Goal: Task Accomplishment & Management: Use online tool/utility

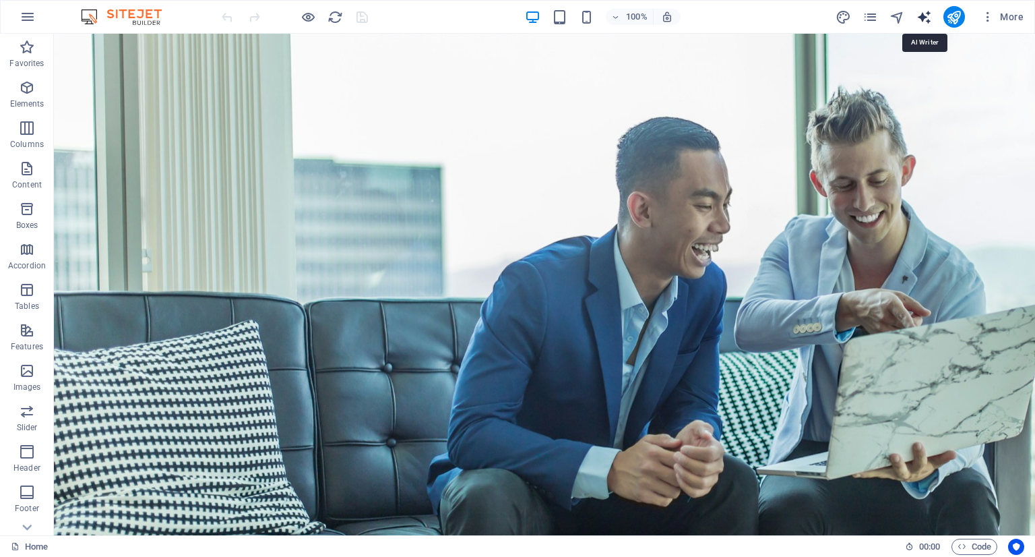
click at [925, 17] on icon "text_generator" at bounding box center [925, 17] width 16 height 16
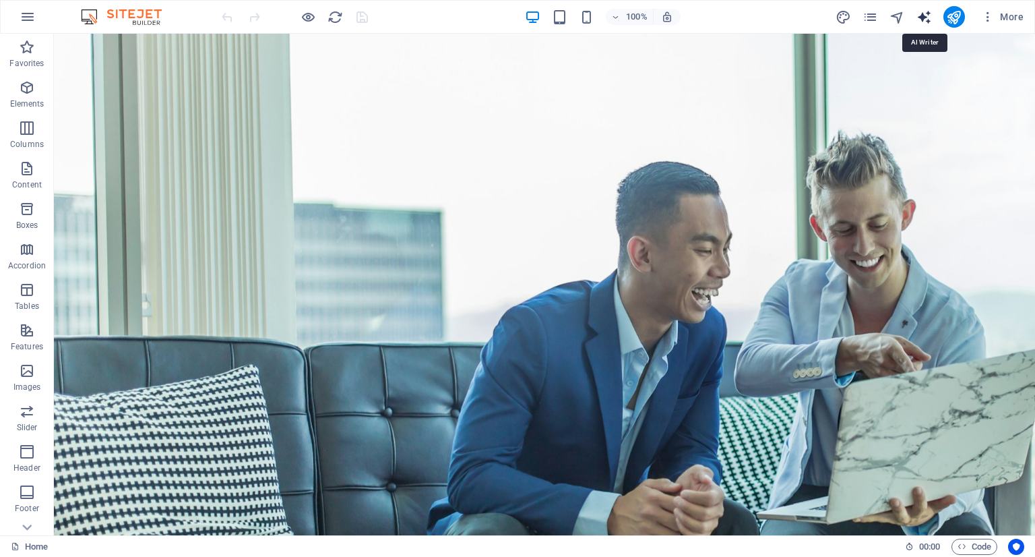
select select "English"
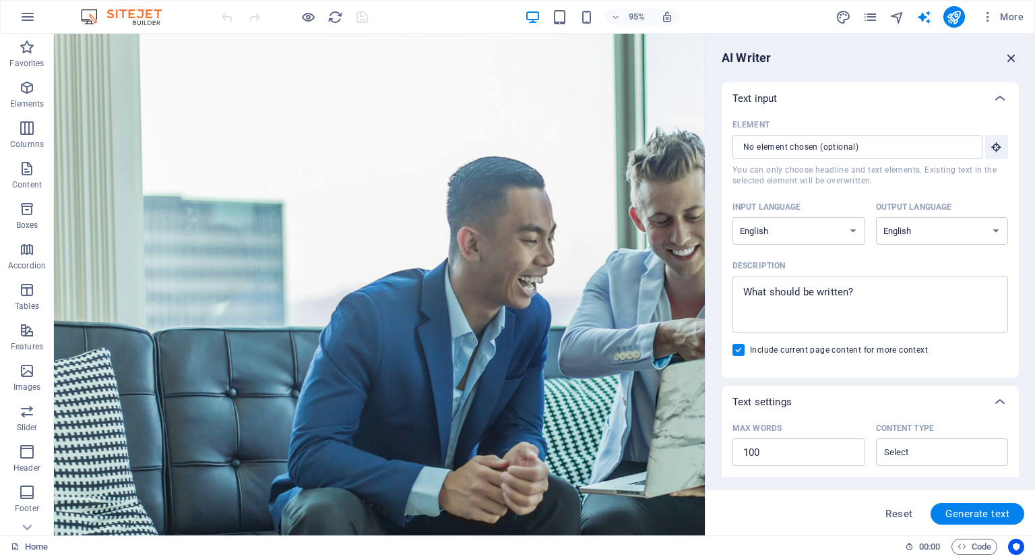
click at [1010, 57] on icon "button" at bounding box center [1011, 58] width 15 height 15
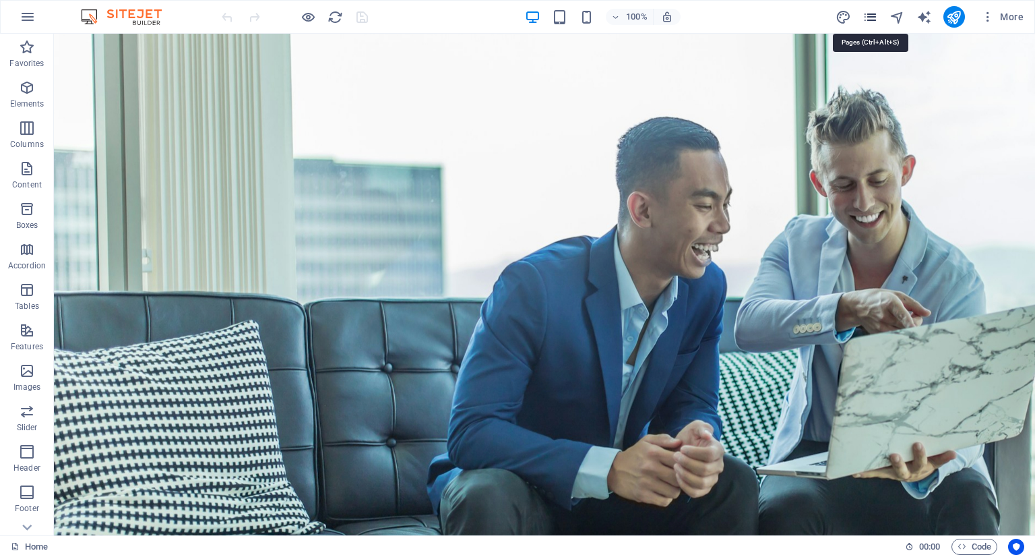
click at [868, 16] on icon "pages" at bounding box center [871, 17] width 16 height 16
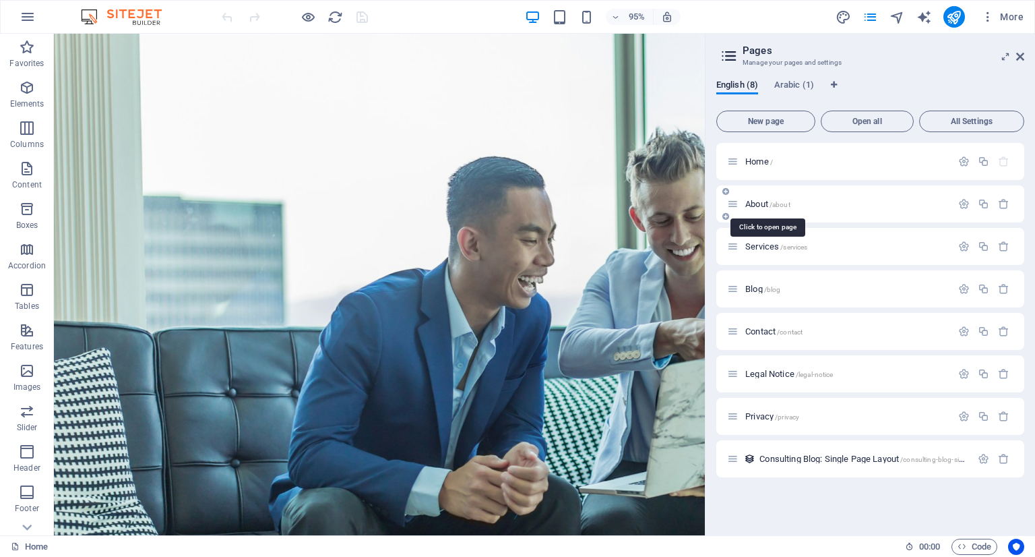
click at [764, 201] on span "About /about" at bounding box center [768, 204] width 45 height 10
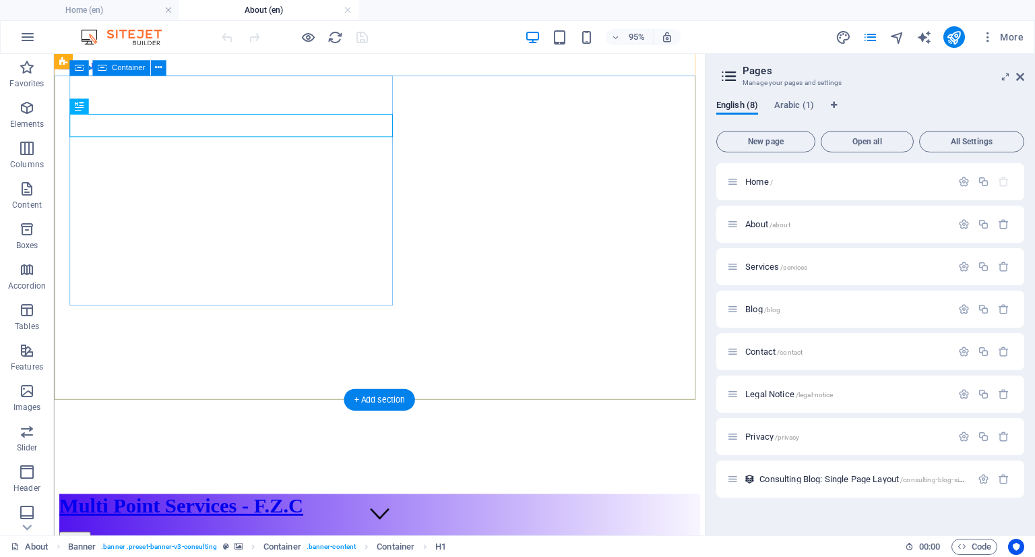
scroll to position [67, 0]
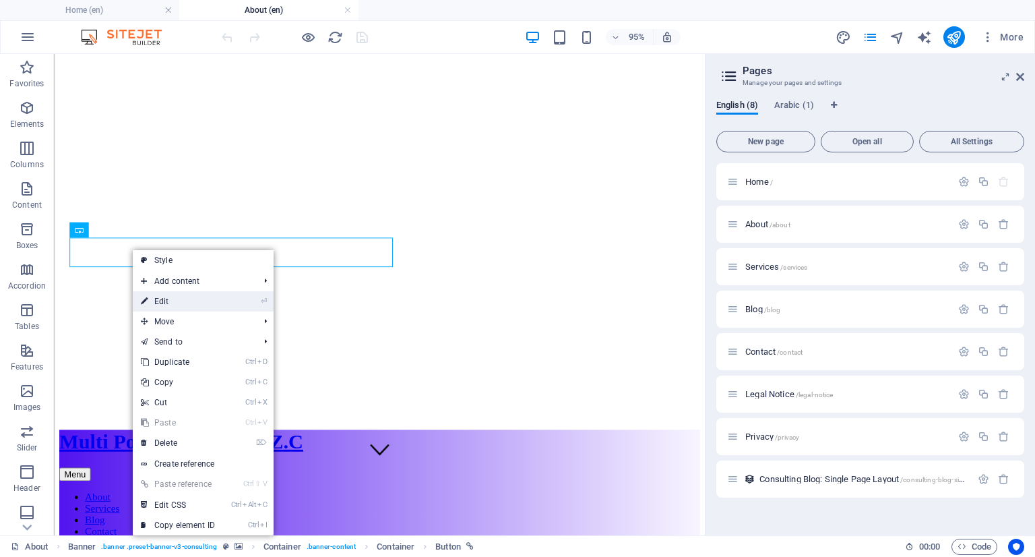
click at [173, 299] on link "⏎ Edit" at bounding box center [178, 301] width 90 height 20
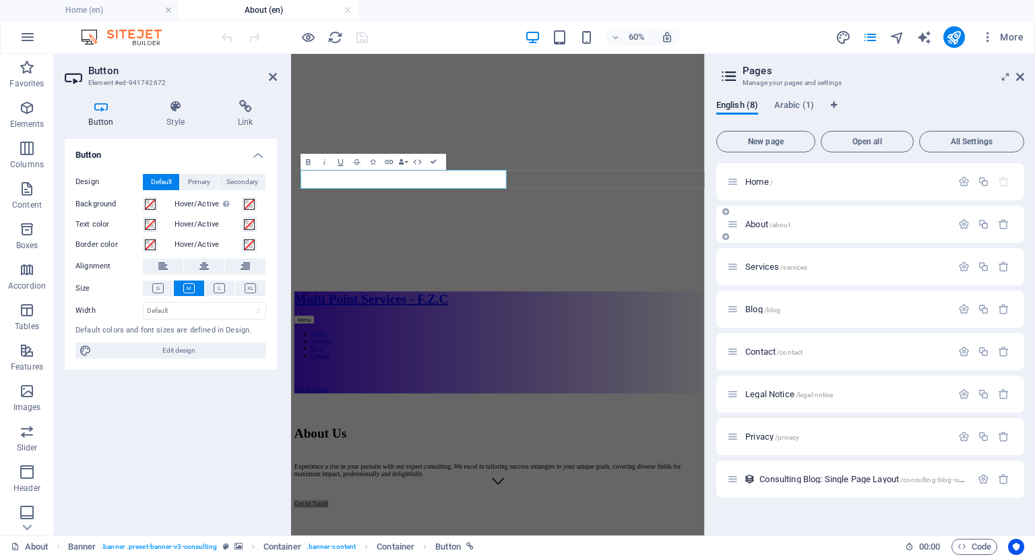
click at [761, 231] on div "About /about" at bounding box center [839, 224] width 224 height 16
click at [762, 224] on span "About /about" at bounding box center [768, 224] width 45 height 10
click at [277, 75] on aside "Button Element #ed-941742672 Button Style Link Button Design Default Primary Se…" at bounding box center [172, 294] width 237 height 481
click at [271, 76] on icon at bounding box center [273, 76] width 8 height 11
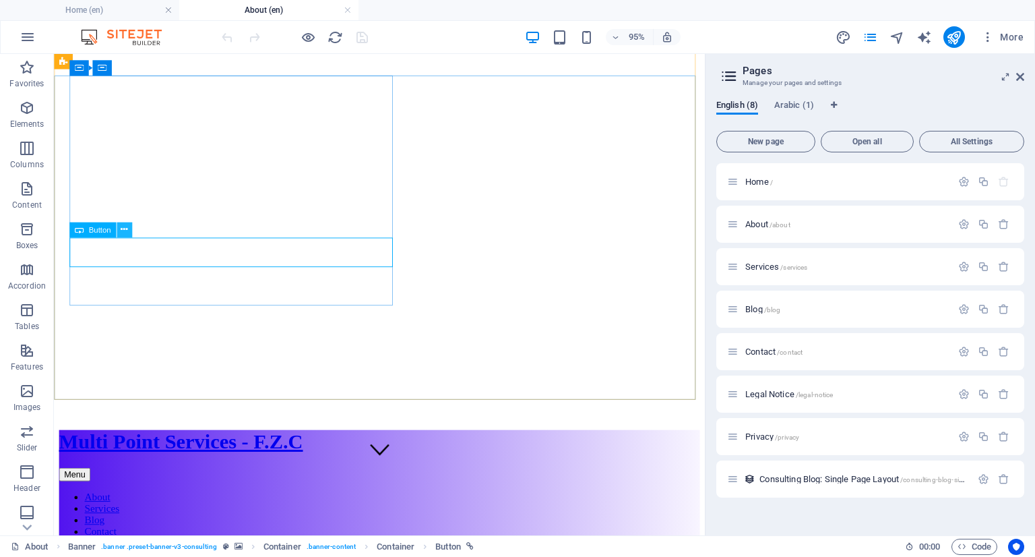
click at [127, 230] on icon at bounding box center [124, 229] width 7 height 13
click at [760, 224] on span "About /about" at bounding box center [768, 224] width 45 height 10
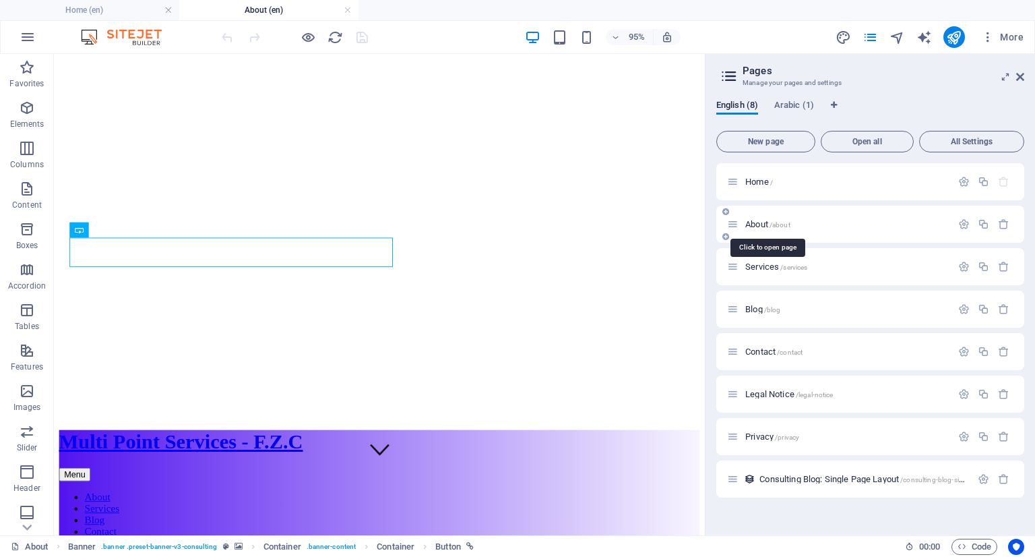
click at [760, 224] on span "About /about" at bounding box center [768, 224] width 45 height 10
click at [781, 222] on span "/about" at bounding box center [780, 224] width 21 height 7
click at [766, 267] on span "Services /services" at bounding box center [777, 267] width 62 height 10
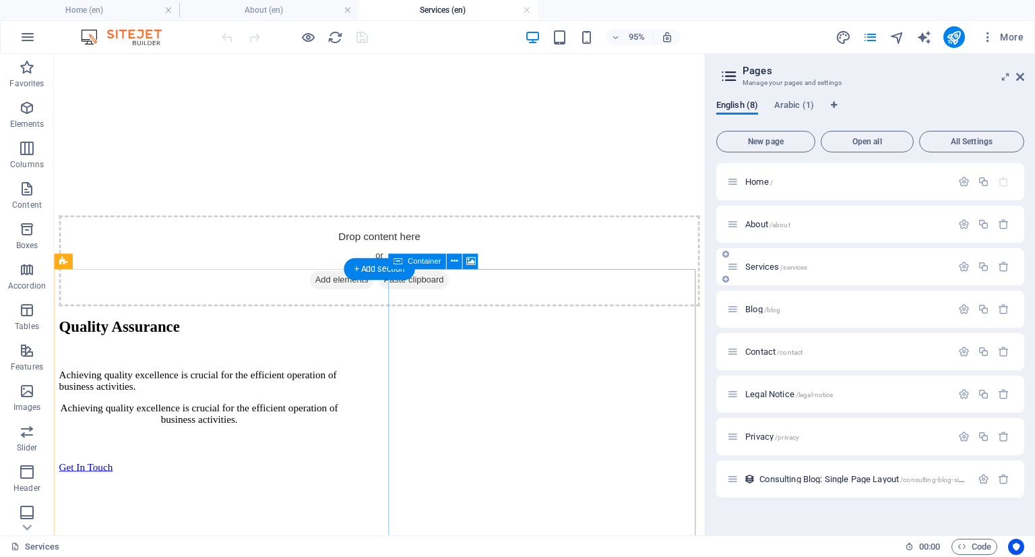
scroll to position [1618, 0]
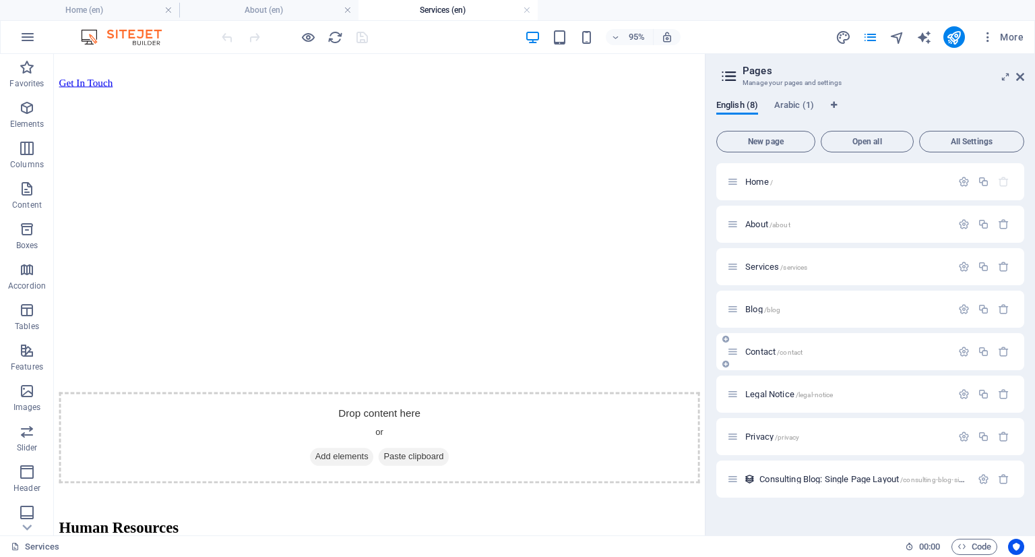
click at [760, 351] on span "Contact /contact" at bounding box center [774, 351] width 57 height 10
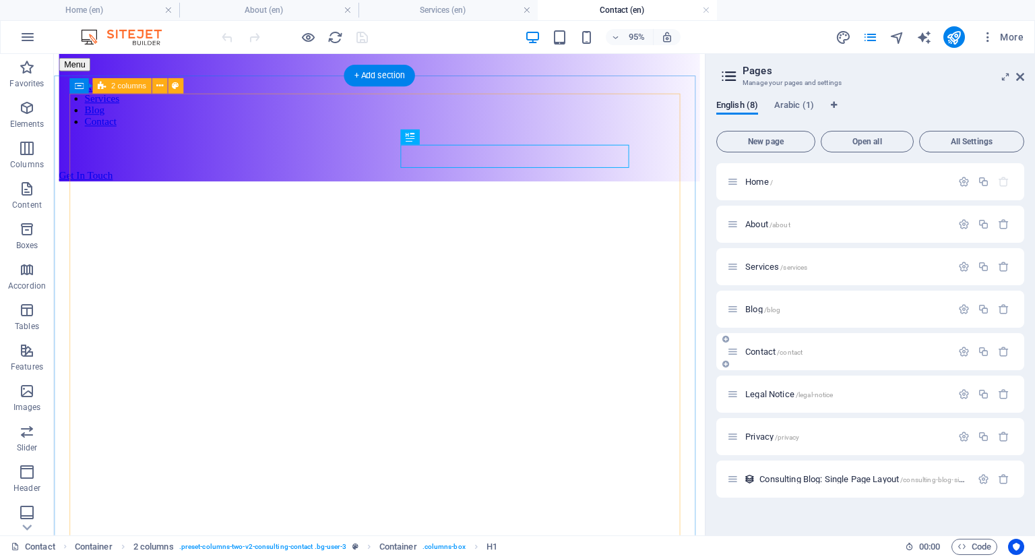
scroll to position [202, 0]
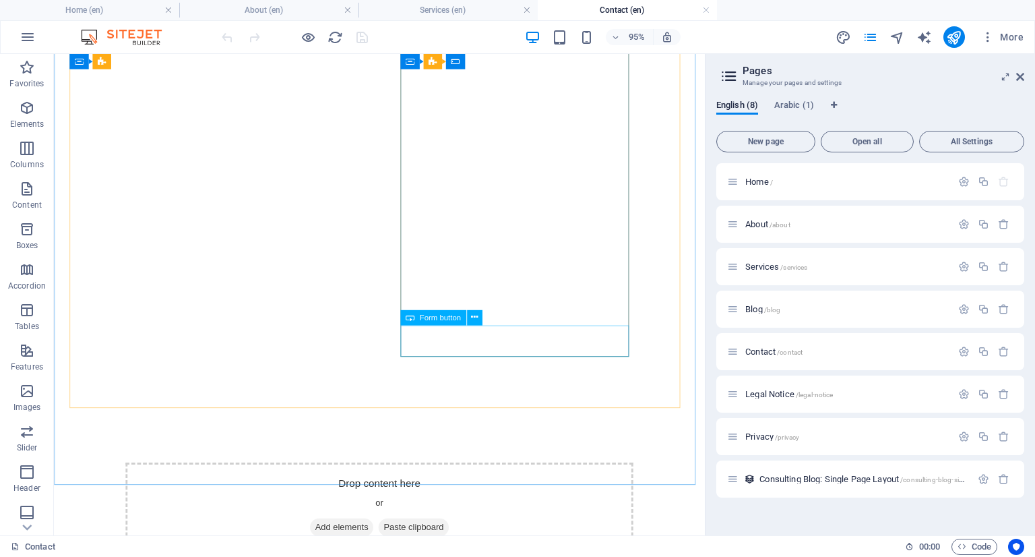
click at [448, 321] on span "Form button" at bounding box center [439, 316] width 41 height 7
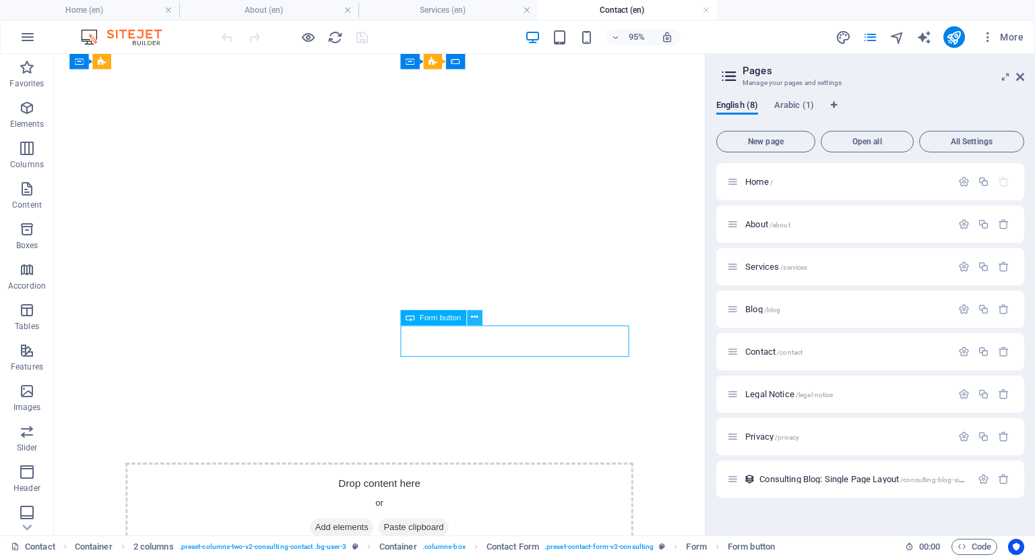
click at [477, 320] on icon at bounding box center [473, 317] width 7 height 13
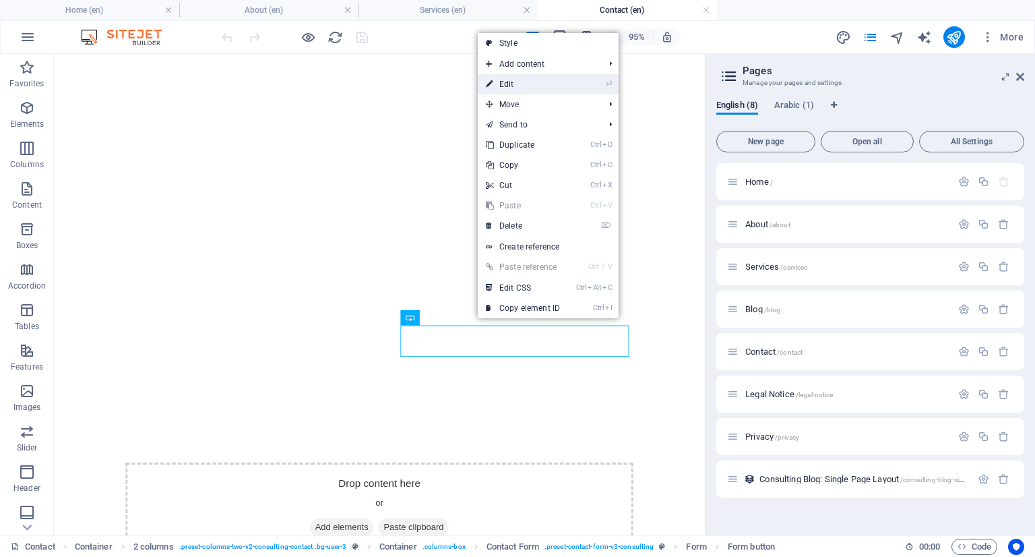
click at [549, 86] on link "⏎ Edit" at bounding box center [523, 84] width 90 height 20
select select "px"
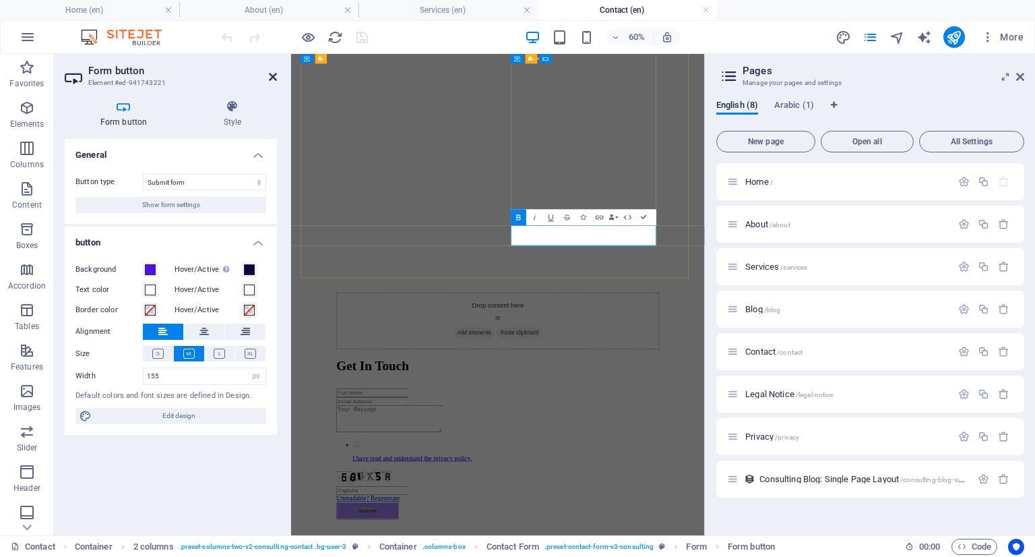
drag, startPoint x: 454, startPoint y: 303, endPoint x: 272, endPoint y: 81, distance: 287.8
click at [272, 81] on icon at bounding box center [273, 76] width 8 height 11
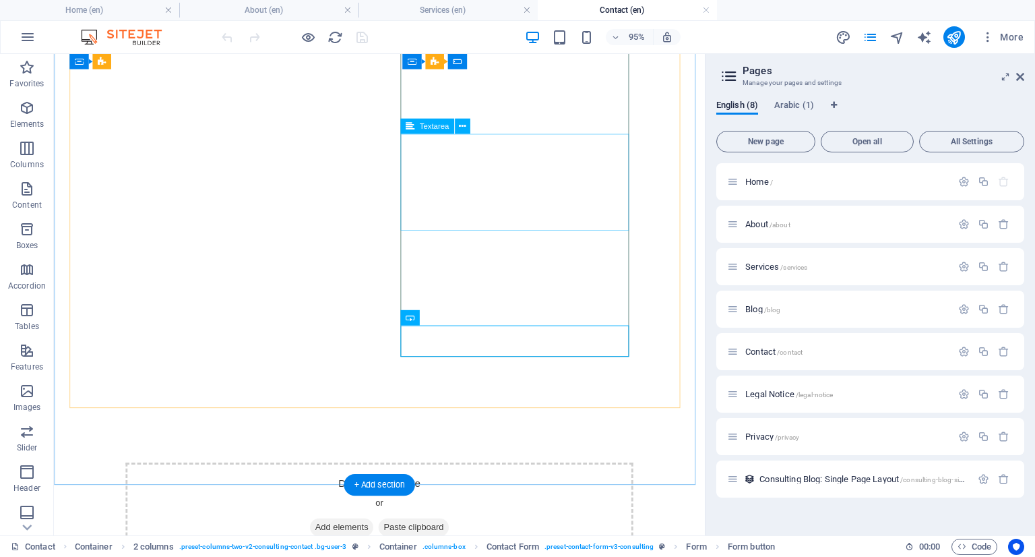
scroll to position [472, 0]
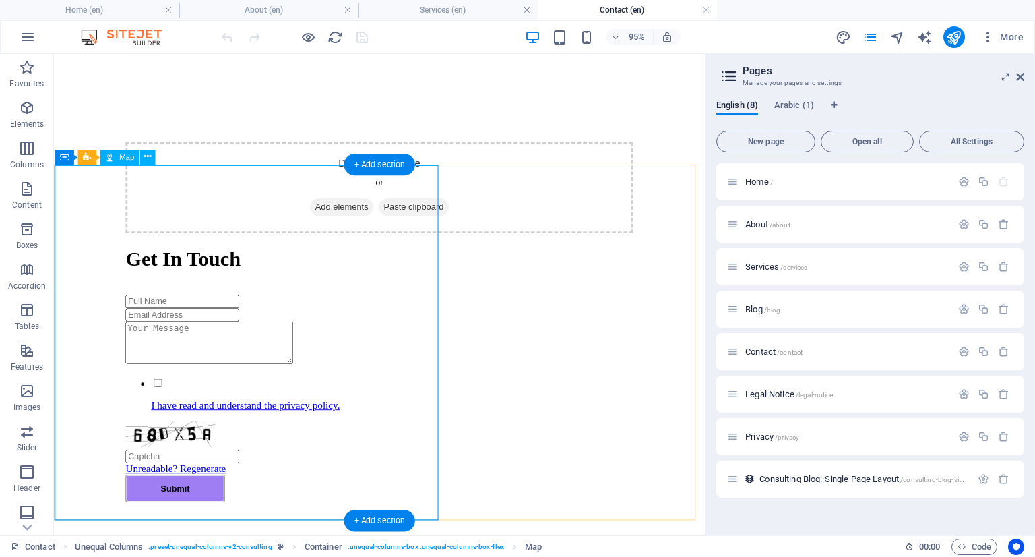
scroll to position [404, 0]
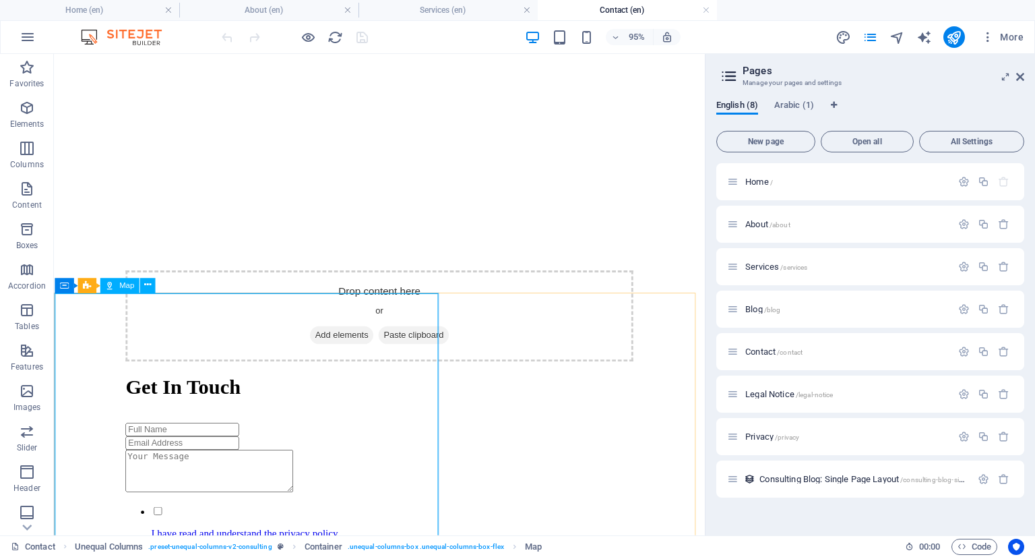
click at [121, 286] on span "Map" at bounding box center [126, 285] width 15 height 7
click at [146, 286] on icon at bounding box center [147, 285] width 7 height 13
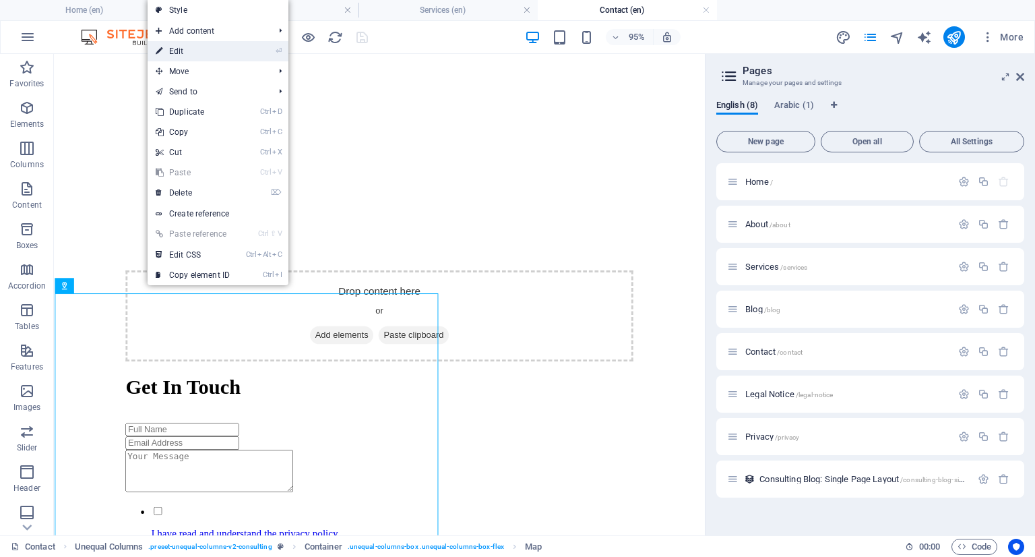
click at [191, 45] on link "⏎ Edit" at bounding box center [193, 51] width 90 height 20
select select "1"
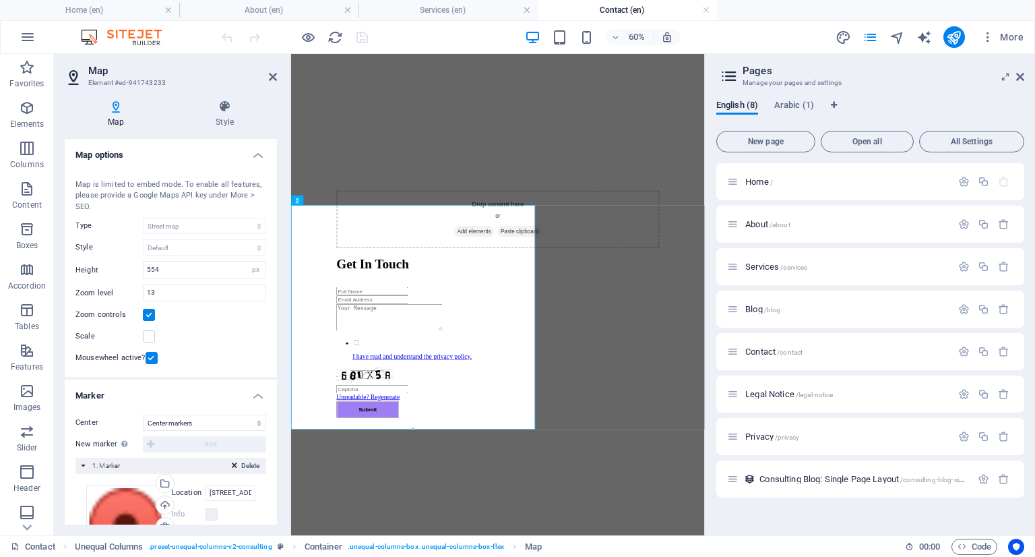
scroll to position [117, 0]
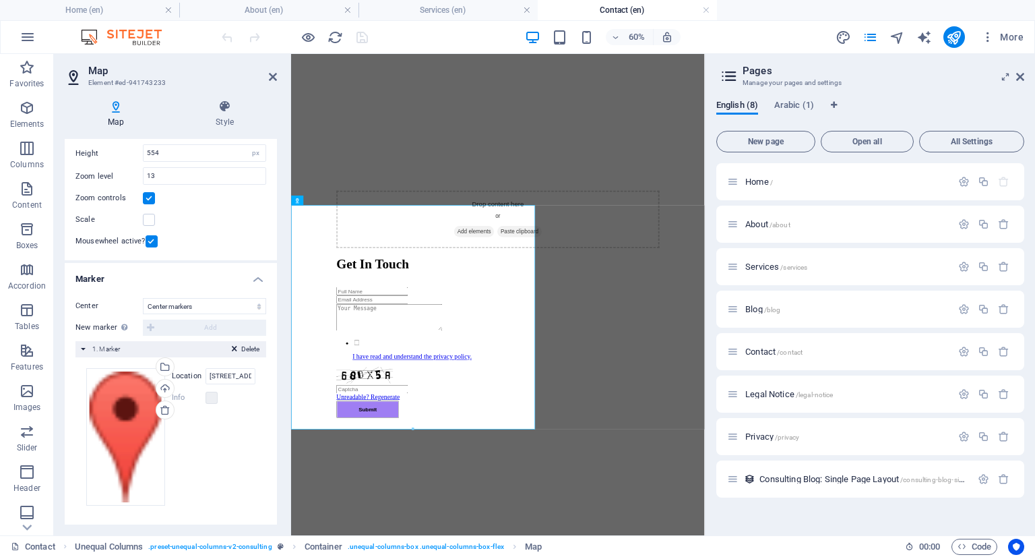
click at [187, 375] on label "Location" at bounding box center [189, 376] width 34 height 16
click at [206, 375] on input "100 Summit Dr., MA 01803 Burlington" at bounding box center [231, 376] width 50 height 16
click at [187, 375] on label "Location" at bounding box center [189, 376] width 34 height 16
click at [206, 375] on input "100 Summit Dr., MA 01803 Burlington" at bounding box center [231, 376] width 50 height 16
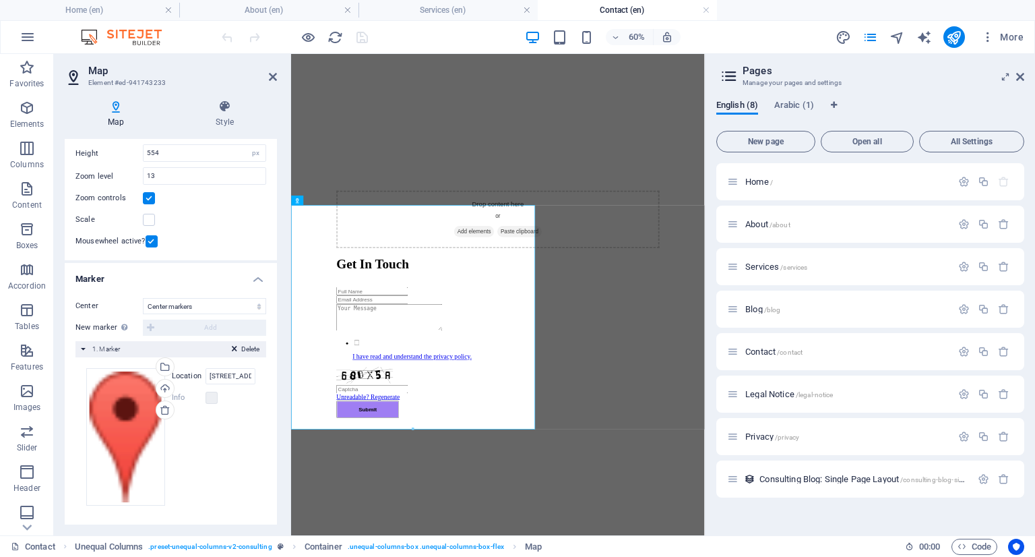
click at [187, 375] on label "Location" at bounding box center [189, 376] width 34 height 16
click at [206, 375] on input "100 Summit Dr., MA 01803 Burlington" at bounding box center [231, 376] width 50 height 16
click at [164, 386] on div "Upload" at bounding box center [164, 389] width 20 height 20
click at [227, 375] on input "100 Summit Dr., MA 01803 Burlington" at bounding box center [231, 376] width 50 height 16
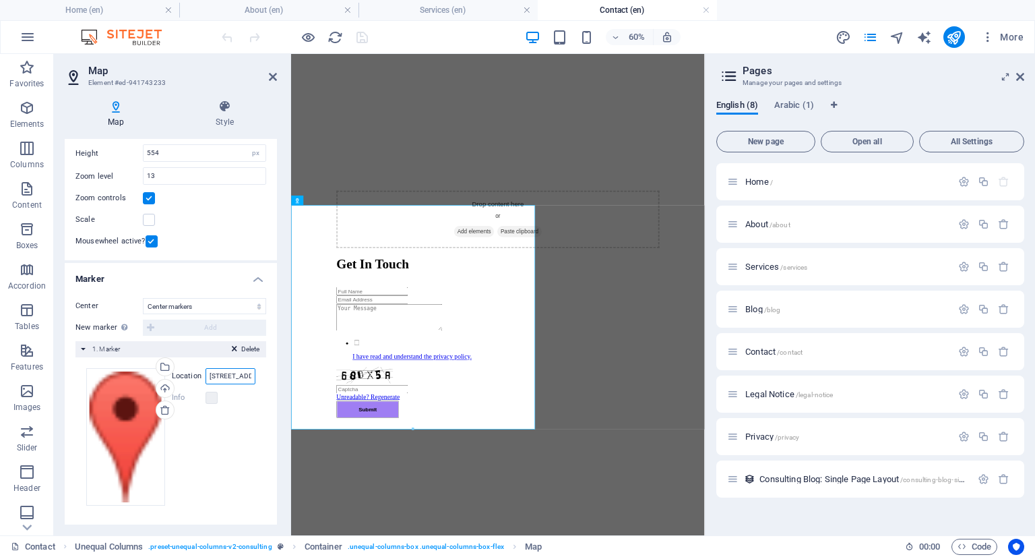
click at [234, 374] on input "100 Summit Dr., MA 01803 Burlington" at bounding box center [231, 376] width 50 height 16
type input "1"
click at [220, 375] on input "Location" at bounding box center [231, 376] width 50 height 16
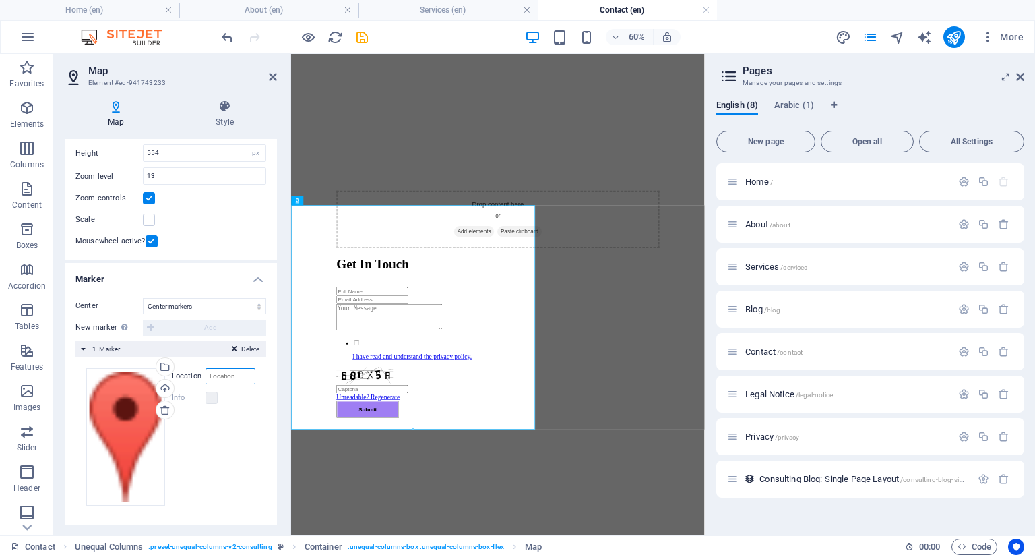
paste input "https://maps.app.goo.gl/9TpxGoyN3ZdvWkik6"
type input "https://maps.app.goo.gl/9TpxGoyN3ZdvWkik6"
click at [213, 394] on label at bounding box center [212, 398] width 12 height 12
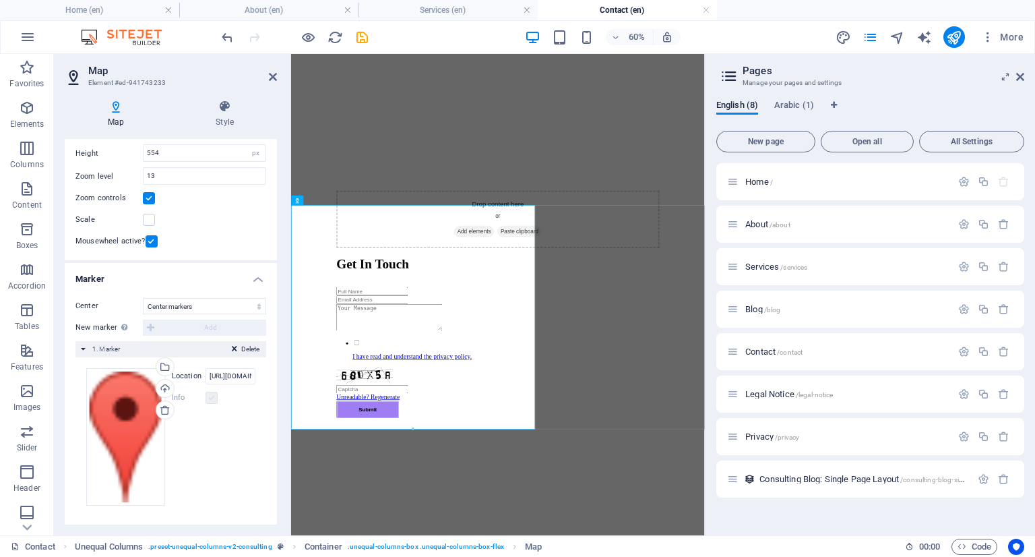
click at [213, 400] on label at bounding box center [212, 398] width 12 height 12
click at [212, 398] on label at bounding box center [212, 398] width 12 height 12
click at [218, 378] on input "https://maps.app.goo.gl/9TpxGoyN3ZdvWkik6" at bounding box center [231, 376] width 50 height 16
click at [225, 376] on input "https://maps.app.goo.gl/9TpxGoyN3ZdvWkik6" at bounding box center [231, 376] width 50 height 16
paste input "<iframe src="https://www.google.com/maps/embed?pb=!1m18!1m12!1m3!1d3875.7170499…"
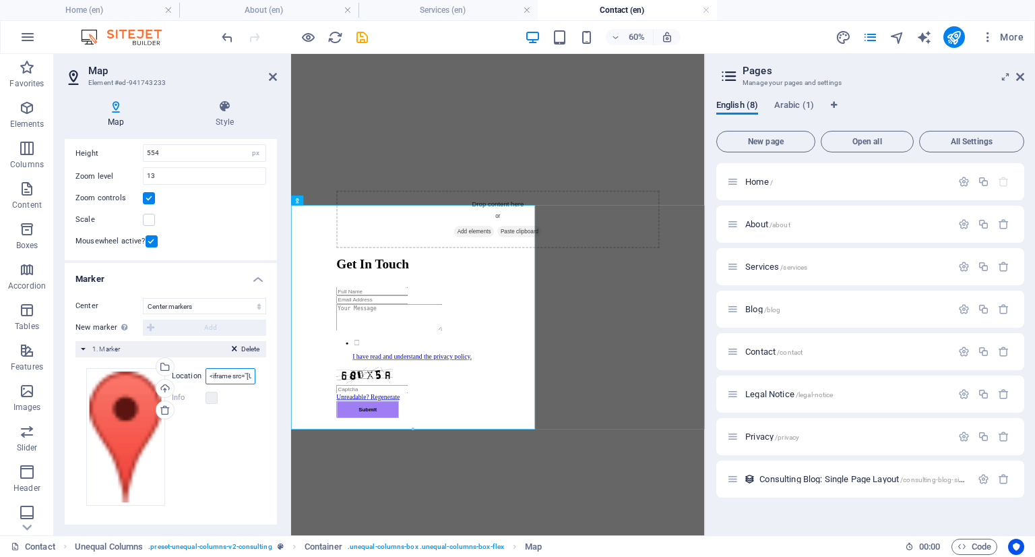
scroll to position [0, 1393]
type input "<iframe src="https://www.google.com/maps/embed?pb=!1m18!1m12!1m3!1d3875.7170499…"
click at [352, 200] on icon at bounding box center [350, 200] width 5 height 9
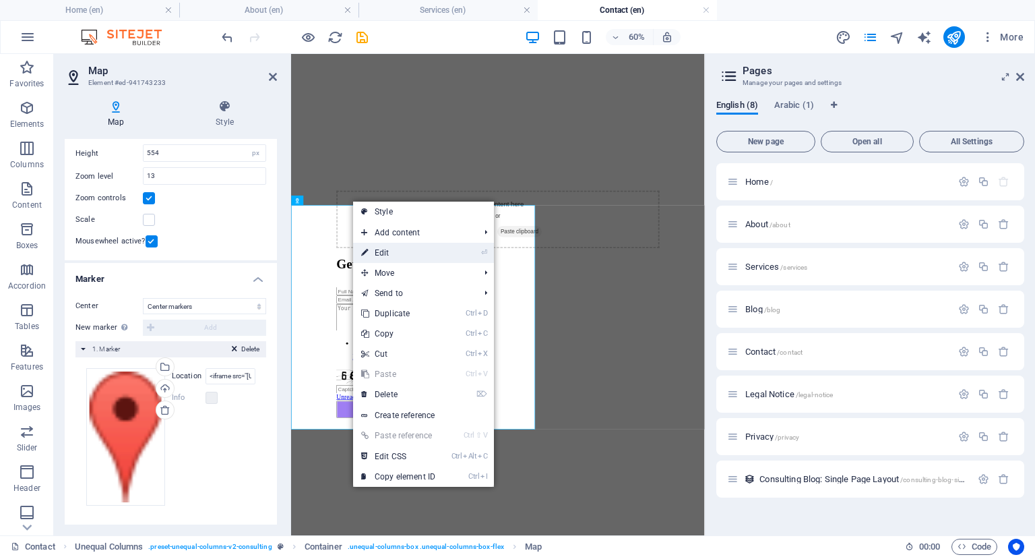
click at [388, 251] on link "⏎ Edit" at bounding box center [398, 253] width 90 height 20
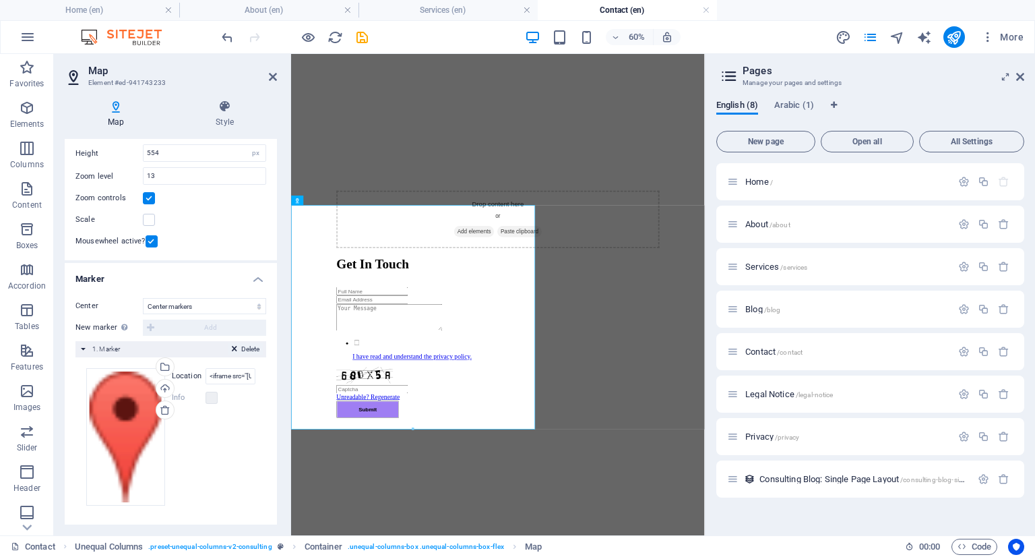
click at [241, 348] on span "Delete" at bounding box center [250, 349] width 18 height 12
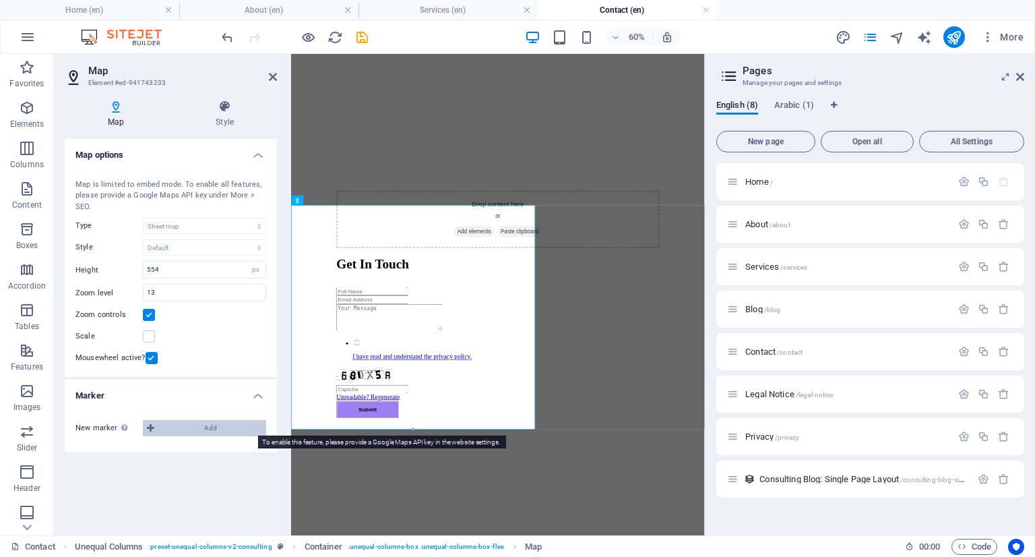
click at [235, 424] on span "Add" at bounding box center [210, 428] width 104 height 16
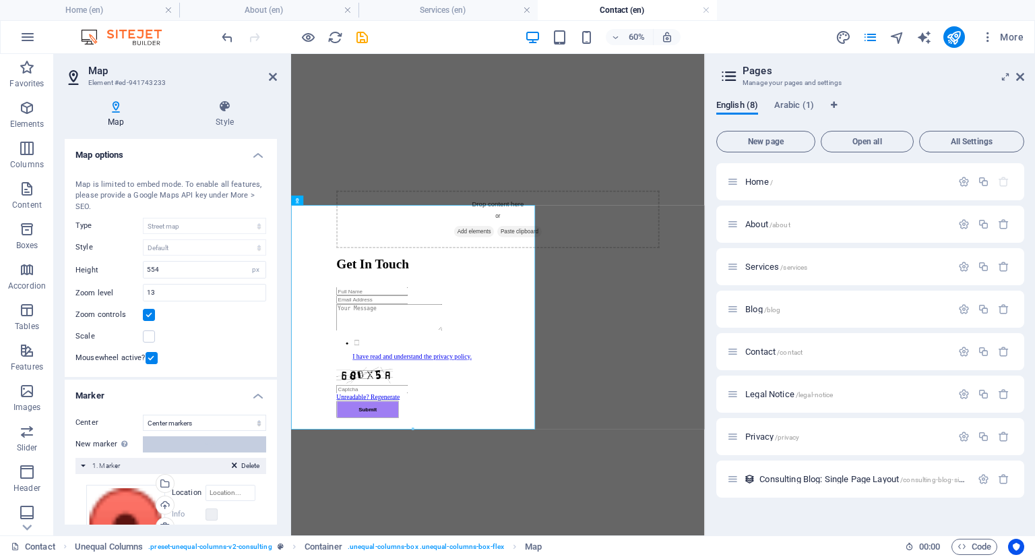
scroll to position [117, 0]
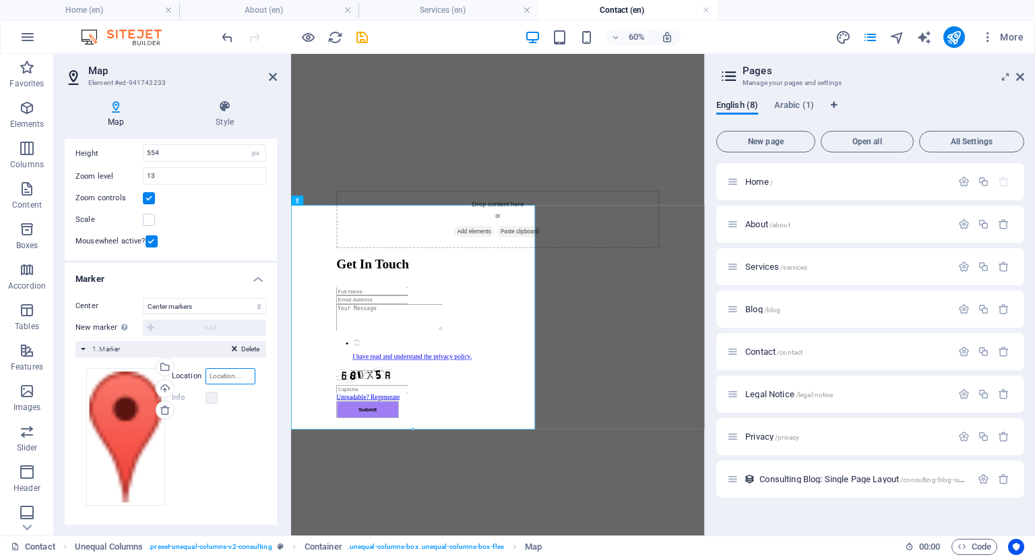
click at [224, 375] on input "Location" at bounding box center [231, 376] width 50 height 16
paste input "<iframe src="https://www.google.com/maps/embed?pb=!1m18!1m12!1m3!1d3875.7170499…"
type input "<iframe src="https://www.google.com/maps/embed?pb=!1m18!1m12!1m3!1d3875.7170499…"
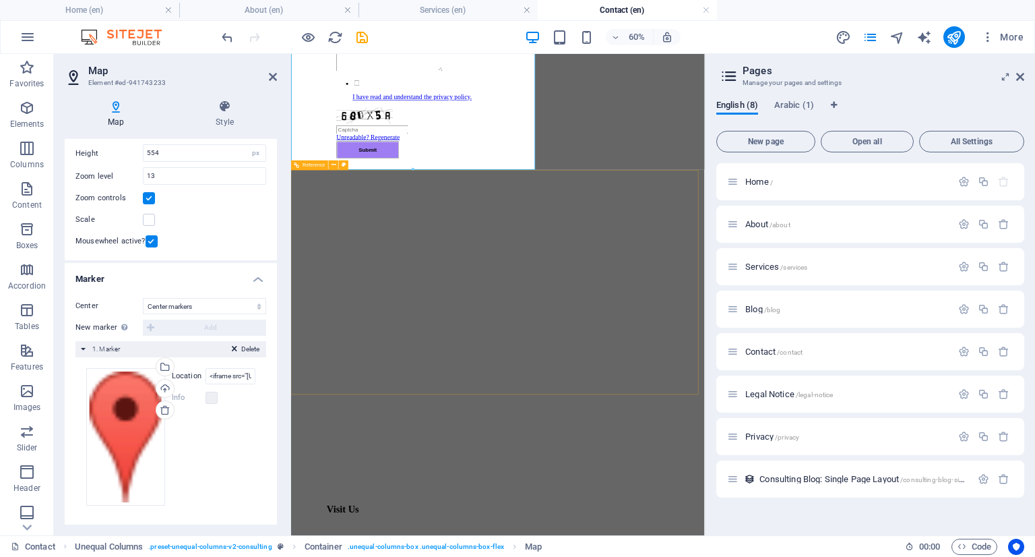
scroll to position [432, 0]
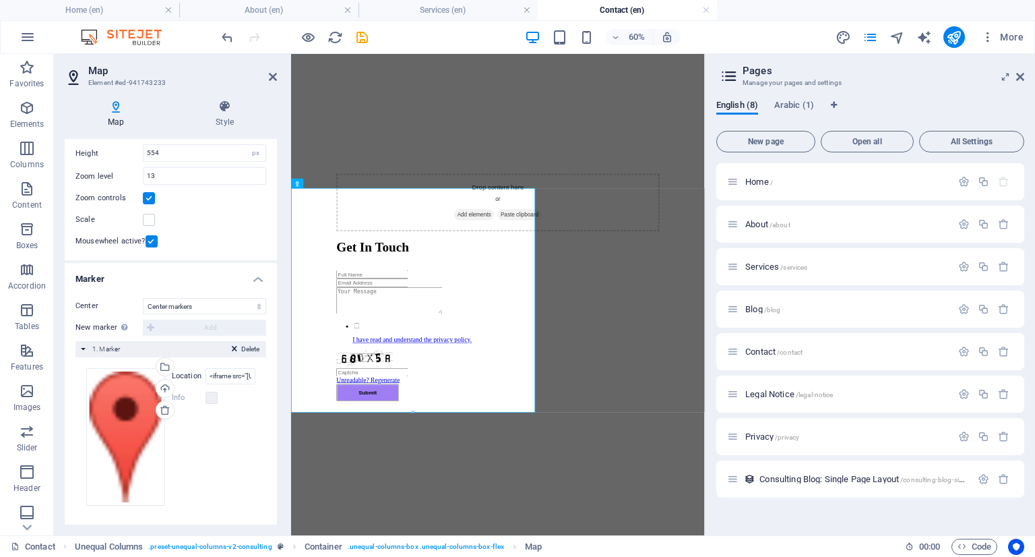
click at [251, 348] on span "Delete" at bounding box center [250, 349] width 18 height 12
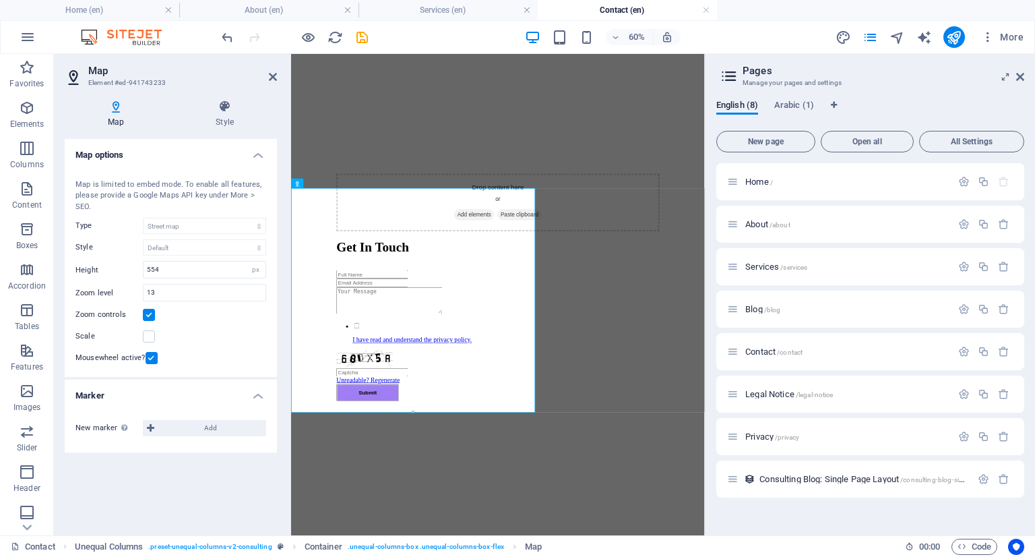
scroll to position [0, 0]
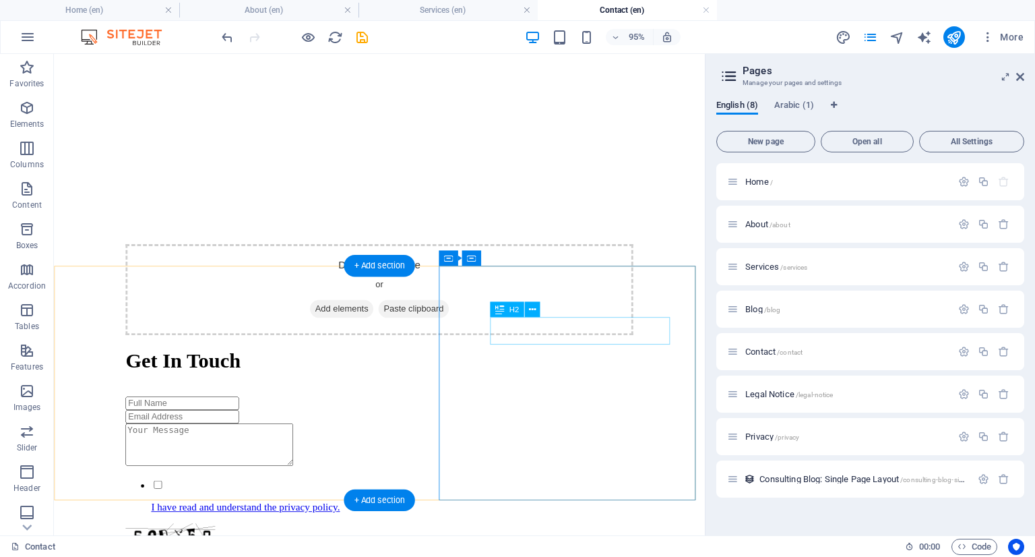
scroll to position [567, 0]
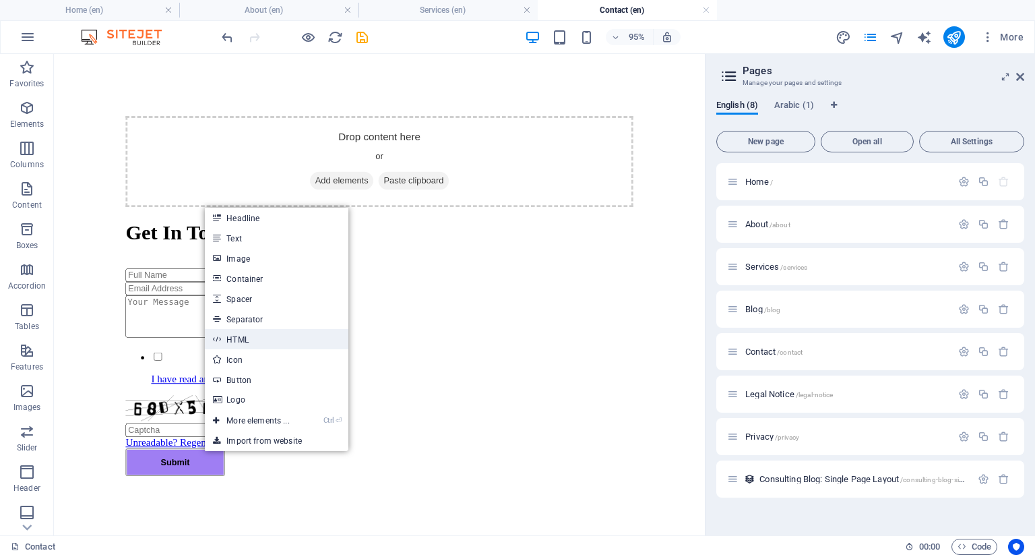
click at [256, 340] on link "HTML" at bounding box center [276, 339] width 143 height 20
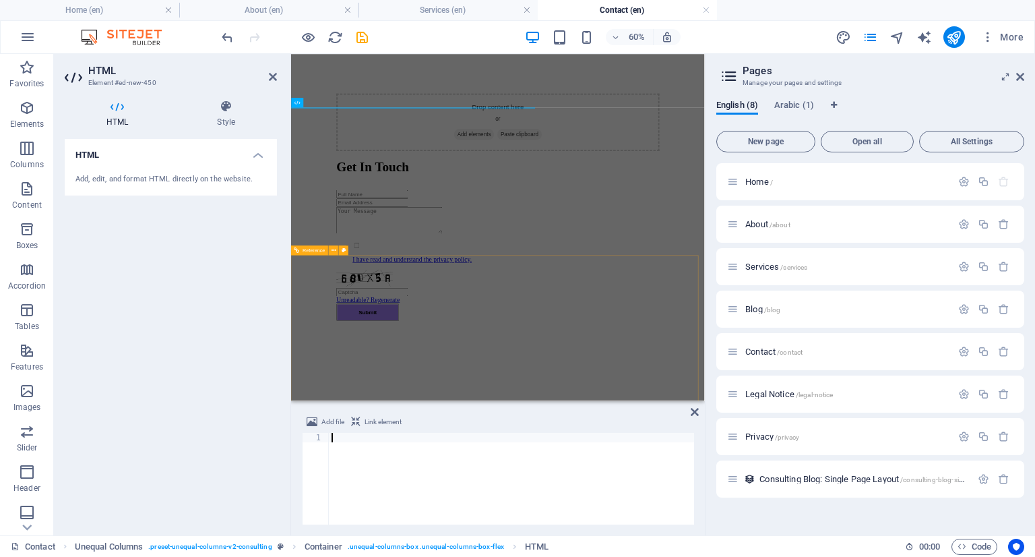
scroll to position [0, 1592]
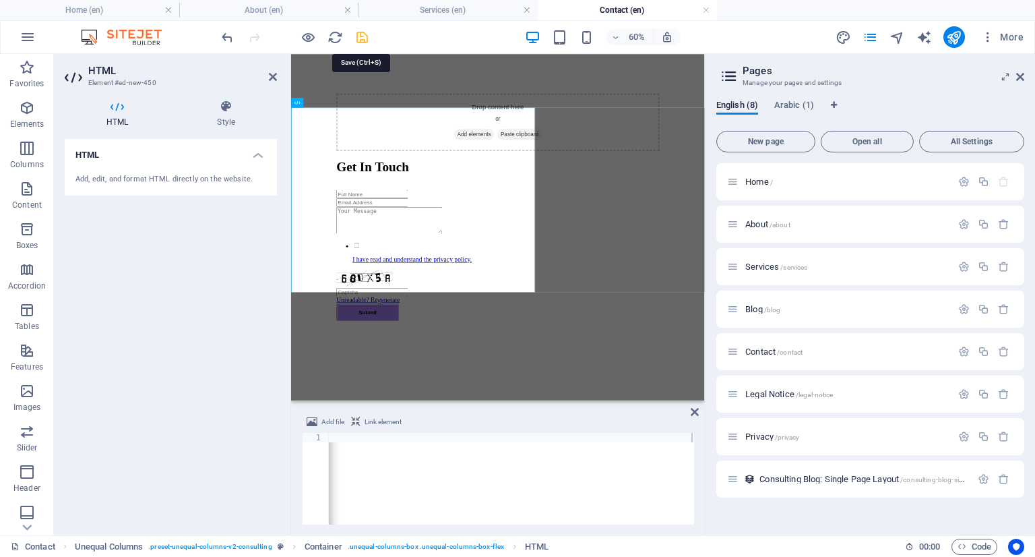
click at [364, 39] on icon "save" at bounding box center [363, 38] width 16 height 16
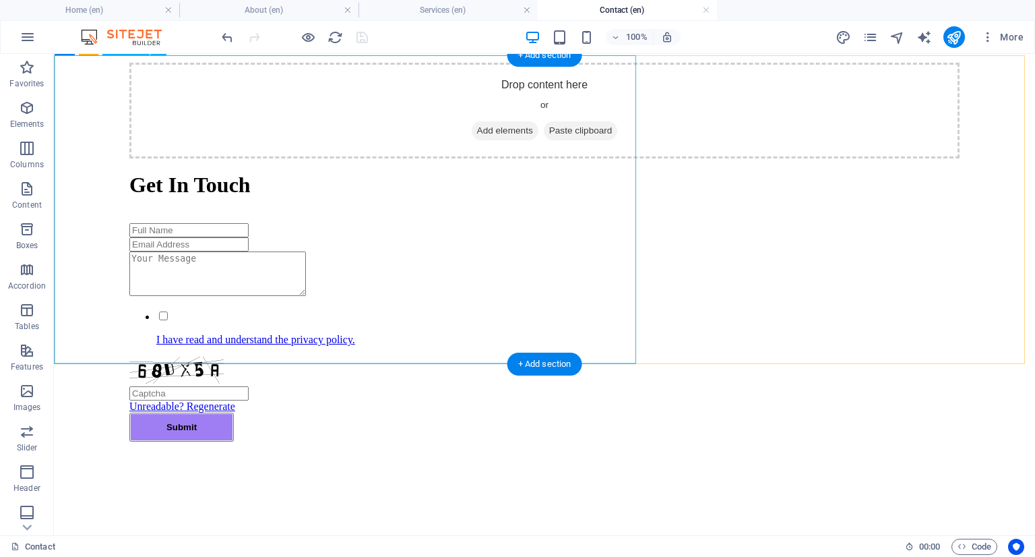
scroll to position [876, 0]
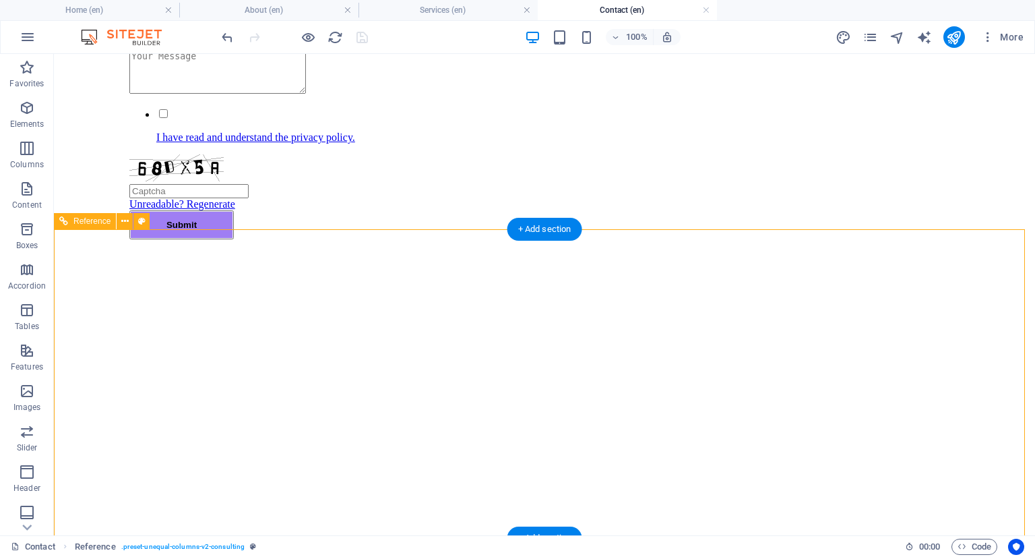
scroll to position [674, 0]
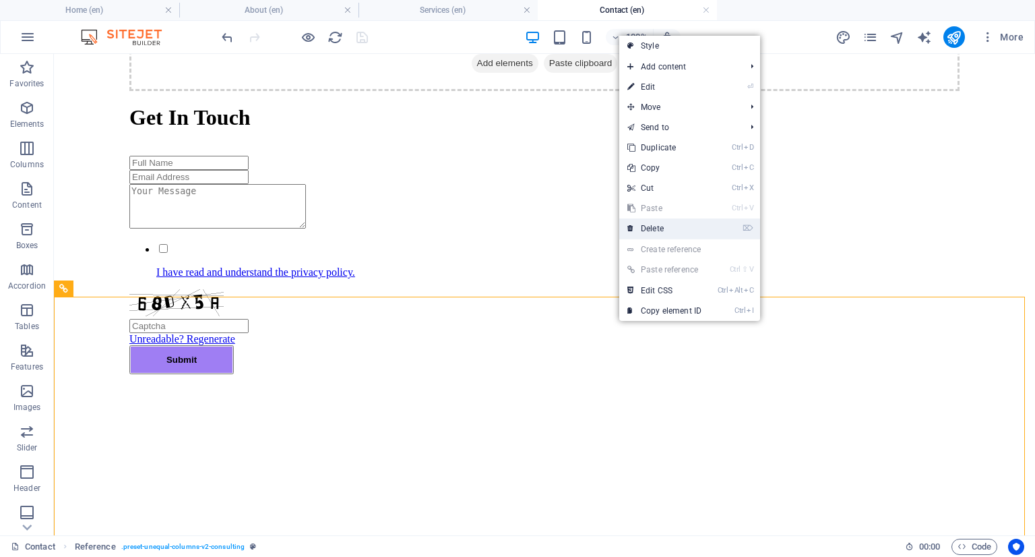
click at [663, 227] on link "⌦ Delete" at bounding box center [664, 228] width 90 height 20
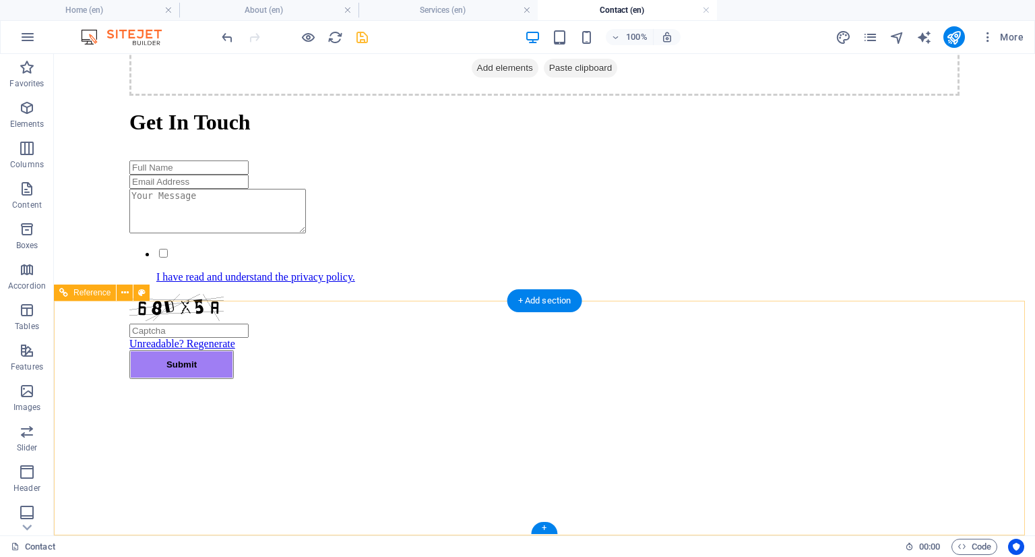
scroll to position [467, 0]
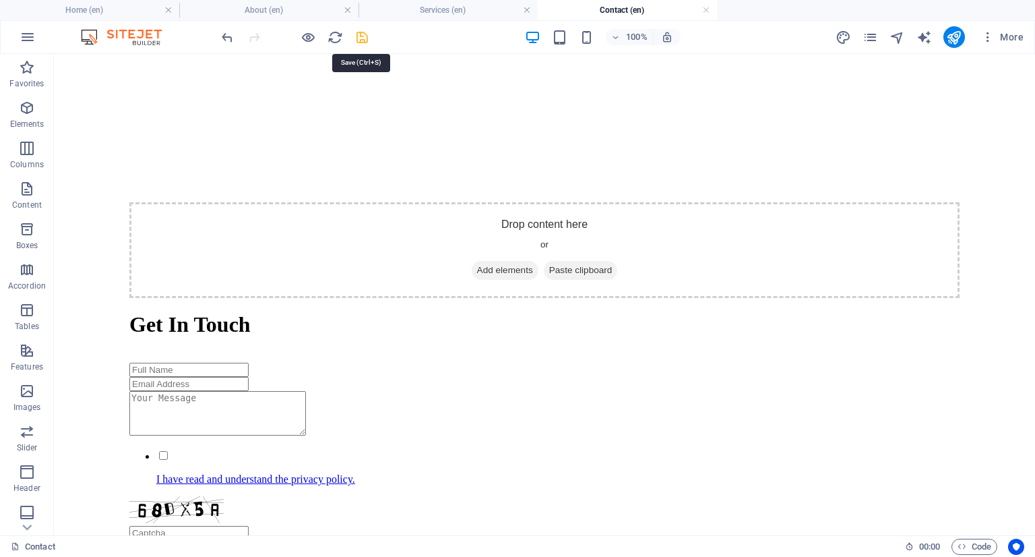
click at [364, 40] on icon "save" at bounding box center [363, 38] width 16 height 16
checkbox input "false"
click at [957, 40] on icon "publish" at bounding box center [954, 38] width 16 height 16
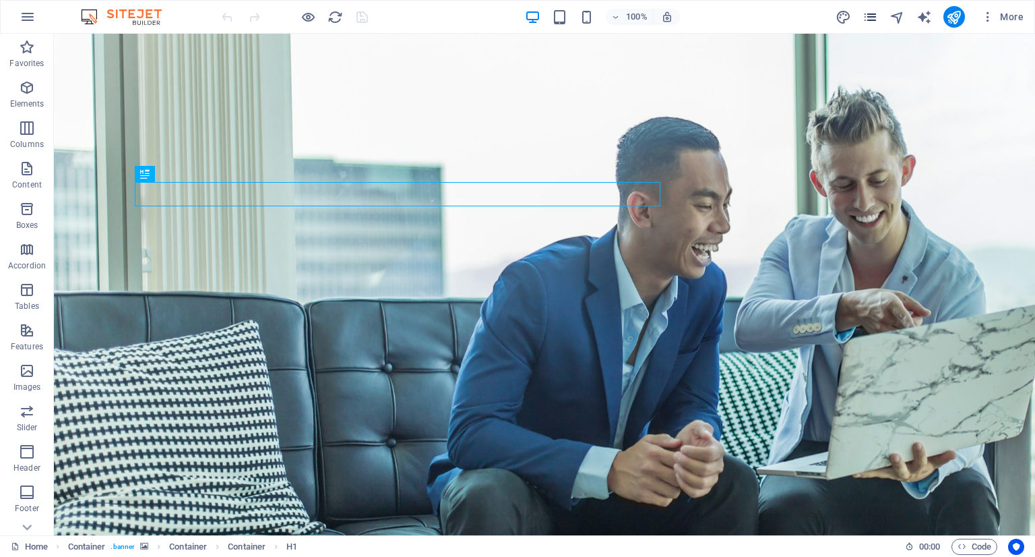
click at [876, 18] on icon "pages" at bounding box center [871, 17] width 16 height 16
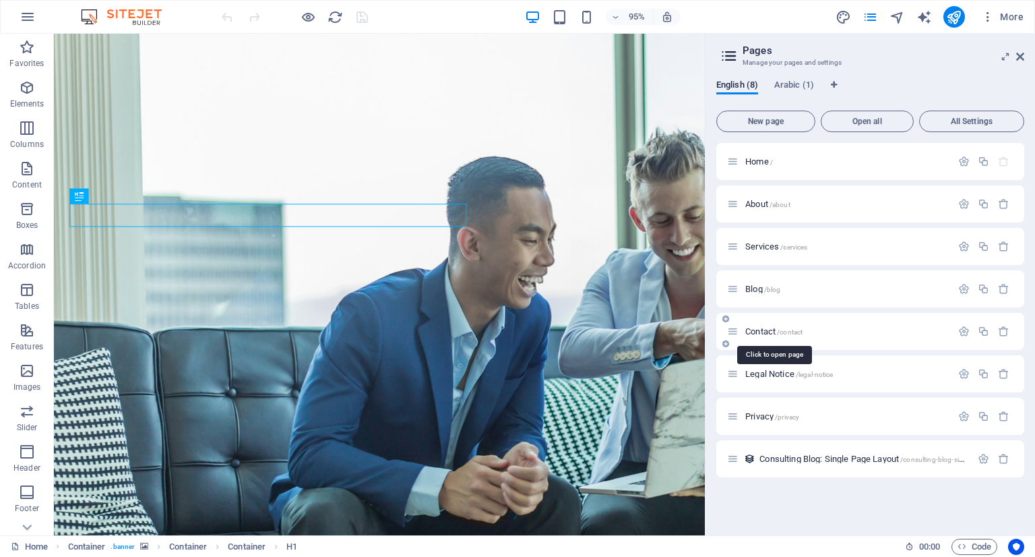
click at [760, 330] on span "Contact /contact" at bounding box center [774, 331] width 57 height 10
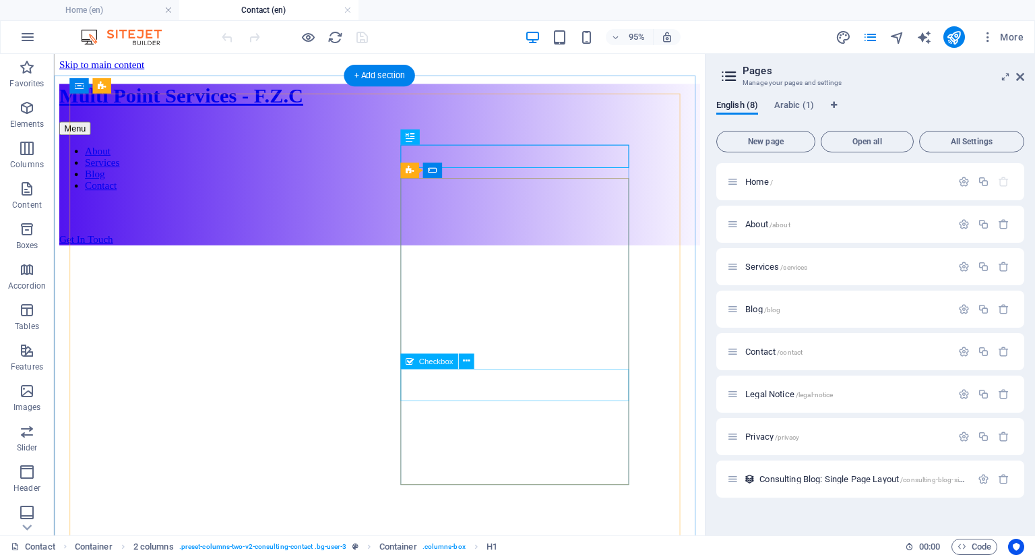
scroll to position [67, 0]
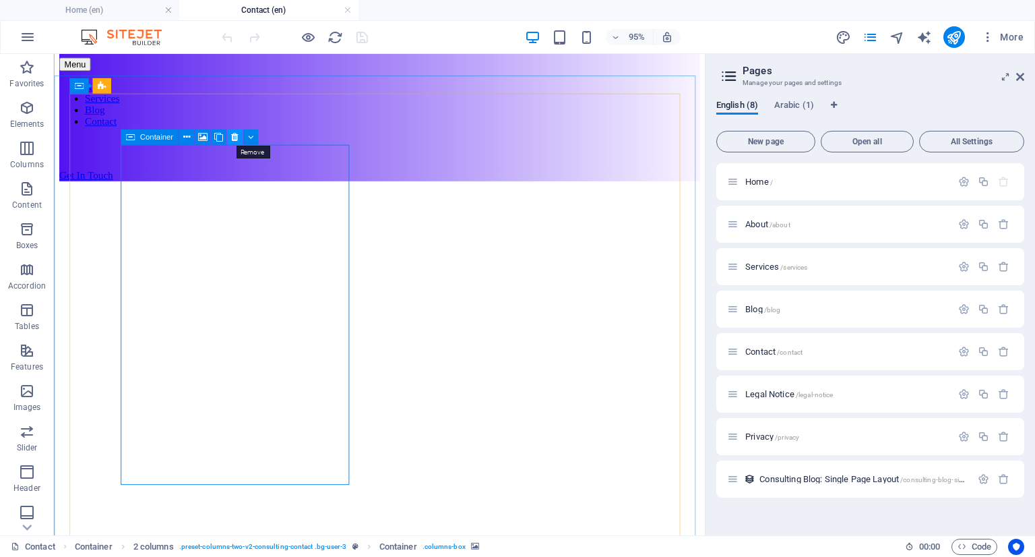
click at [233, 138] on icon at bounding box center [234, 137] width 7 height 13
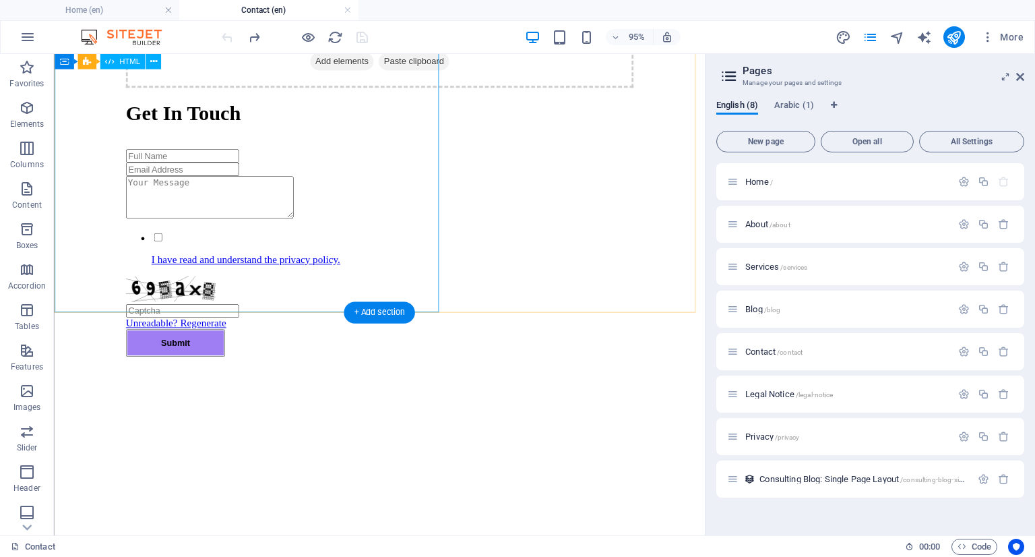
scroll to position [288, 0]
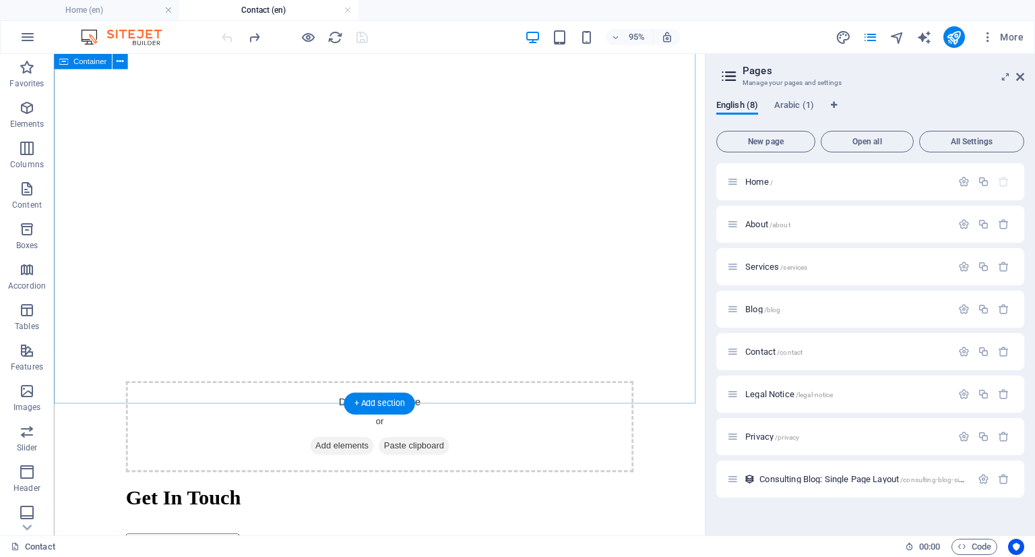
click at [273, 370] on div "Drop content here or Add elements Paste clipboard Get In Touch I have read and …" at bounding box center [396, 440] width 675 height 944
click at [565, 420] on div "Drop content here or Add elements Paste clipboard Get In Touch I have read and …" at bounding box center [396, 440] width 675 height 944
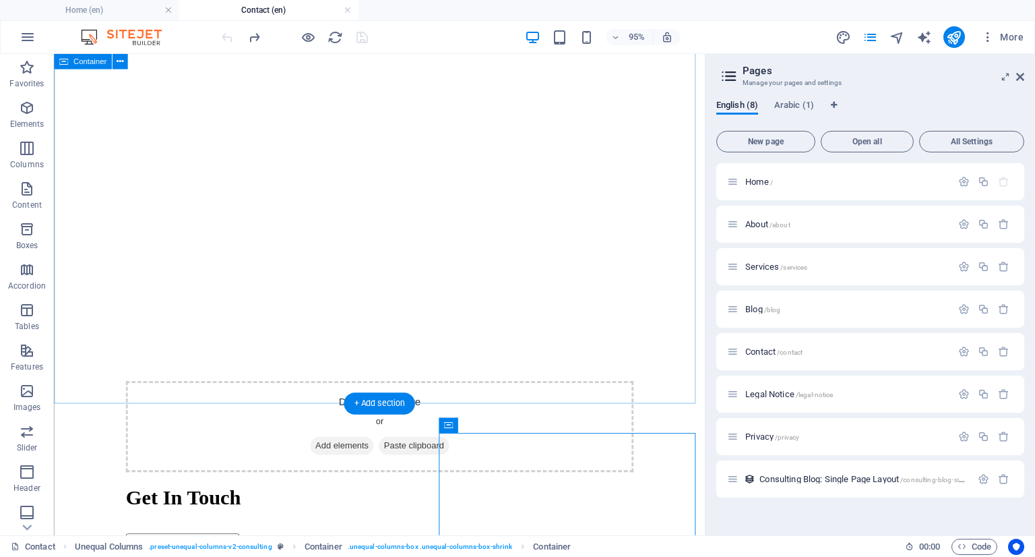
click at [562, 367] on div "Drop content here or Add elements Paste clipboard Get In Touch I have read and …" at bounding box center [396, 440] width 675 height 944
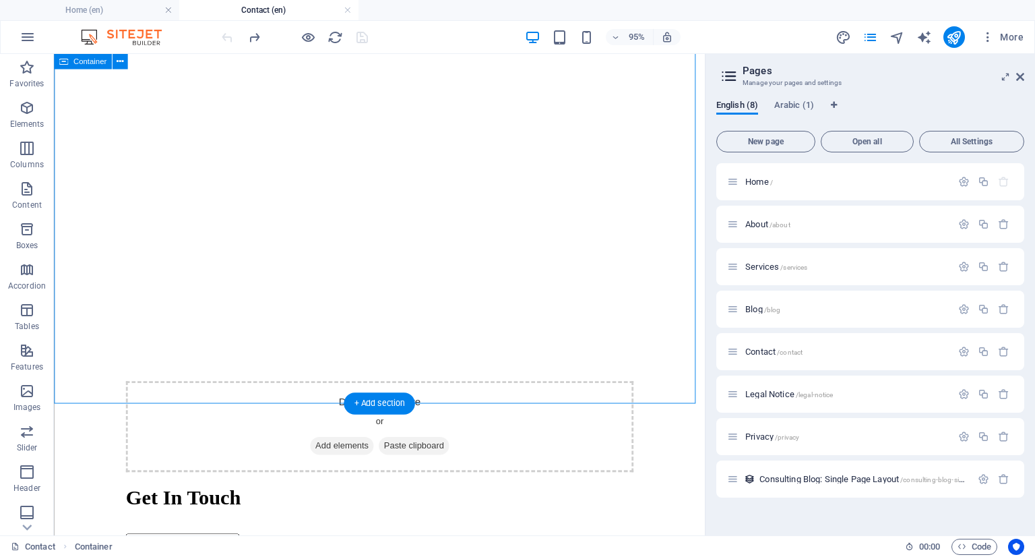
drag, startPoint x: 532, startPoint y: 421, endPoint x: 533, endPoint y: 406, distance: 14.9
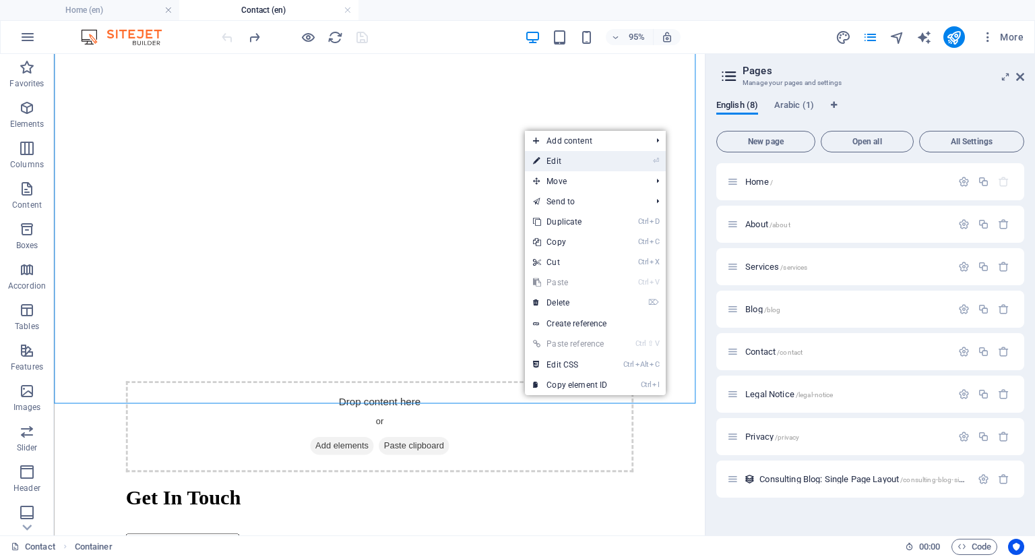
click at [561, 165] on link "⏎ Edit" at bounding box center [570, 161] width 90 height 20
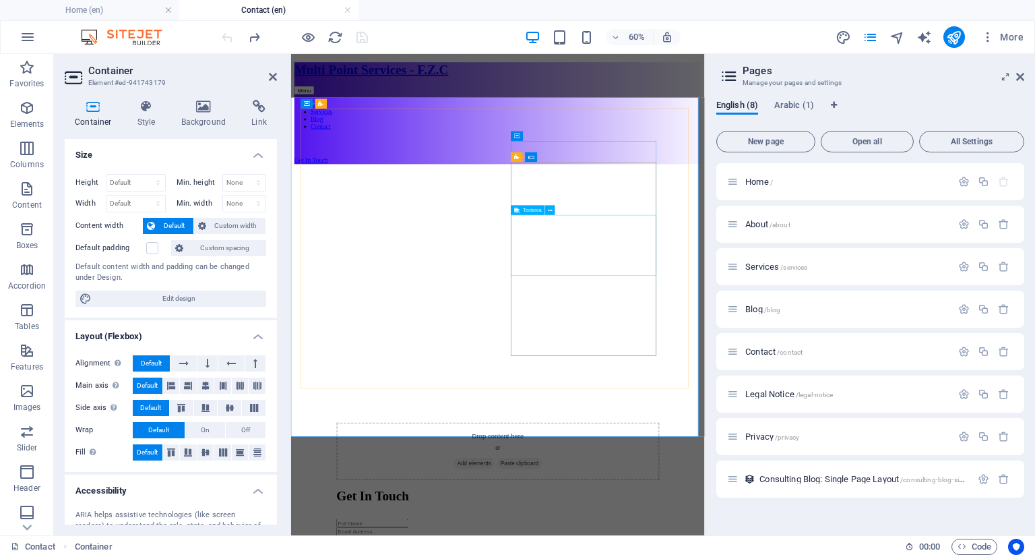
scroll to position [0, 0]
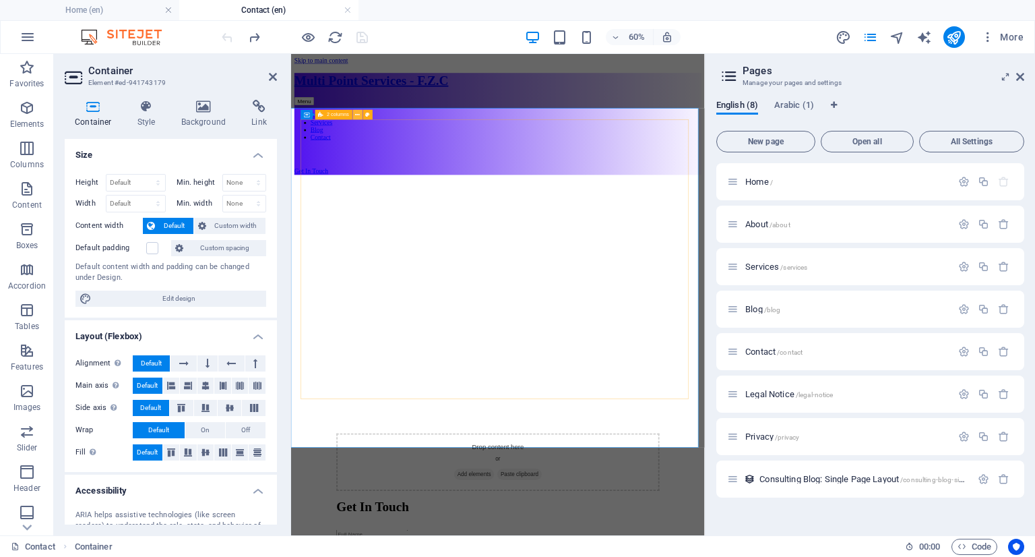
click at [357, 115] on icon at bounding box center [358, 115] width 5 height 9
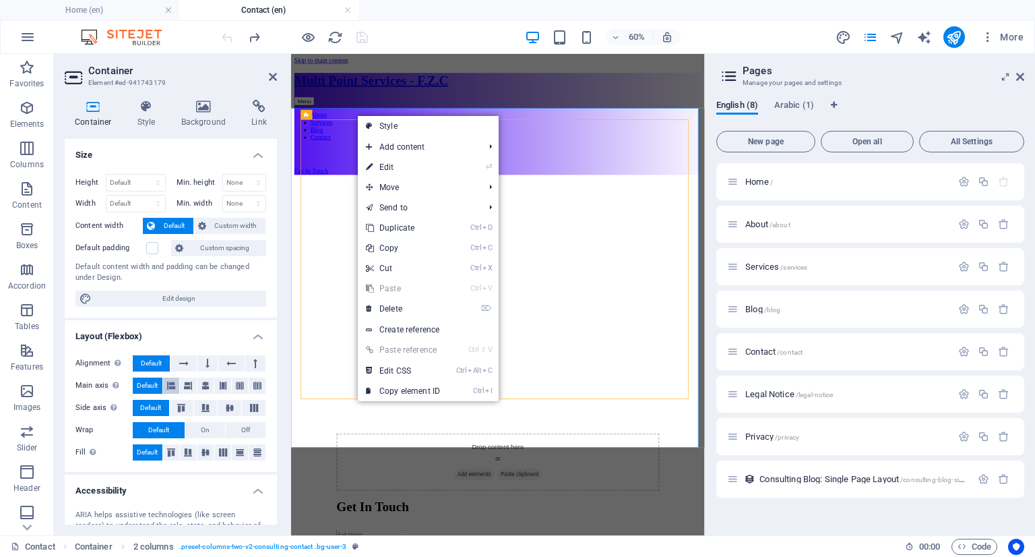
scroll to position [136, 0]
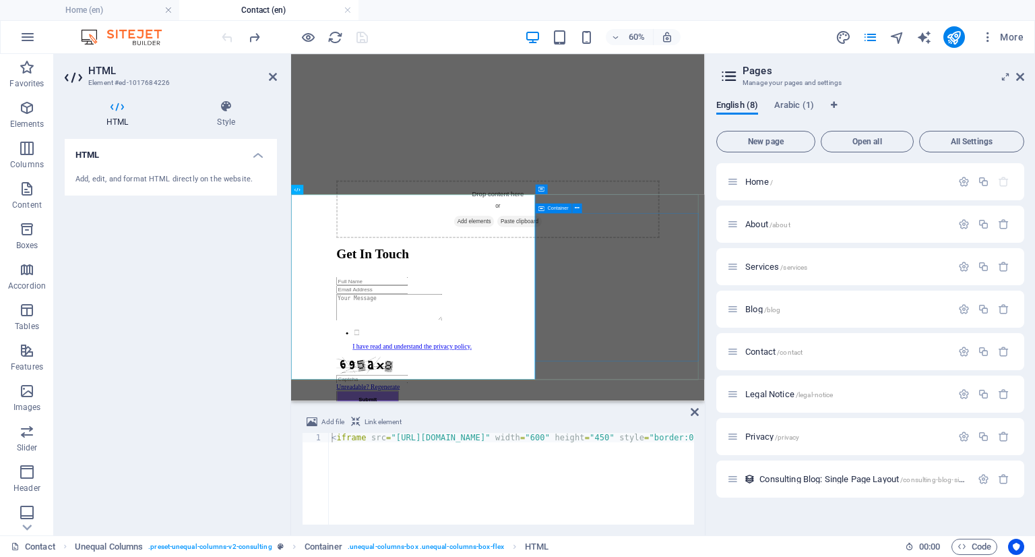
scroll to position [152, 0]
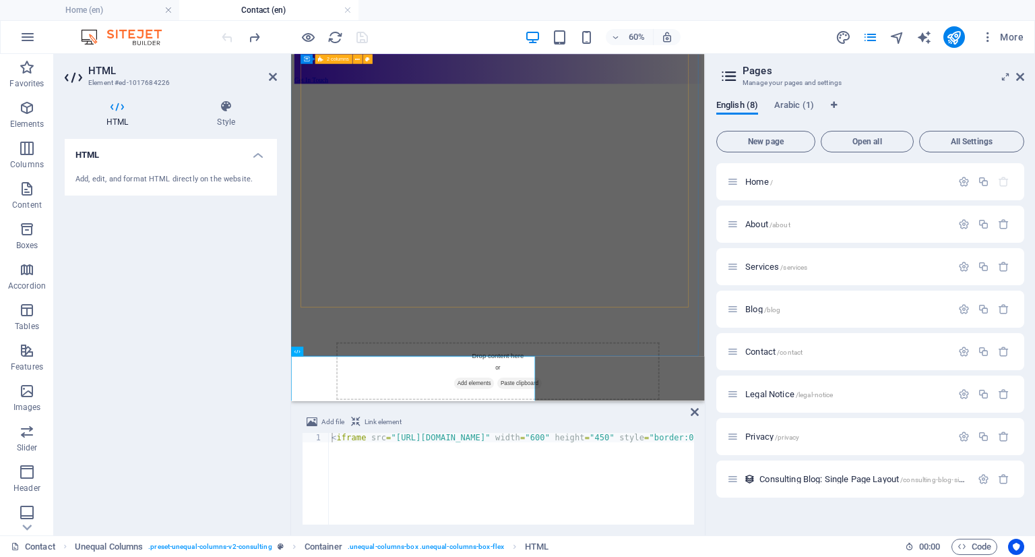
click at [730, 470] on div "Drop content here or Add elements Paste clipboard Get In Touch I have read and …" at bounding box center [636, 544] width 646 height 845
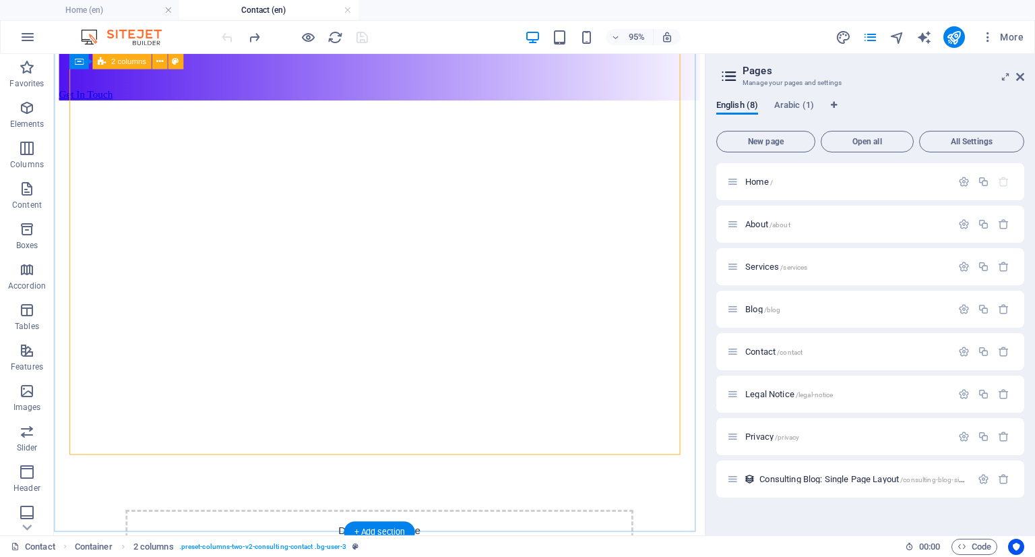
scroll to position [355, 0]
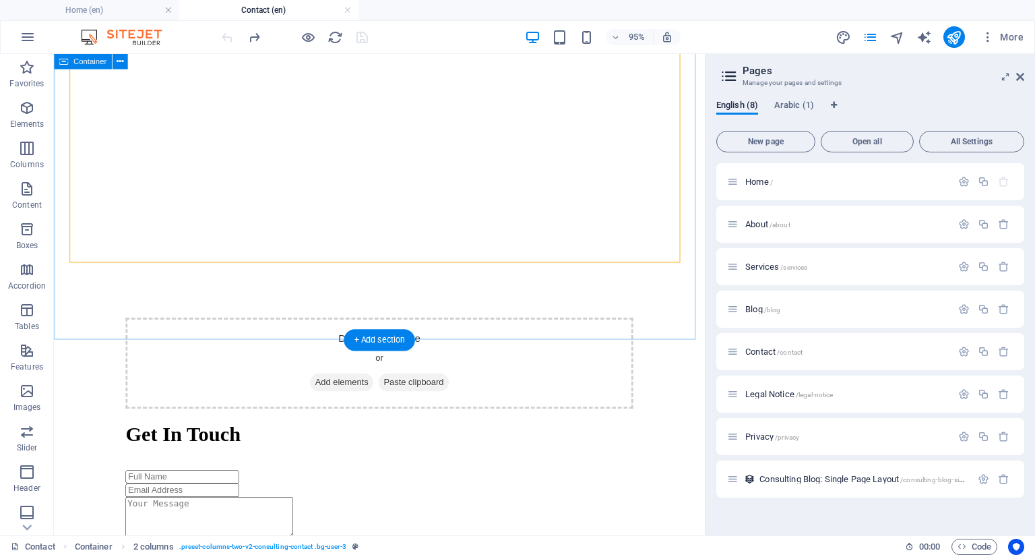
drag, startPoint x: 559, startPoint y: 354, endPoint x: 564, endPoint y: 323, distance: 31.4
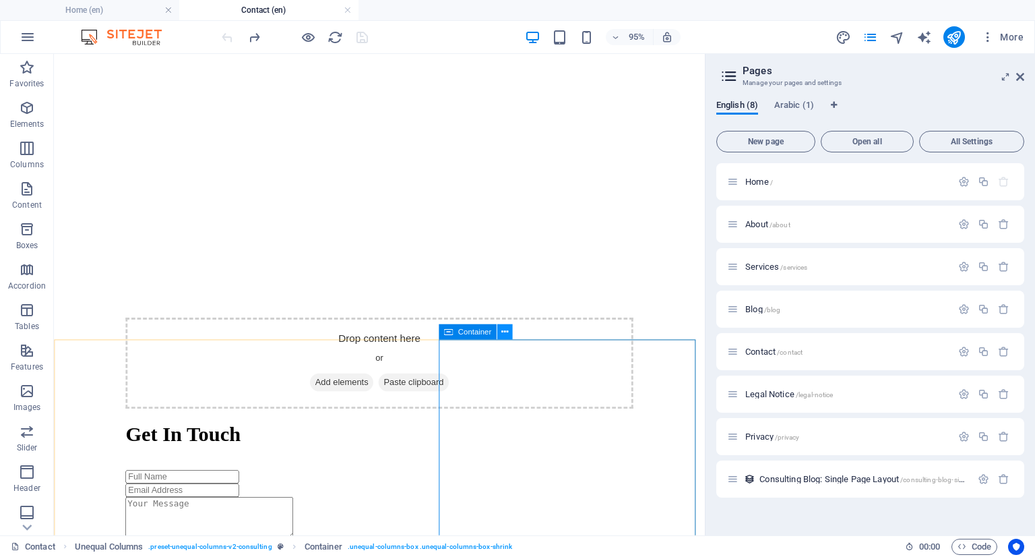
click at [504, 335] on icon at bounding box center [504, 332] width 7 height 13
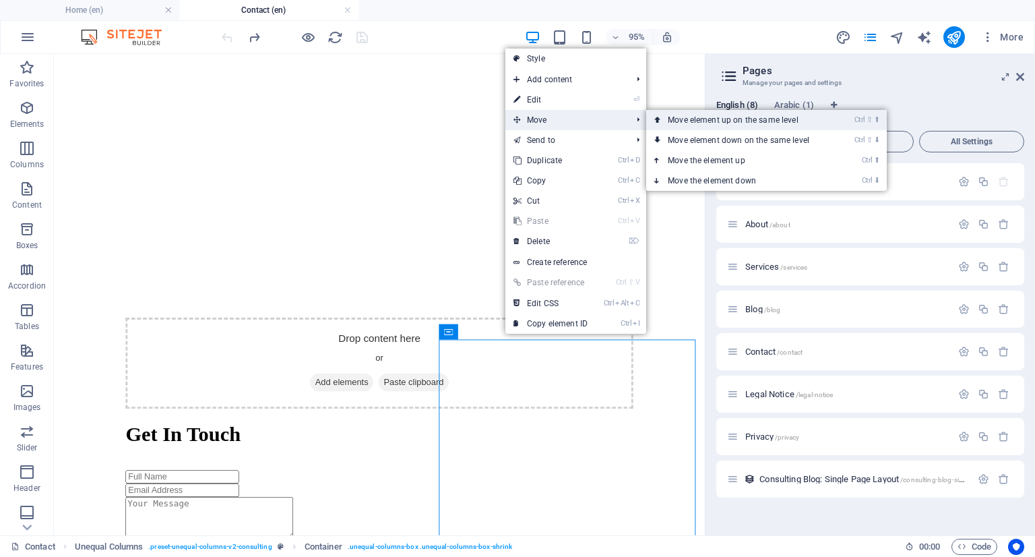
click at [721, 122] on link "Ctrl ⇧ ⬆ Move element up on the same level" at bounding box center [741, 120] width 190 height 20
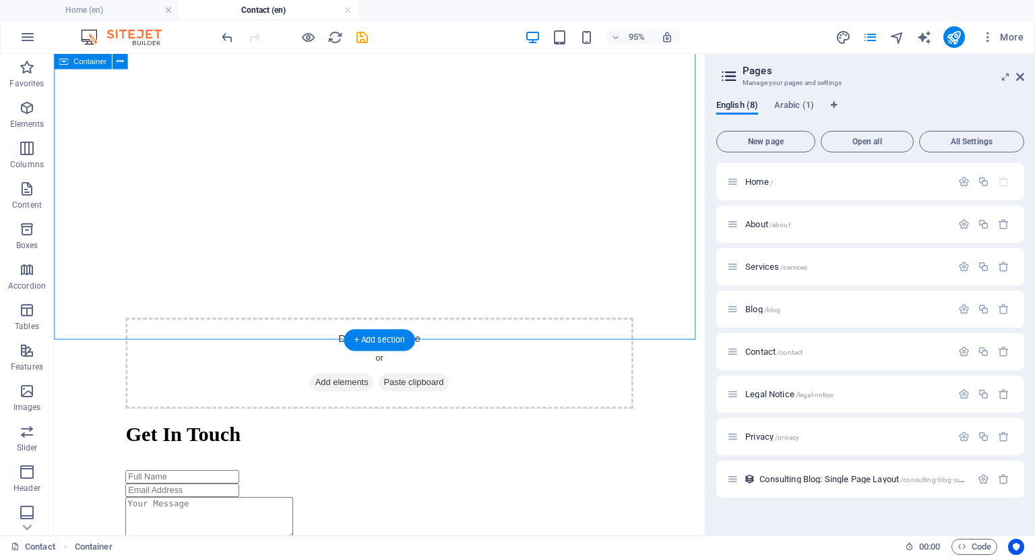
drag, startPoint x: 582, startPoint y: 353, endPoint x: 592, endPoint y: 309, distance: 44.3
click at [592, 309] on div "Drop content here or Add elements Paste clipboard Get In Touch I have read and …" at bounding box center [396, 373] width 675 height 944
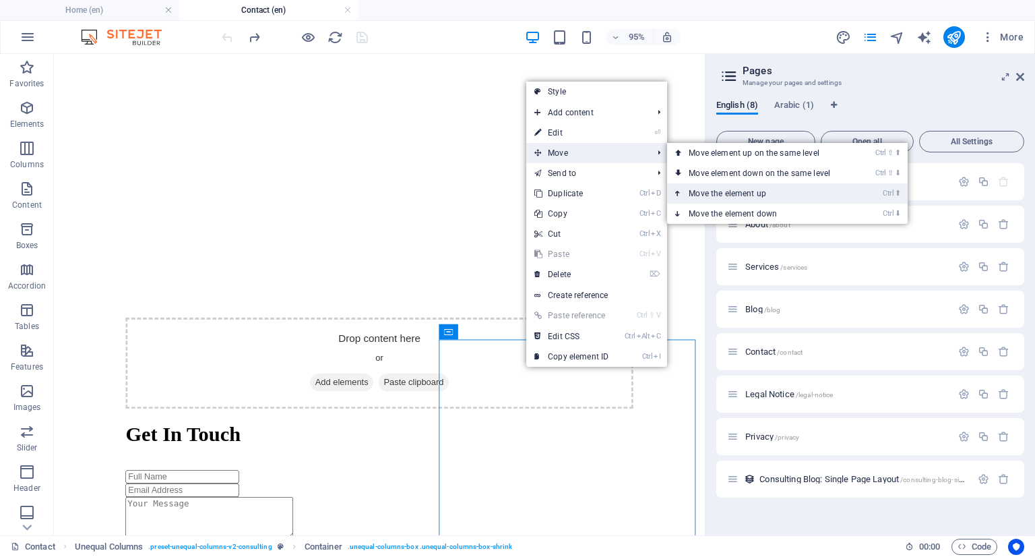
click at [745, 189] on link "Ctrl ⬆ Move the element up" at bounding box center [762, 193] width 190 height 20
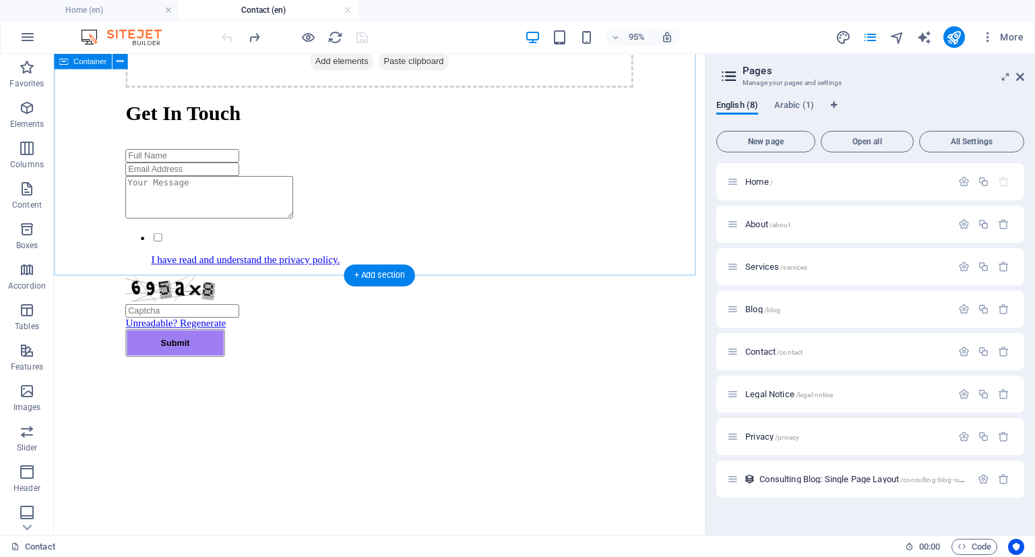
scroll to position [423, 0]
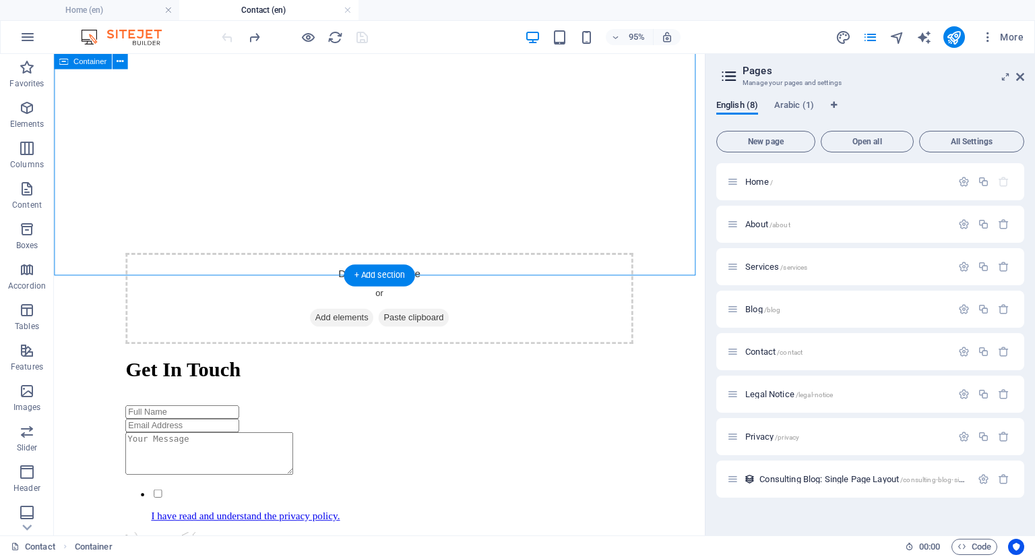
drag, startPoint x: 309, startPoint y: 281, endPoint x: 313, endPoint y: 234, distance: 47.3
click at [313, 234] on div "Drop content here or Add elements Paste clipboard Get In Touch I have read and …" at bounding box center [396, 305] width 675 height 944
click at [316, 260] on div "Drop content here or Add elements Paste clipboard Get In Touch I have read and …" at bounding box center [396, 305] width 675 height 944
click at [328, 204] on div "Drop content here or Add elements Paste clipboard Get In Touch I have read and …" at bounding box center [396, 274] width 642 height 845
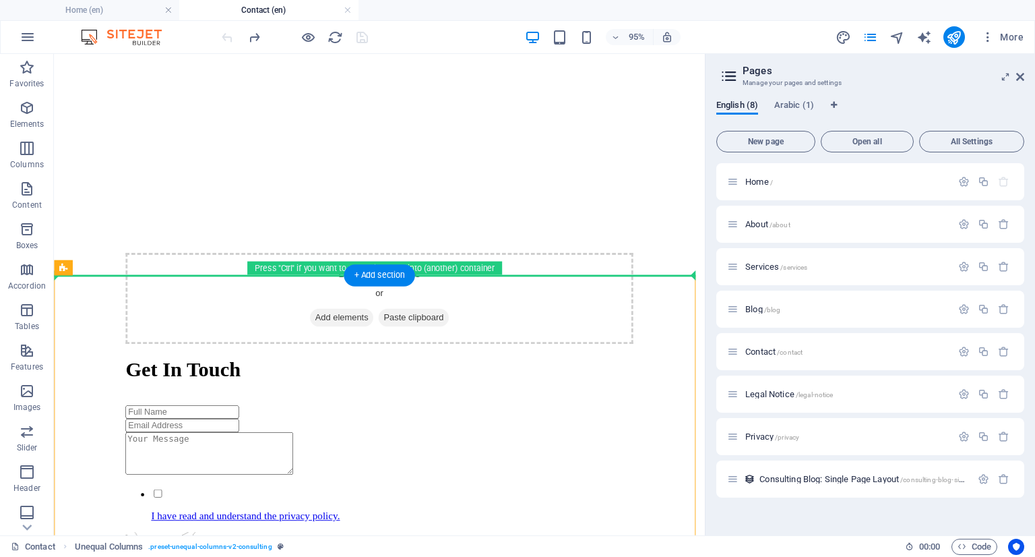
drag, startPoint x: 135, startPoint y: 322, endPoint x: 92, endPoint y: 223, distance: 107.8
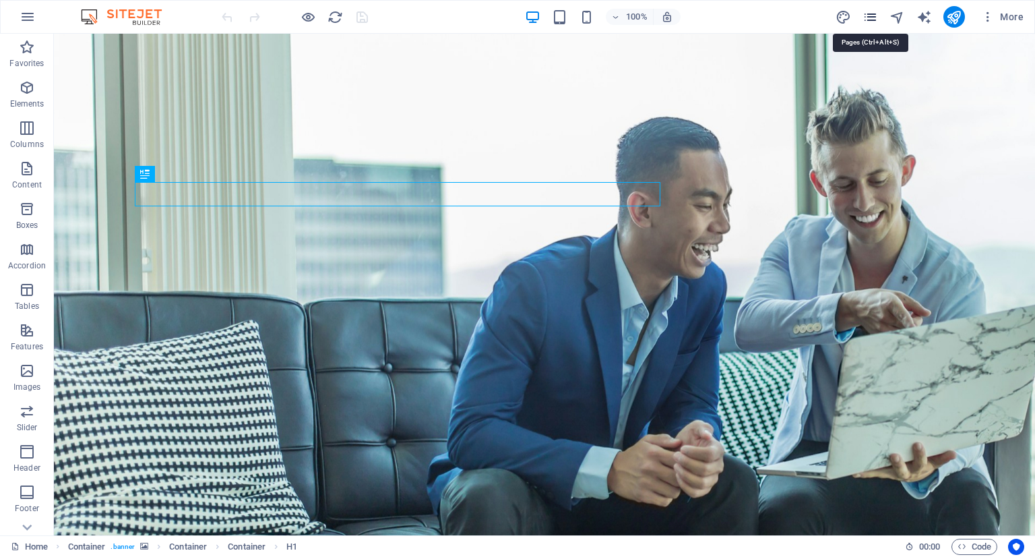
click at [874, 14] on icon "pages" at bounding box center [871, 17] width 16 height 16
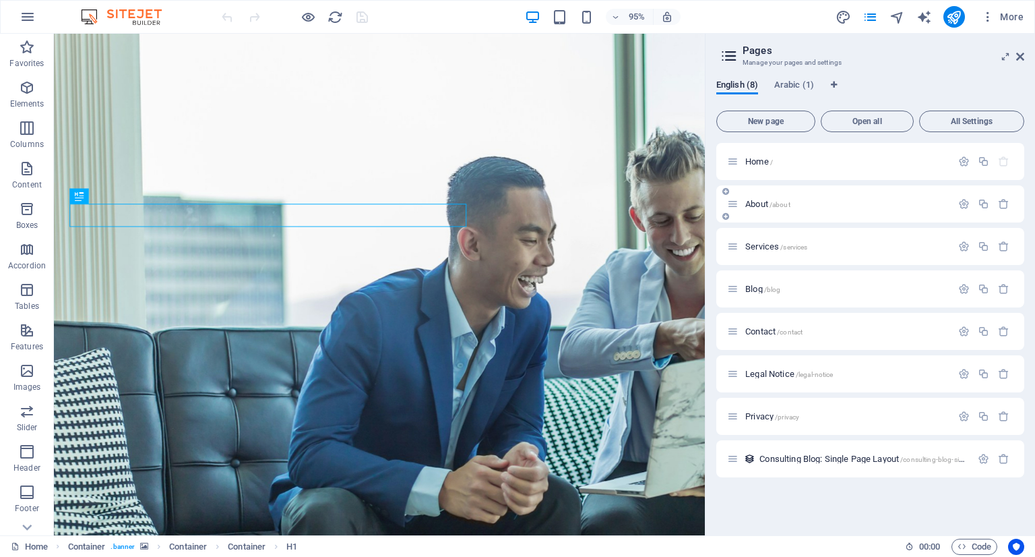
click at [760, 200] on span "About /about" at bounding box center [768, 204] width 45 height 10
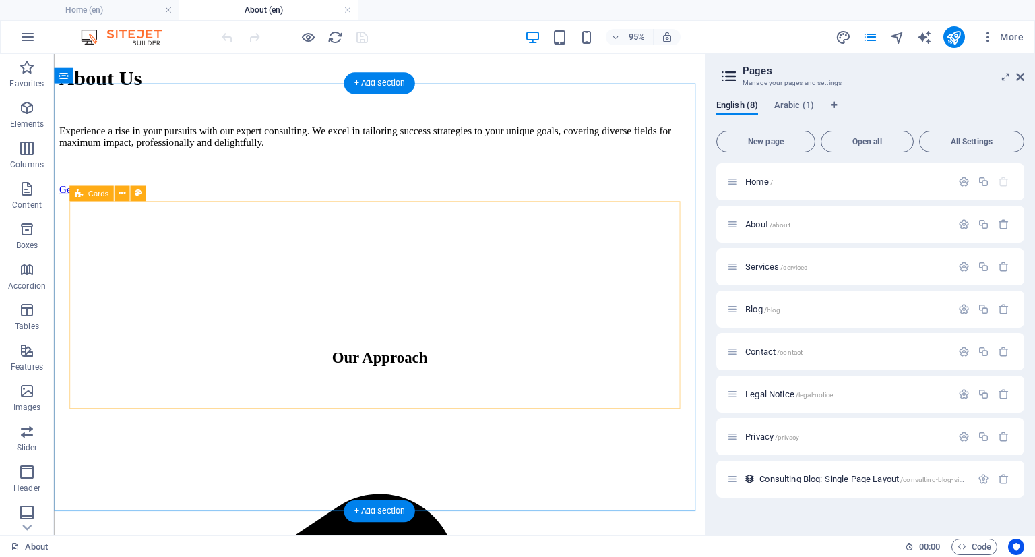
scroll to position [876, 0]
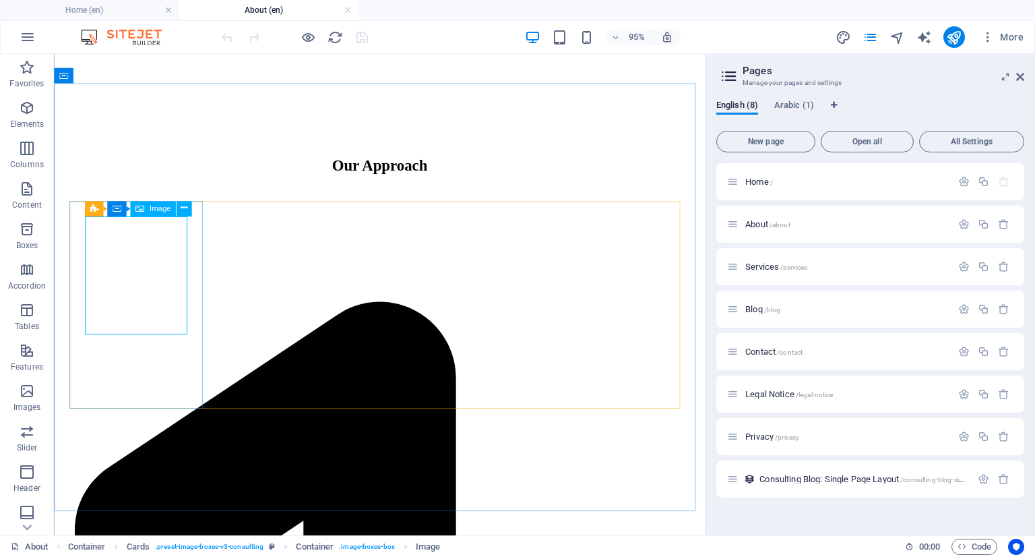
click at [160, 210] on span "Image" at bounding box center [161, 208] width 22 height 7
click at [185, 207] on icon at bounding box center [184, 208] width 7 height 13
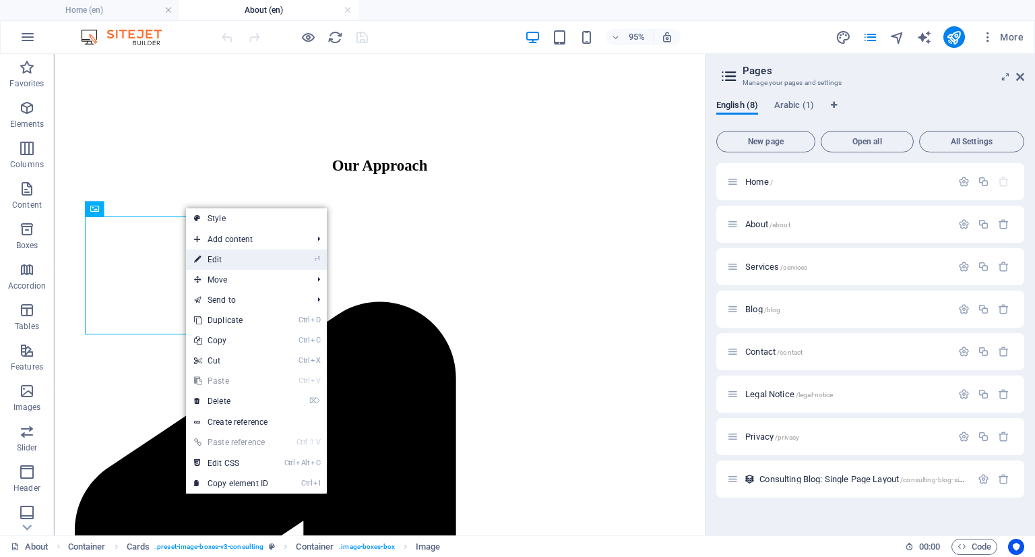
click at [224, 261] on link "⏎ Edit" at bounding box center [231, 259] width 90 height 20
select select "vw"
select select "px"
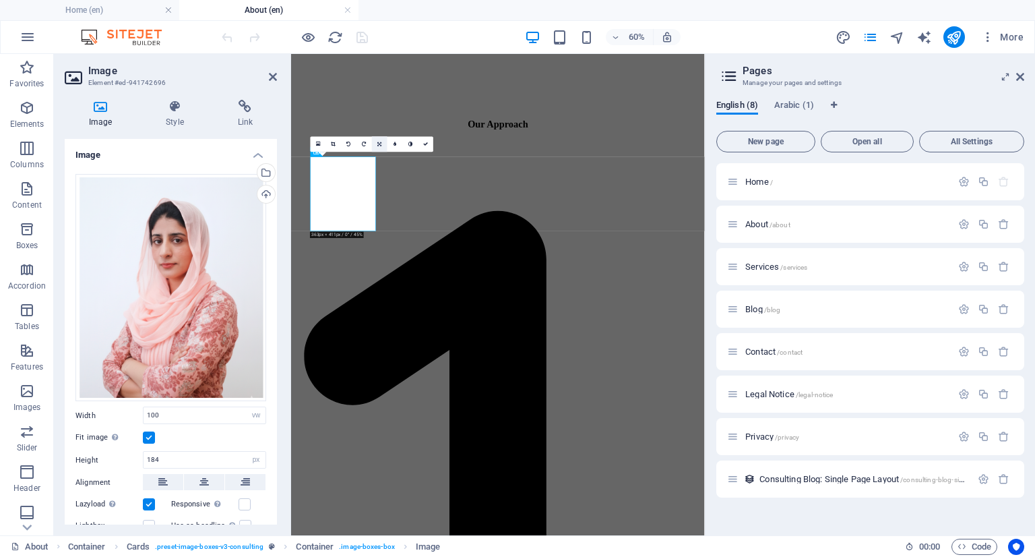
click at [377, 145] on icon at bounding box center [379, 144] width 4 height 5
click at [379, 144] on icon at bounding box center [379, 144] width 4 height 5
click at [377, 143] on link at bounding box center [380, 144] width 16 height 16
click at [396, 144] on icon at bounding box center [394, 144] width 3 height 5
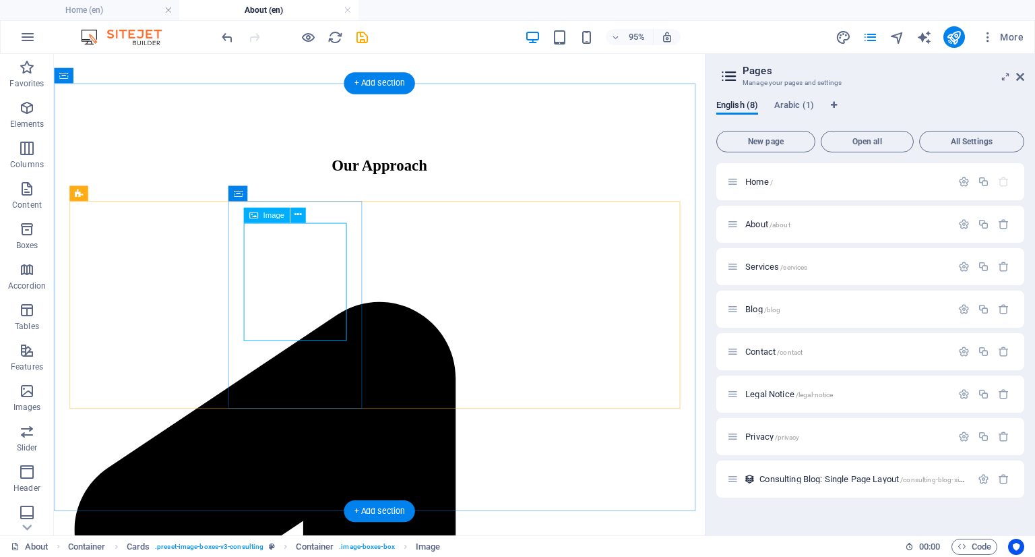
click at [301, 214] on icon at bounding box center [298, 214] width 7 height 13
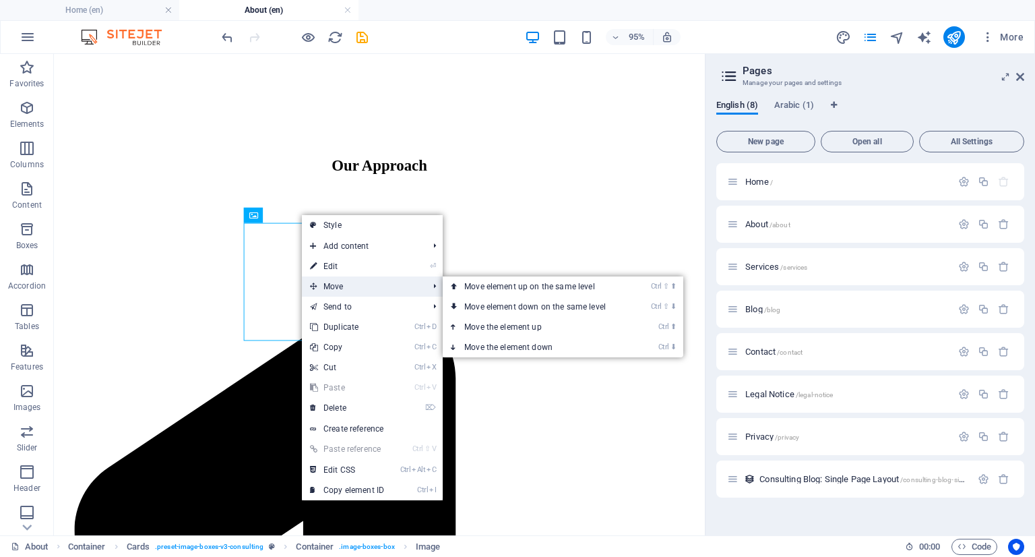
click at [366, 279] on span "Move" at bounding box center [362, 286] width 121 height 20
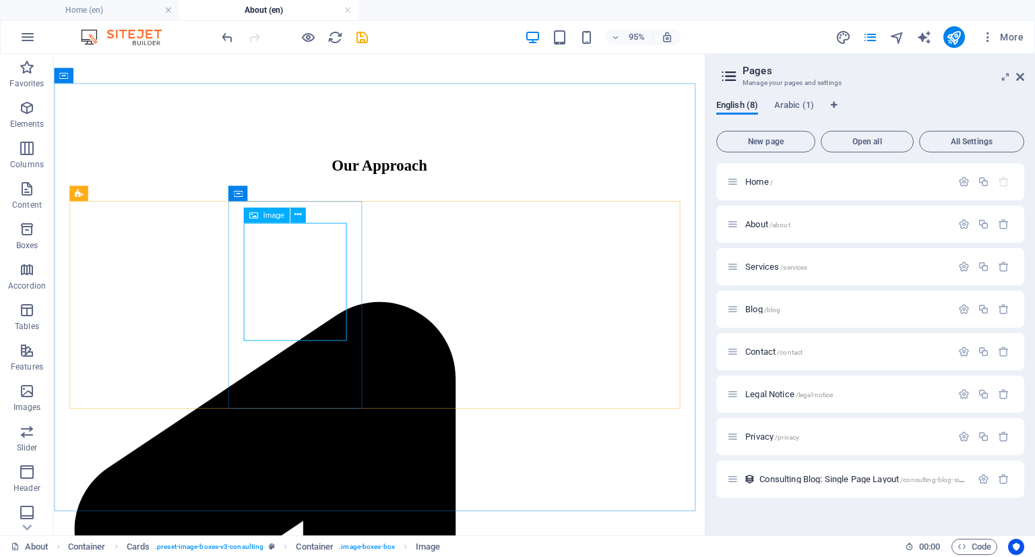
click at [278, 218] on span "Image" at bounding box center [274, 214] width 22 height 7
click at [297, 211] on icon at bounding box center [298, 214] width 7 height 13
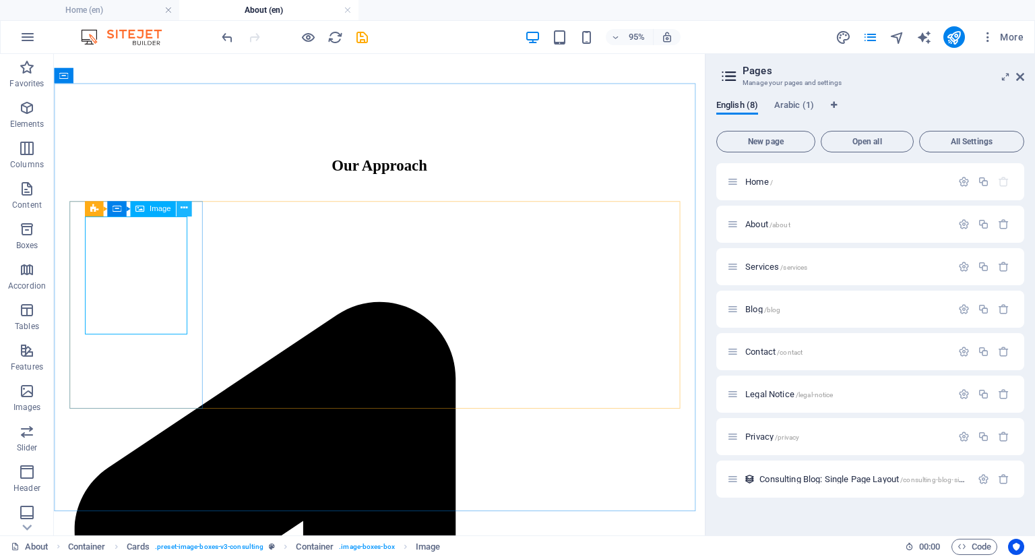
click at [186, 206] on icon at bounding box center [184, 208] width 7 height 13
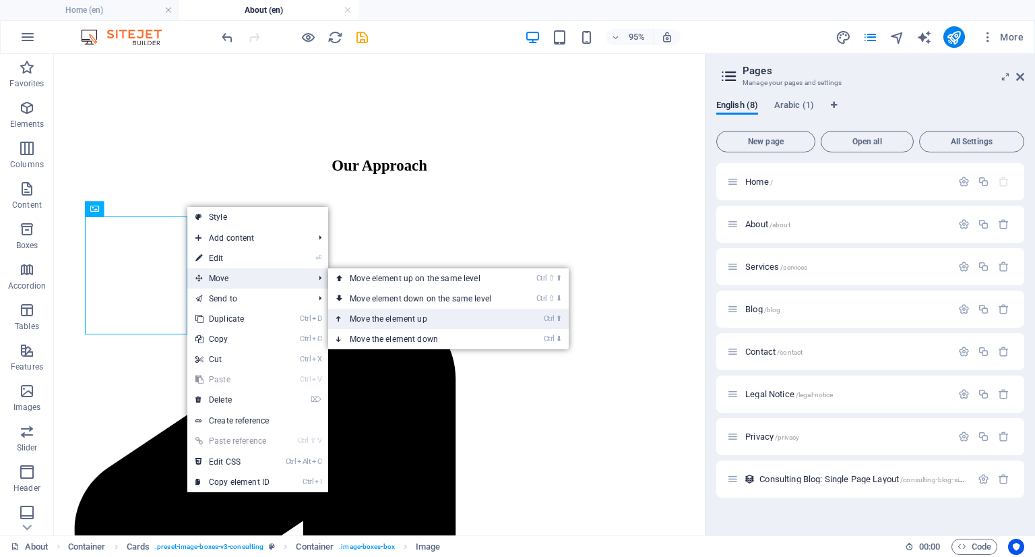
click at [454, 320] on link "Ctrl ⬆ Move the element up" at bounding box center [423, 319] width 190 height 20
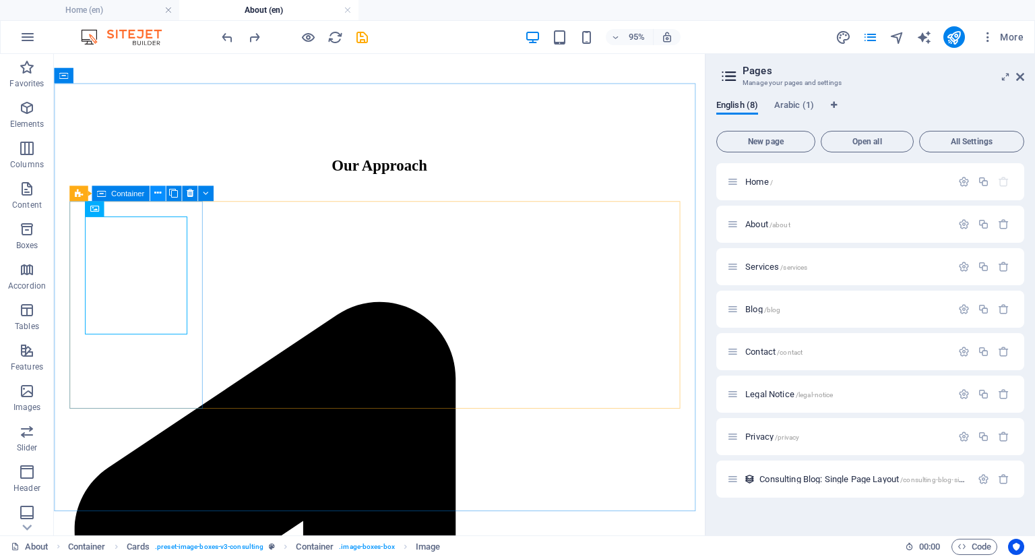
click at [158, 193] on icon at bounding box center [157, 193] width 7 height 13
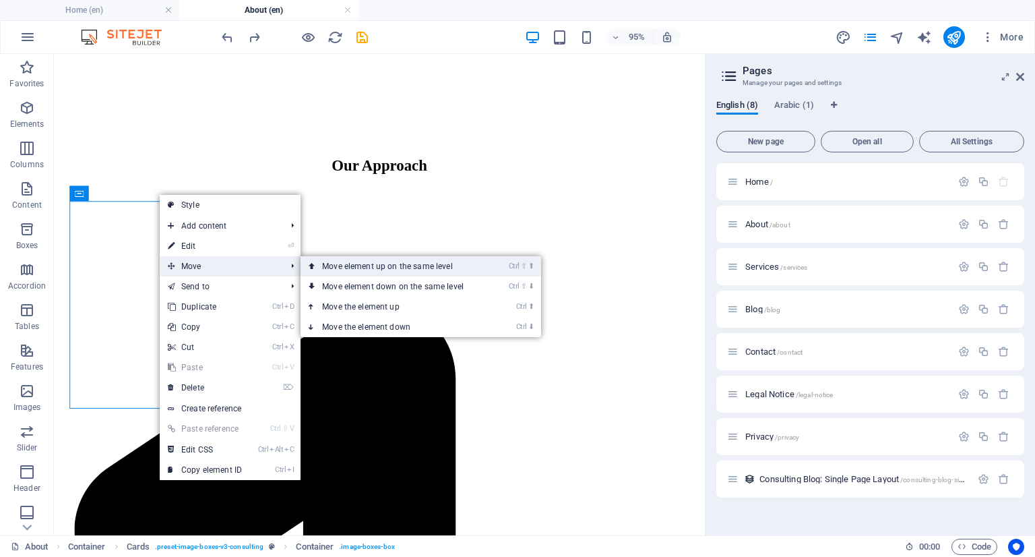
click at [442, 268] on link "Ctrl ⇧ ⬆ Move element up on the same level" at bounding box center [396, 266] width 190 height 20
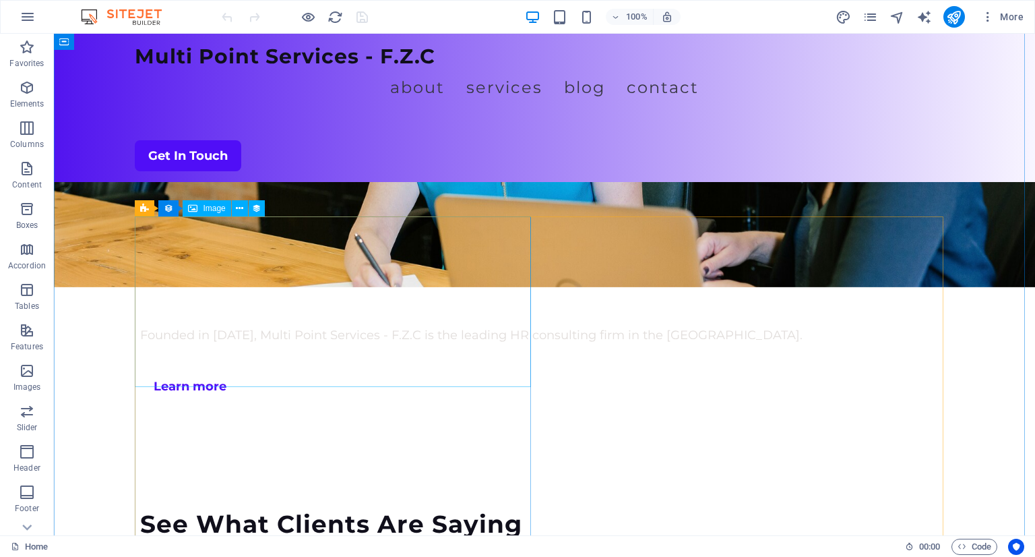
scroll to position [2571, 0]
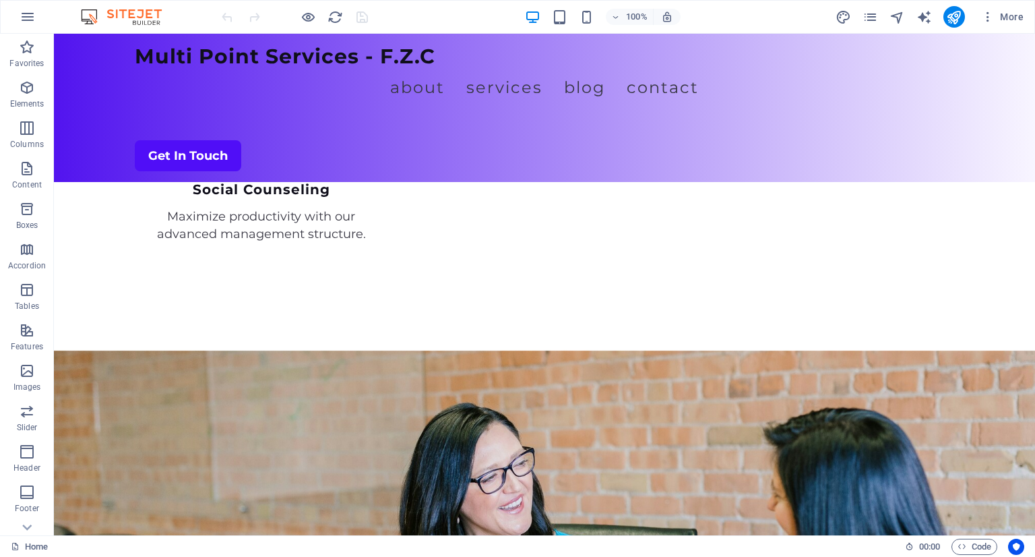
click at [866, 28] on div "100% More" at bounding box center [518, 17] width 1034 height 32
click at [871, 22] on icon "pages" at bounding box center [871, 17] width 16 height 16
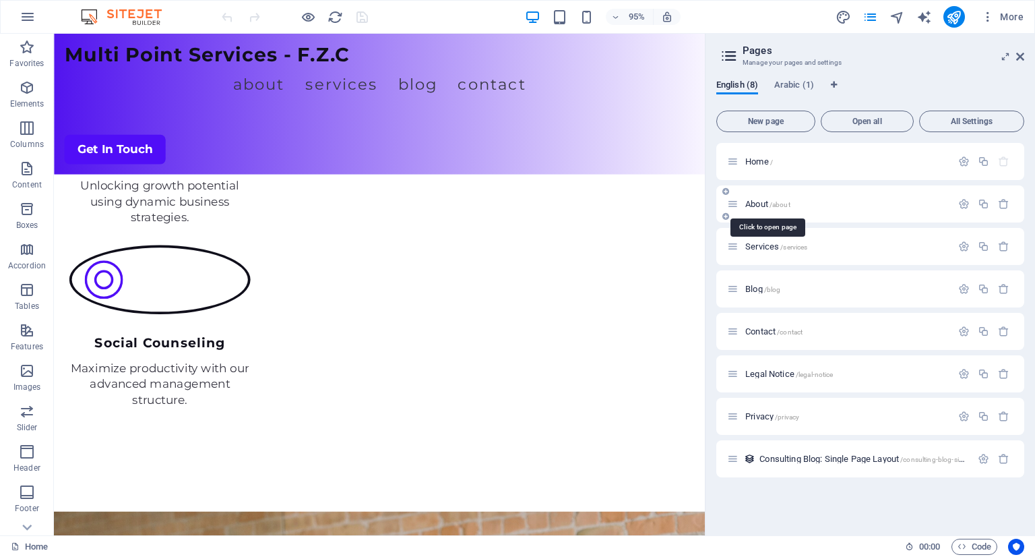
click at [766, 202] on span "About /about" at bounding box center [768, 204] width 45 height 10
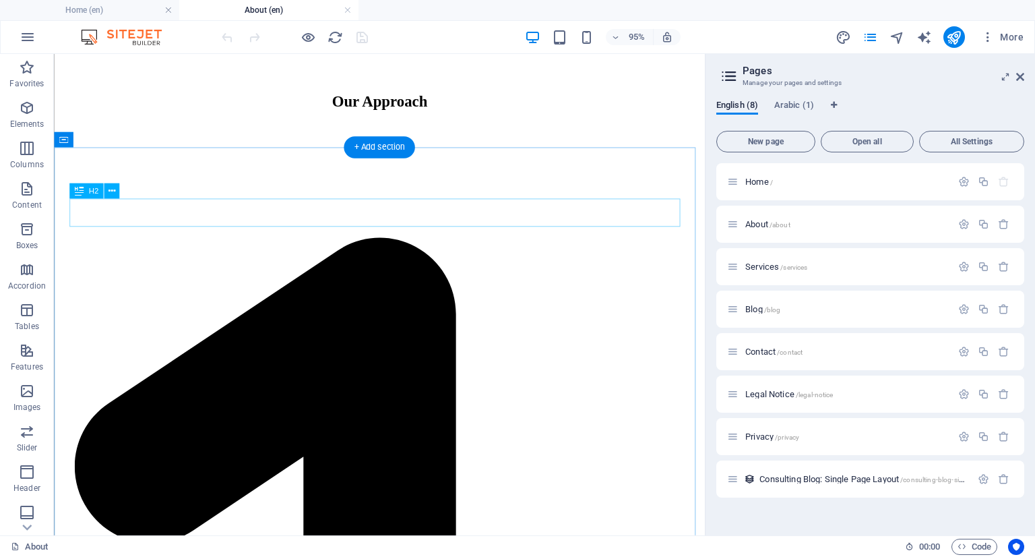
scroll to position [809, 0]
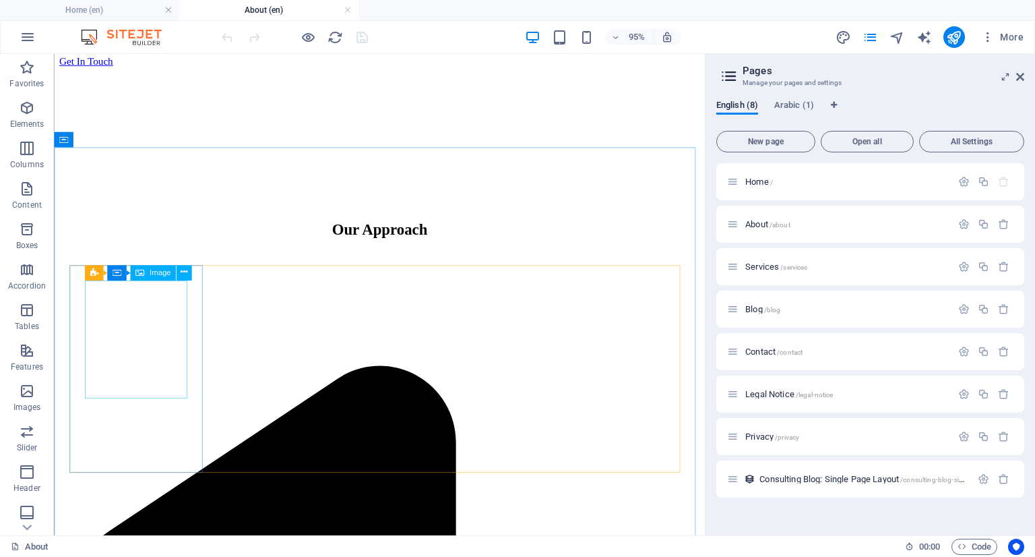
click at [162, 278] on div "Image" at bounding box center [153, 273] width 46 height 16
click at [183, 274] on icon at bounding box center [184, 272] width 7 height 13
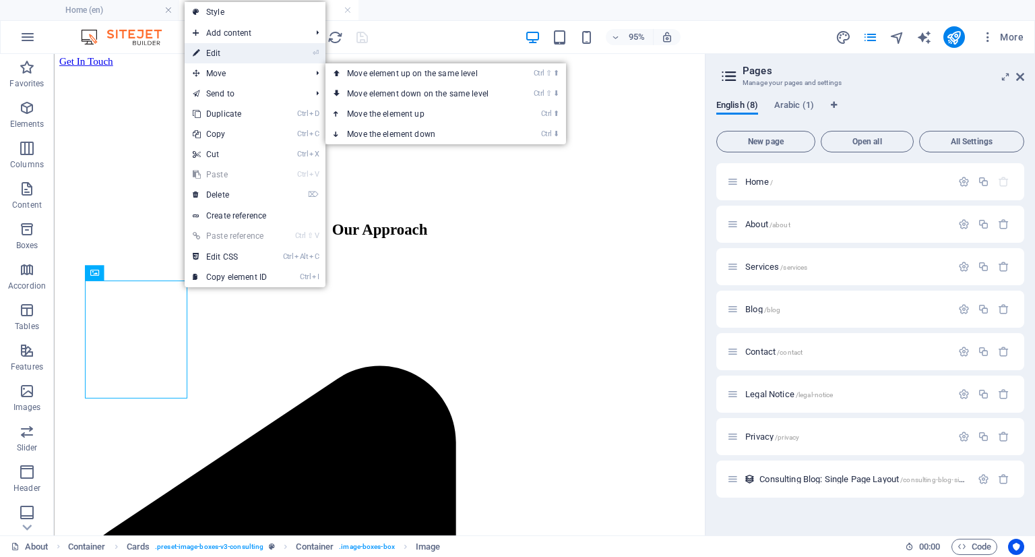
click at [244, 54] on link "⏎ Edit" at bounding box center [230, 53] width 90 height 20
select select "vw"
select select "px"
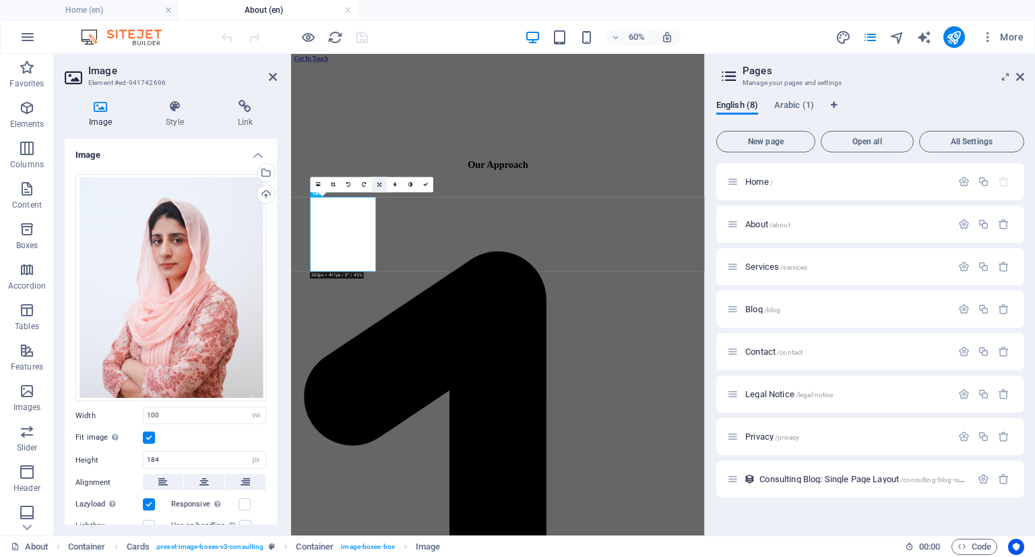
click at [379, 184] on icon at bounding box center [379, 184] width 4 height 5
click at [382, 169] on link at bounding box center [380, 169] width 16 height 16
click at [318, 185] on icon at bounding box center [318, 183] width 5 height 5
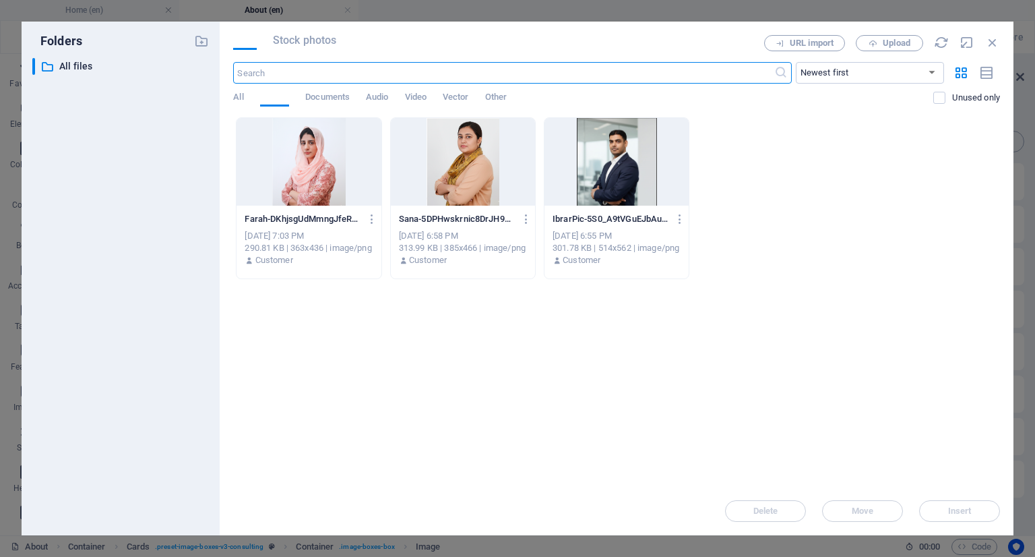
scroll to position [0, 0]
click at [992, 44] on icon "button" at bounding box center [992, 42] width 15 height 15
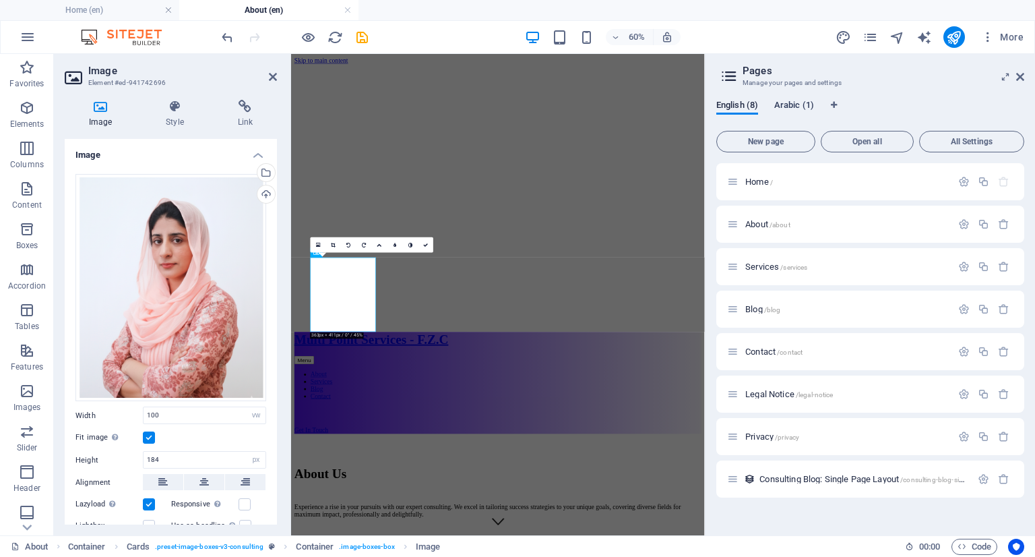
scroll to position [708, 0]
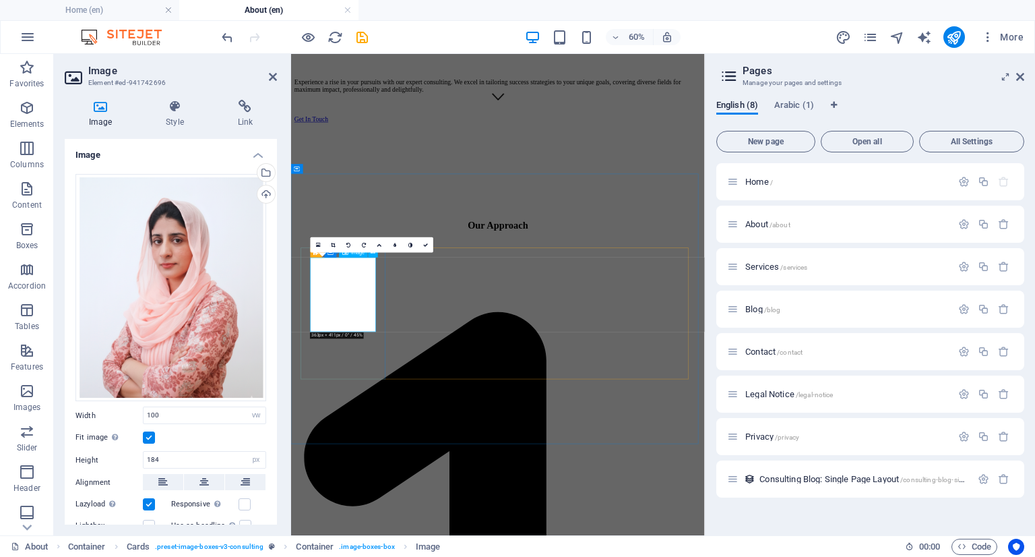
click at [382, 245] on link at bounding box center [380, 245] width 16 height 16
click at [382, 229] on link at bounding box center [380, 230] width 16 height 16
click at [378, 246] on icon at bounding box center [379, 245] width 5 height 5
click at [383, 245] on link at bounding box center [380, 245] width 16 height 16
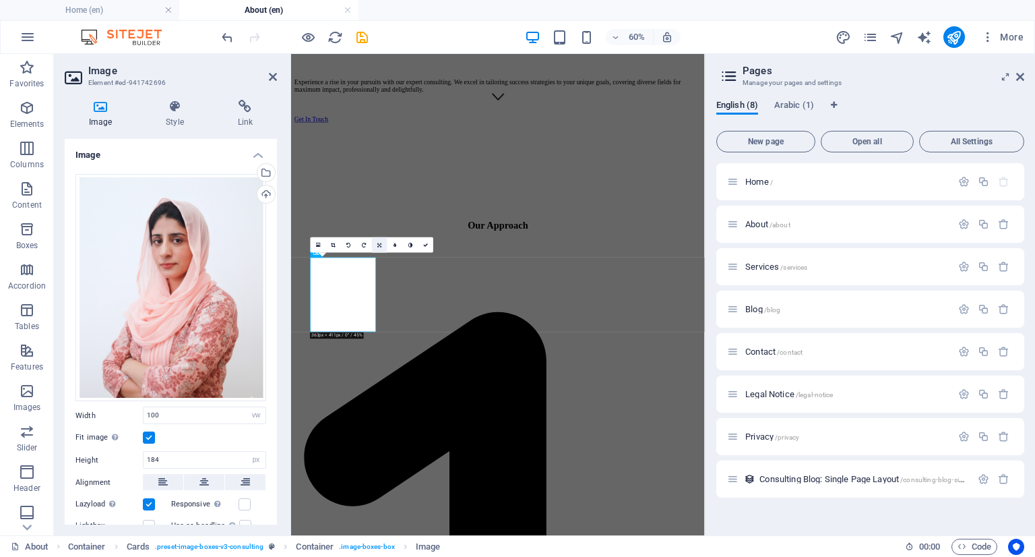
click at [382, 245] on link at bounding box center [380, 245] width 16 height 16
click at [394, 245] on icon at bounding box center [394, 245] width 3 height 5
click at [381, 244] on icon at bounding box center [379, 245] width 3 height 5
click at [377, 246] on icon at bounding box center [379, 245] width 4 height 5
click at [379, 246] on icon at bounding box center [379, 245] width 4 height 5
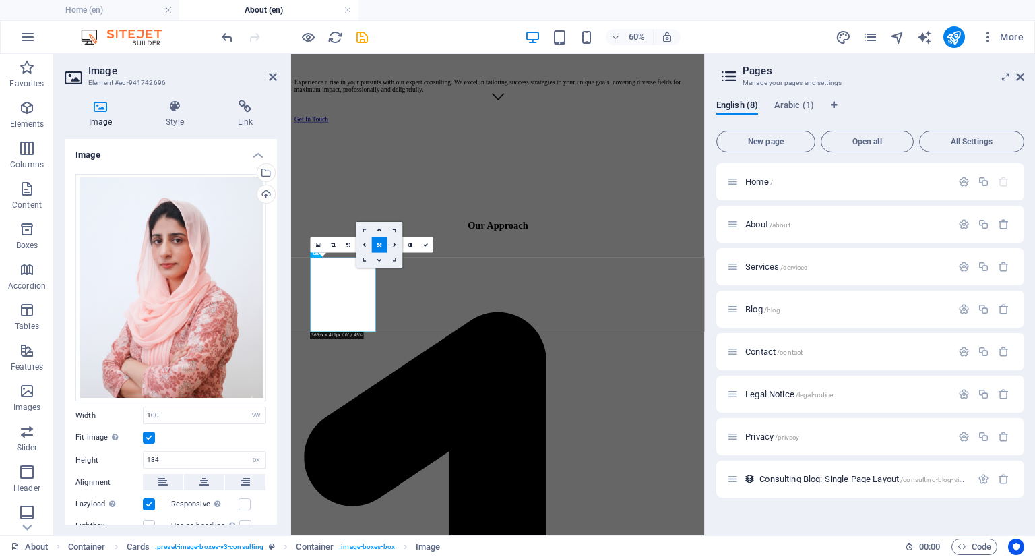
click at [365, 231] on icon at bounding box center [364, 229] width 7 height 7
click at [381, 245] on icon at bounding box center [379, 244] width 7 height 7
click at [380, 245] on icon at bounding box center [379, 245] width 4 height 5
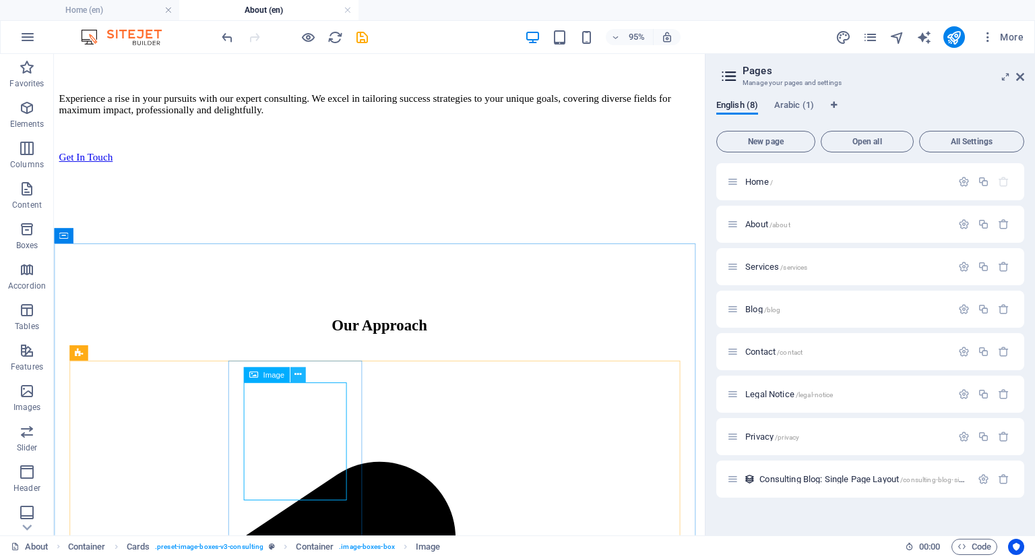
click at [299, 375] on icon at bounding box center [298, 374] width 7 height 13
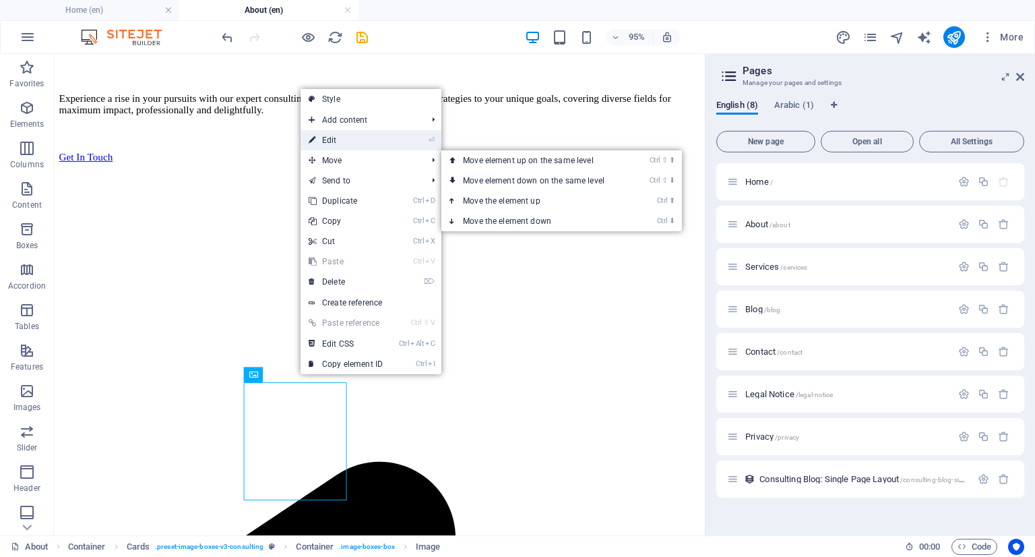
click at [356, 146] on link "⏎ Edit" at bounding box center [346, 140] width 90 height 20
select select "vw"
select select "px"
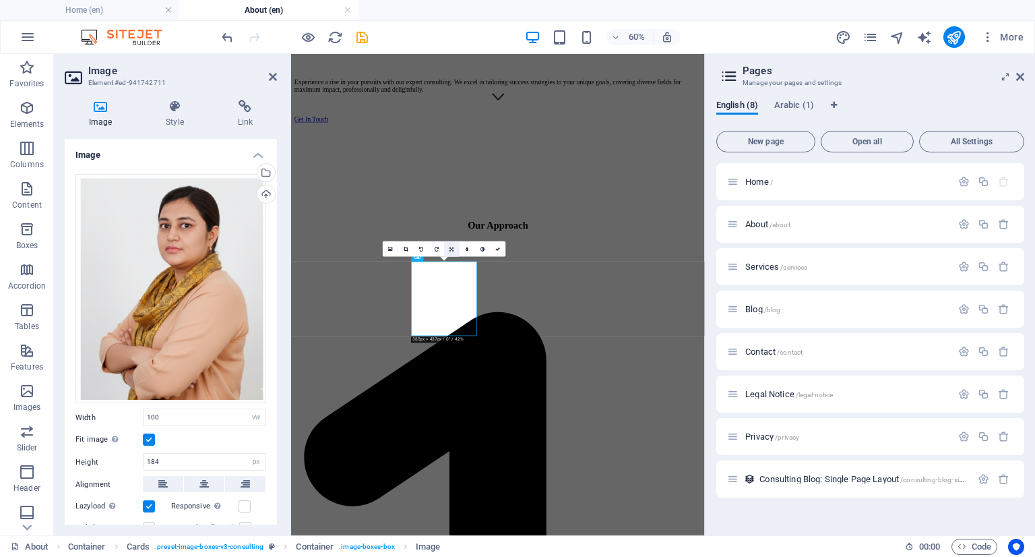
click at [454, 249] on link at bounding box center [452, 249] width 16 height 16
click at [454, 251] on icon at bounding box center [452, 249] width 4 height 5
click at [469, 249] on link at bounding box center [468, 249] width 16 height 16
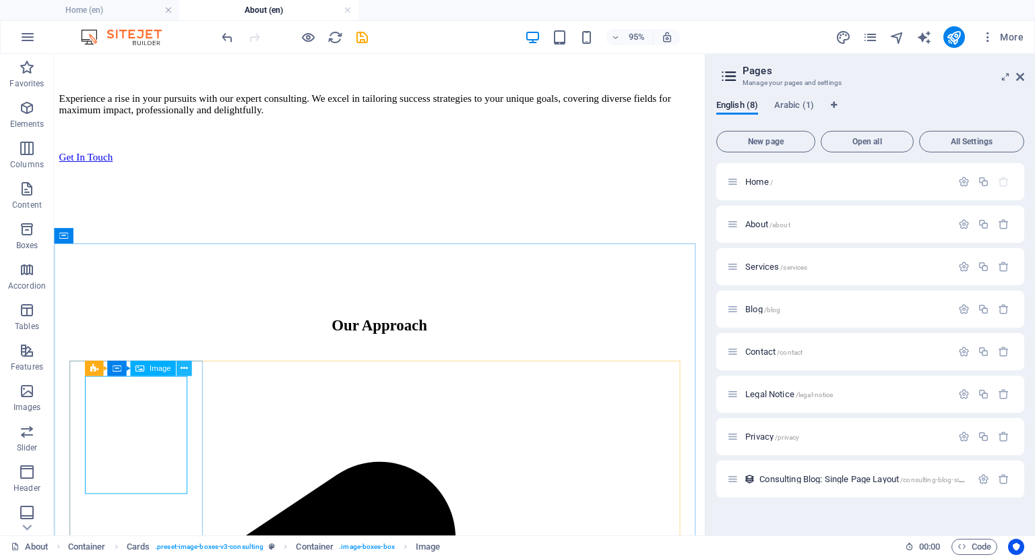
click at [183, 369] on icon at bounding box center [184, 368] width 7 height 13
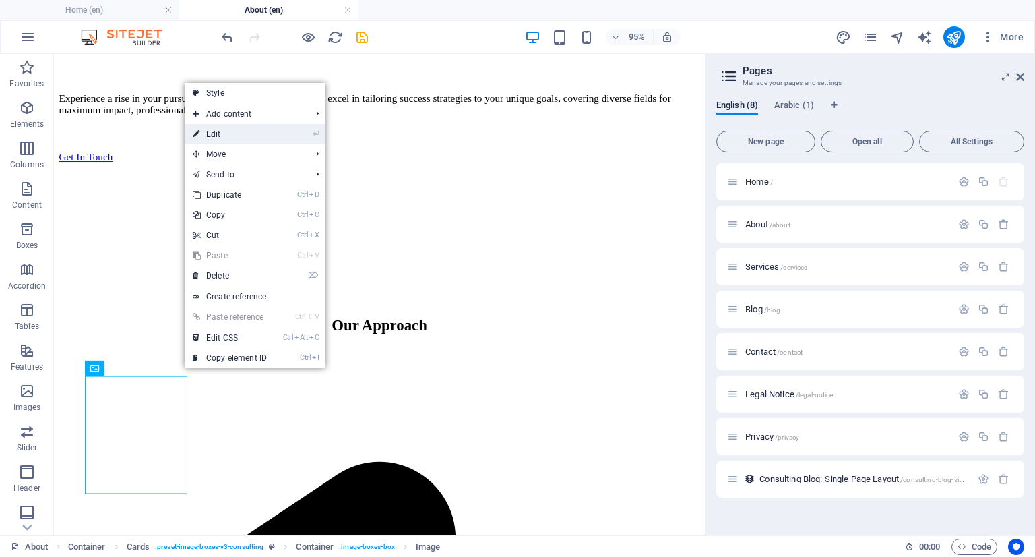
click at [268, 138] on link "⏎ Edit" at bounding box center [230, 134] width 90 height 20
select select "vw"
select select "px"
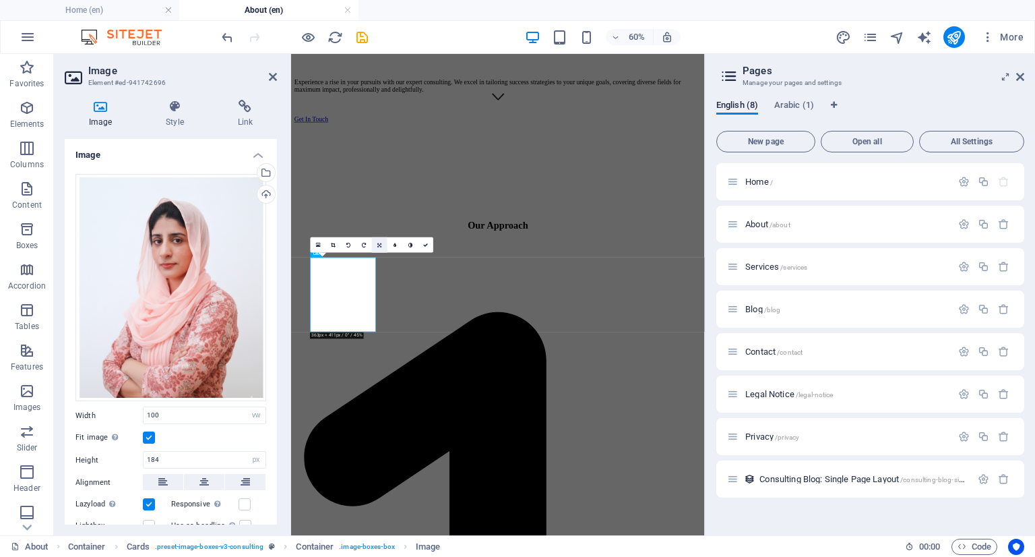
click at [382, 246] on link at bounding box center [380, 245] width 16 height 16
click at [395, 246] on icon at bounding box center [394, 245] width 3 height 5
click at [378, 245] on icon at bounding box center [379, 245] width 3 height 5
click at [379, 231] on icon at bounding box center [379, 229] width 5 height 5
click at [381, 243] on icon at bounding box center [379, 245] width 5 height 5
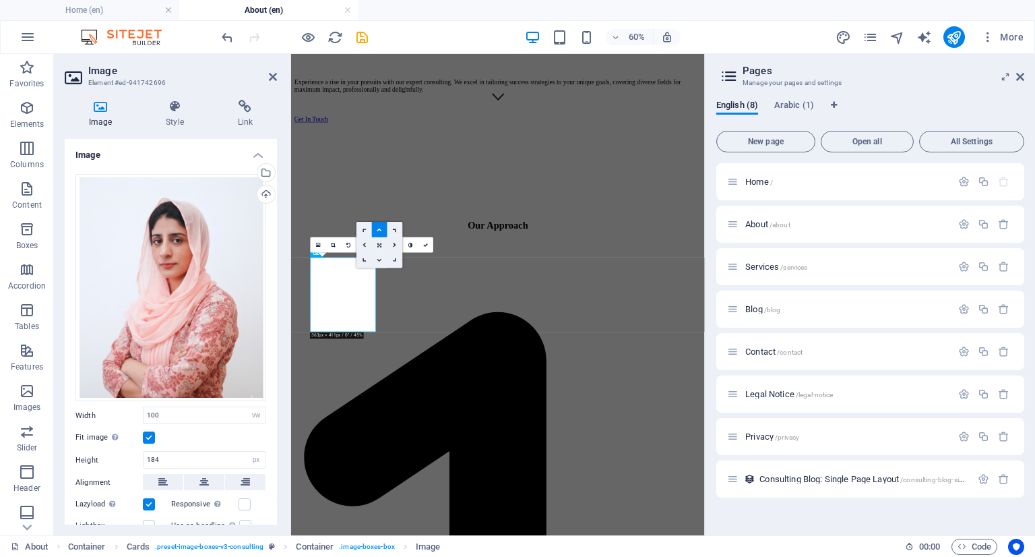
click at [382, 260] on icon at bounding box center [379, 260] width 5 height 5
click at [378, 245] on icon at bounding box center [379, 245] width 5 height 5
click at [381, 260] on icon at bounding box center [379, 260] width 5 height 5
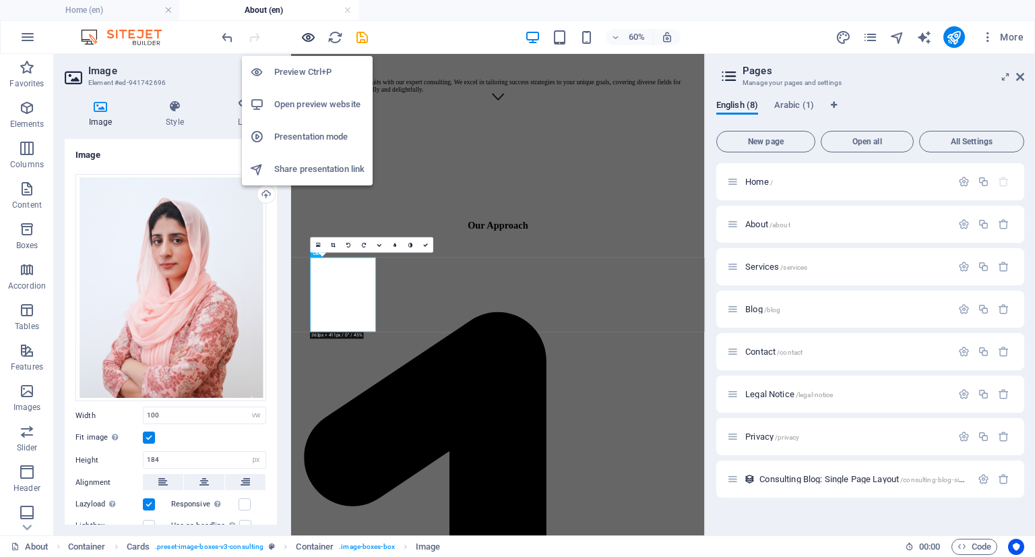
click at [311, 38] on icon "button" at bounding box center [309, 38] width 16 height 16
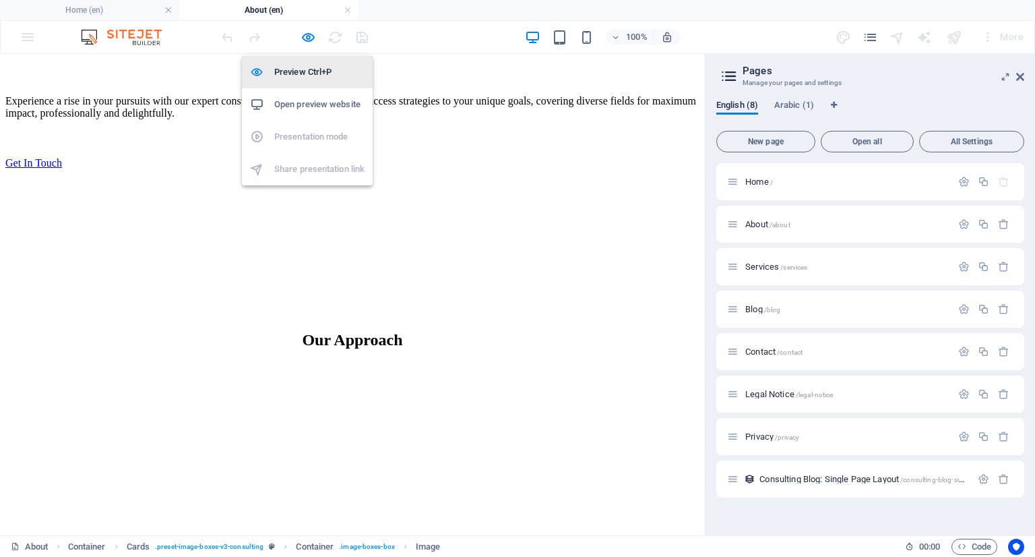
click at [311, 71] on h6 "Preview Ctrl+P" at bounding box center [319, 72] width 90 height 16
select select "vw"
select select "px"
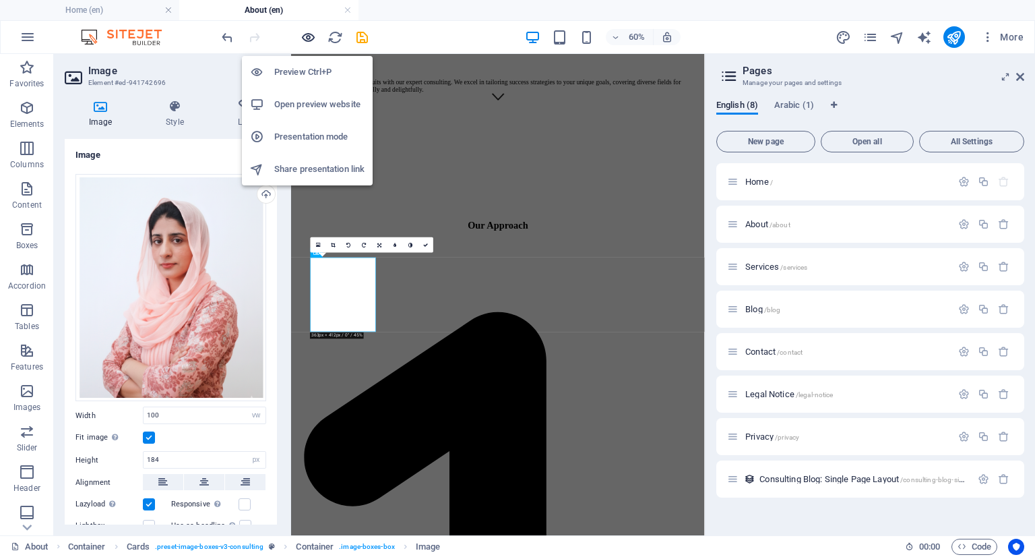
click at [309, 40] on icon "button" at bounding box center [309, 38] width 16 height 16
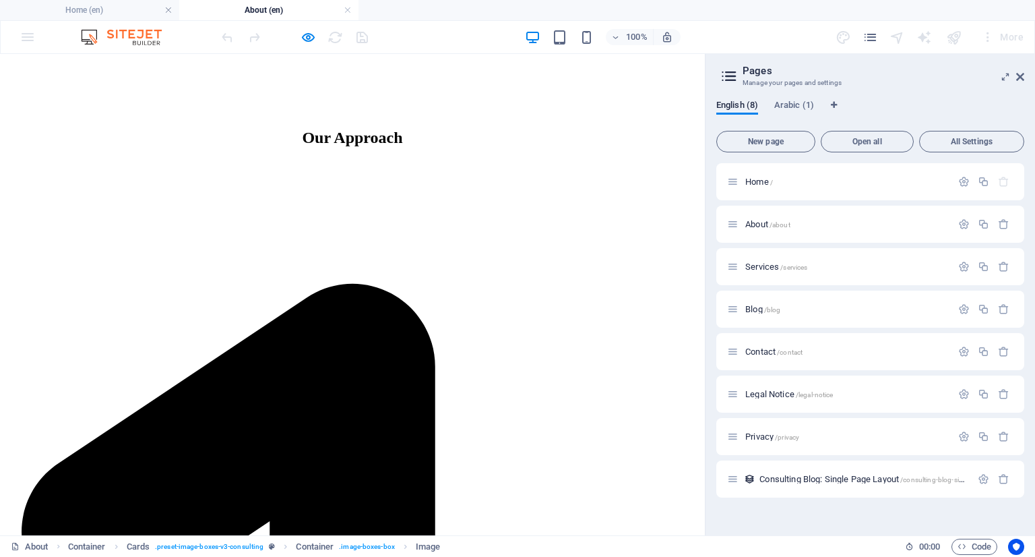
scroll to position [775, 0]
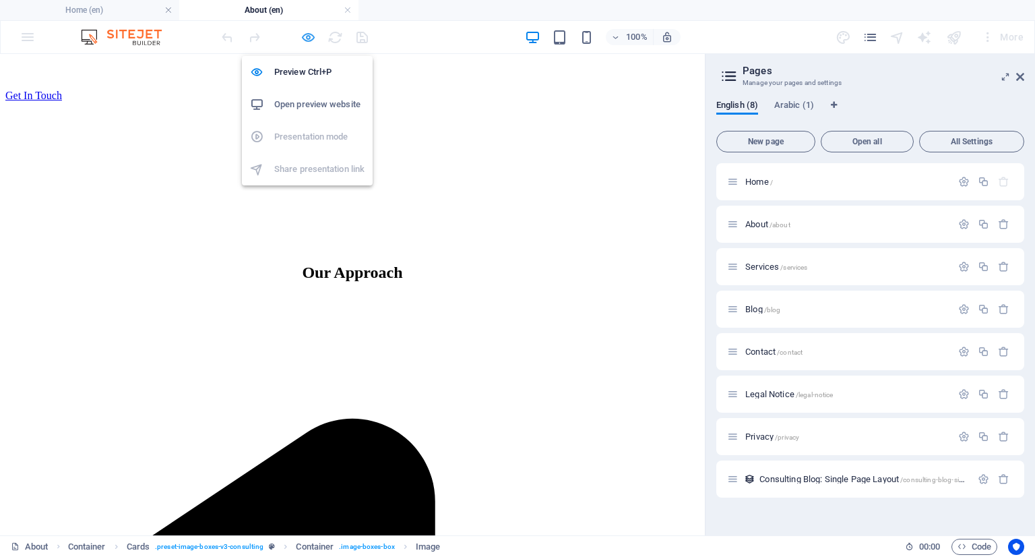
click at [303, 36] on icon "button" at bounding box center [309, 38] width 16 height 16
select select "vw"
select select "px"
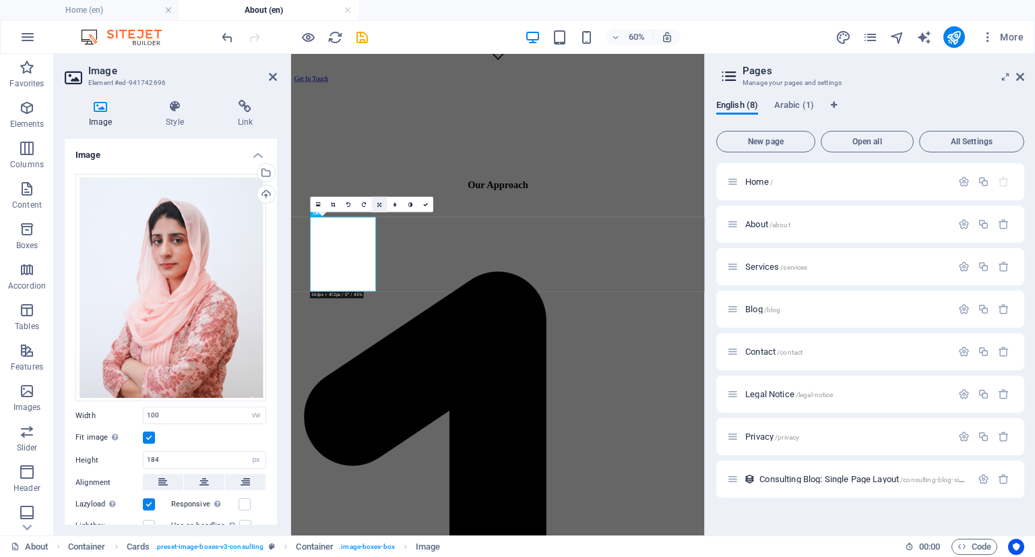
click at [382, 206] on link at bounding box center [380, 205] width 16 height 16
click at [363, 219] on icon at bounding box center [364, 219] width 7 height 7
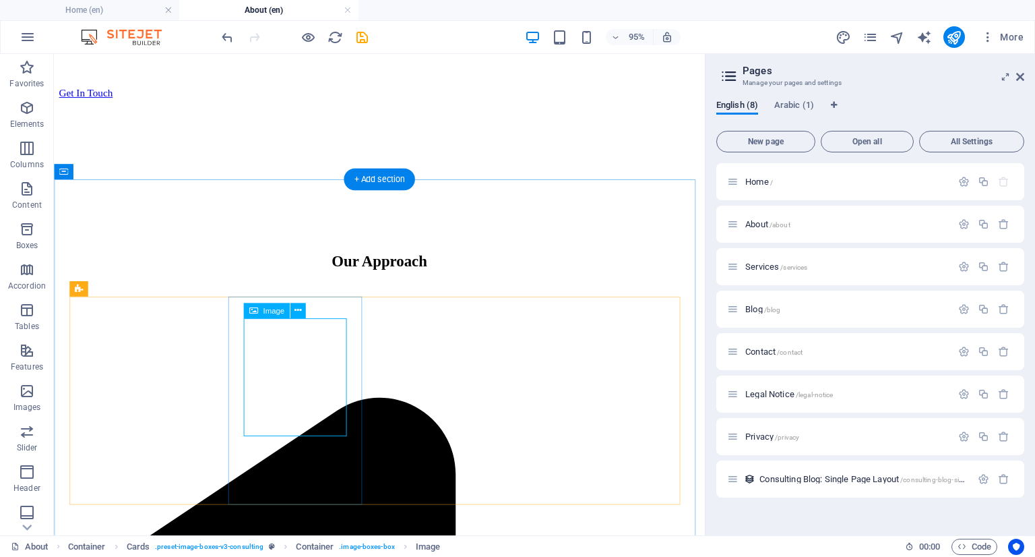
click at [301, 310] on icon at bounding box center [298, 310] width 7 height 13
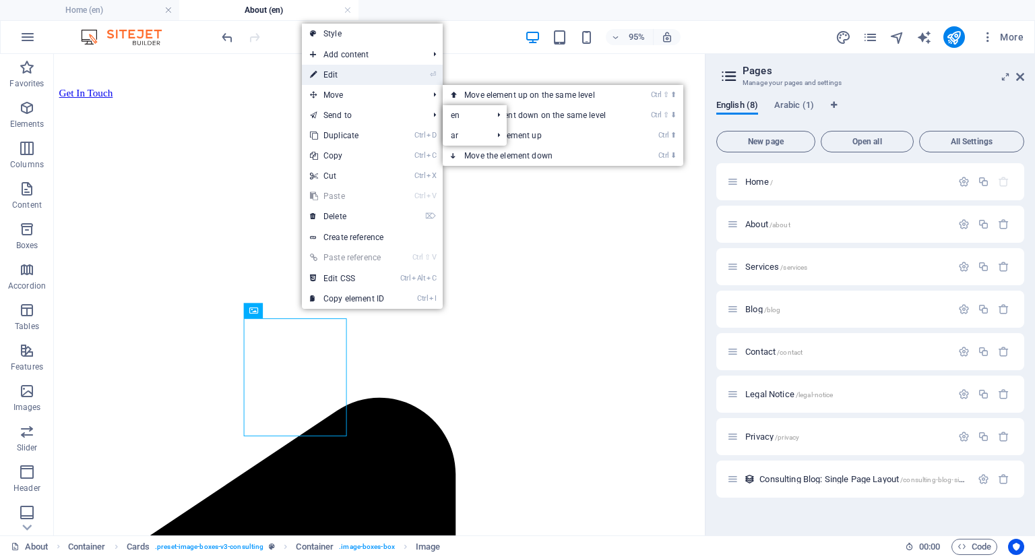
click at [364, 78] on link "⏎ Edit" at bounding box center [347, 75] width 90 height 20
select select "vw"
select select "px"
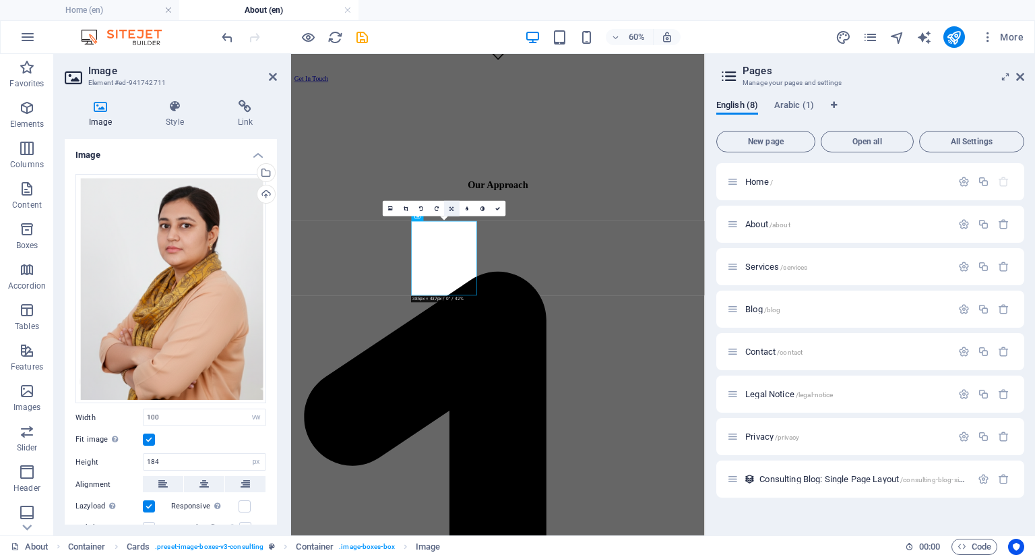
click at [450, 209] on icon at bounding box center [452, 208] width 4 height 5
click at [454, 211] on link at bounding box center [452, 209] width 16 height 16
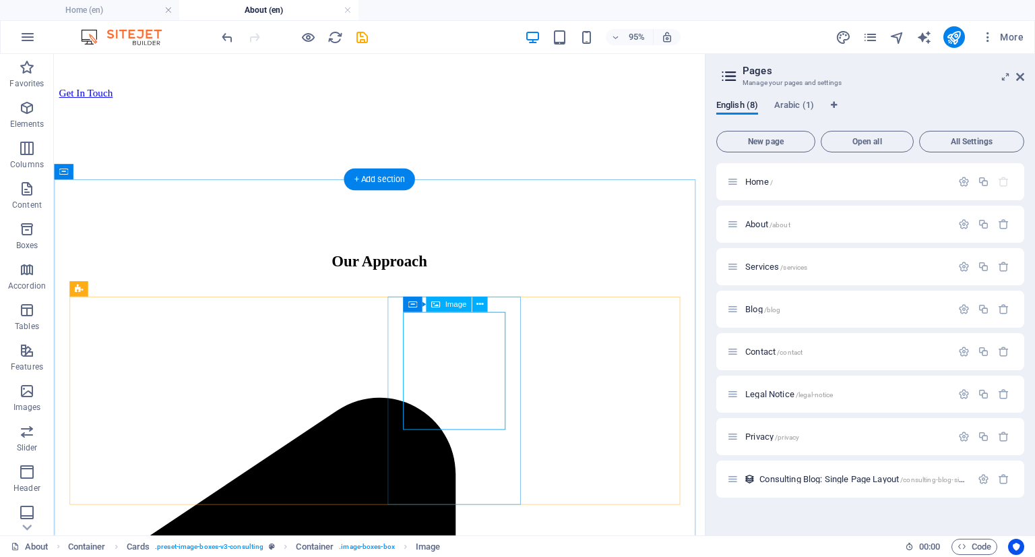
click at [483, 304] on icon at bounding box center [480, 304] width 7 height 13
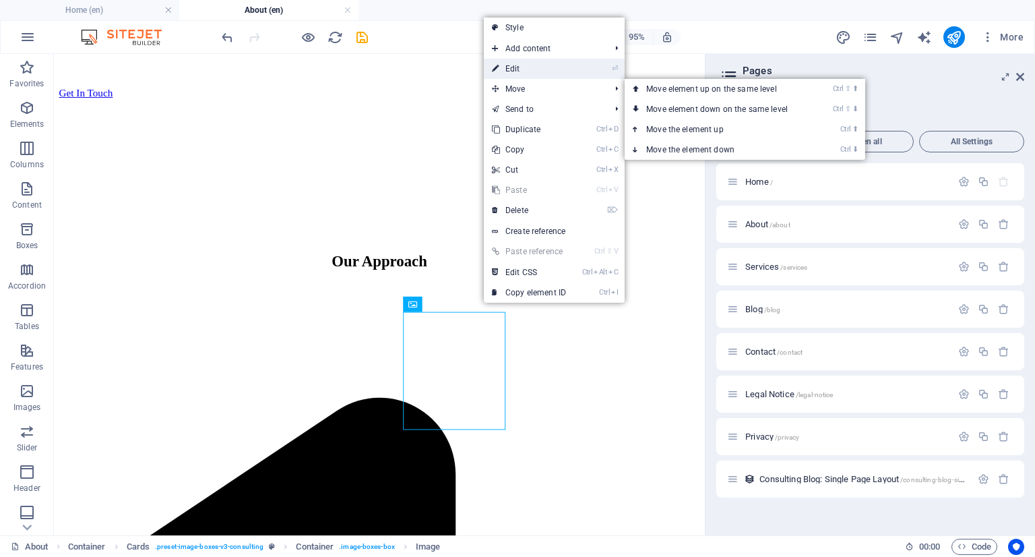
click at [528, 73] on link "⏎ Edit" at bounding box center [529, 69] width 90 height 20
select select "vw"
select select "px"
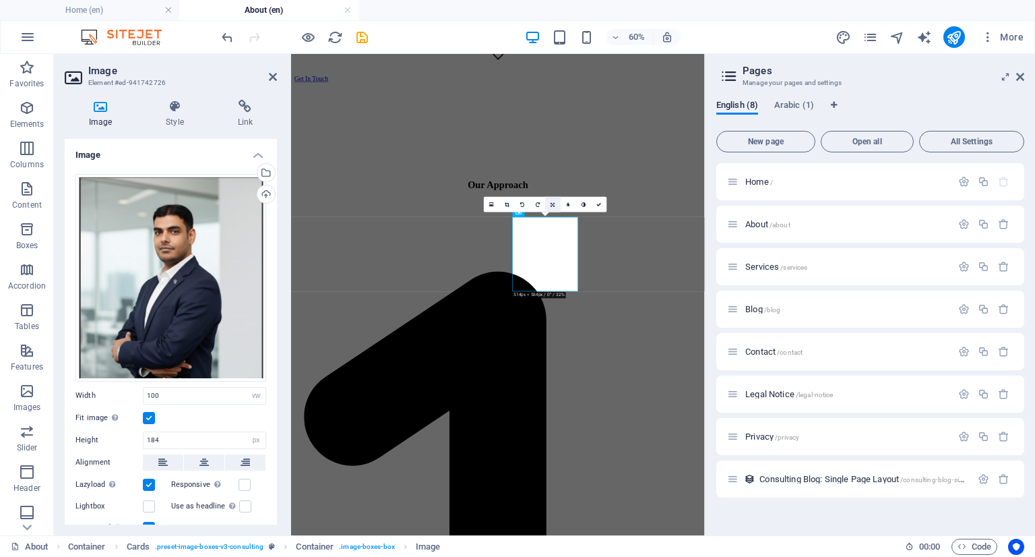
click at [555, 206] on icon at bounding box center [553, 204] width 4 height 5
click at [555, 206] on link at bounding box center [553, 205] width 16 height 16
click at [553, 221] on icon at bounding box center [553, 220] width 5 height 5
click at [551, 200] on link at bounding box center [553, 205] width 16 height 16
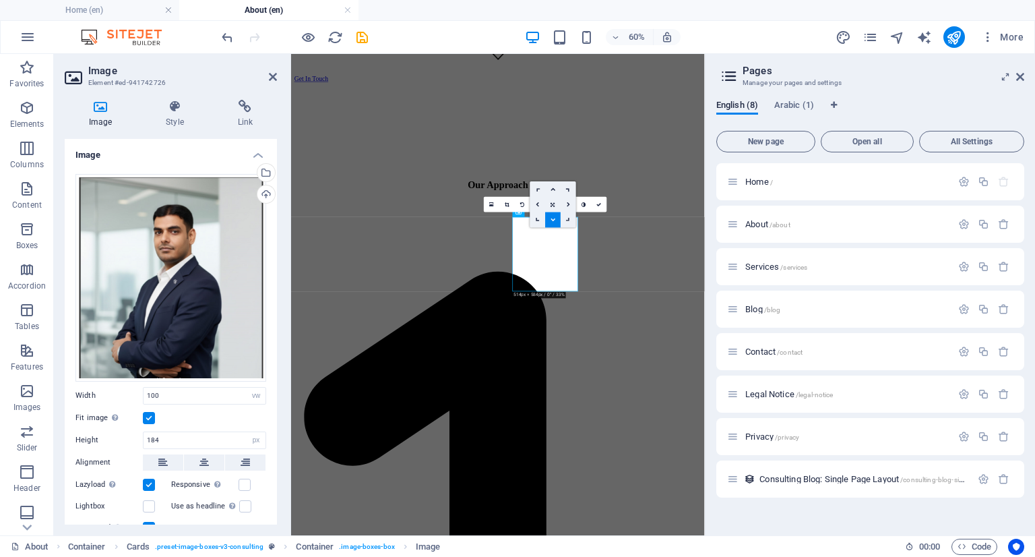
click at [555, 216] on link at bounding box center [553, 220] width 16 height 16
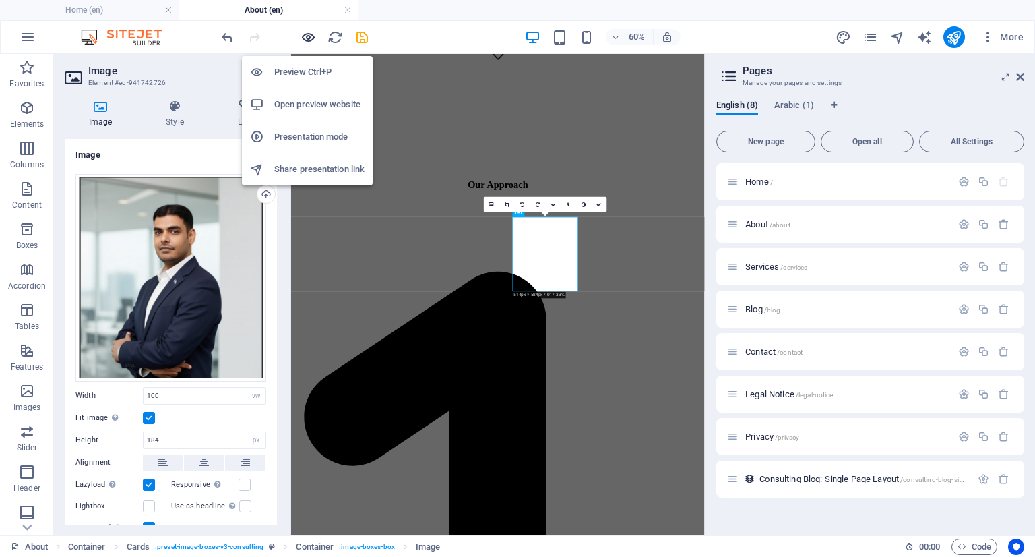
click at [311, 38] on icon "button" at bounding box center [309, 38] width 16 height 16
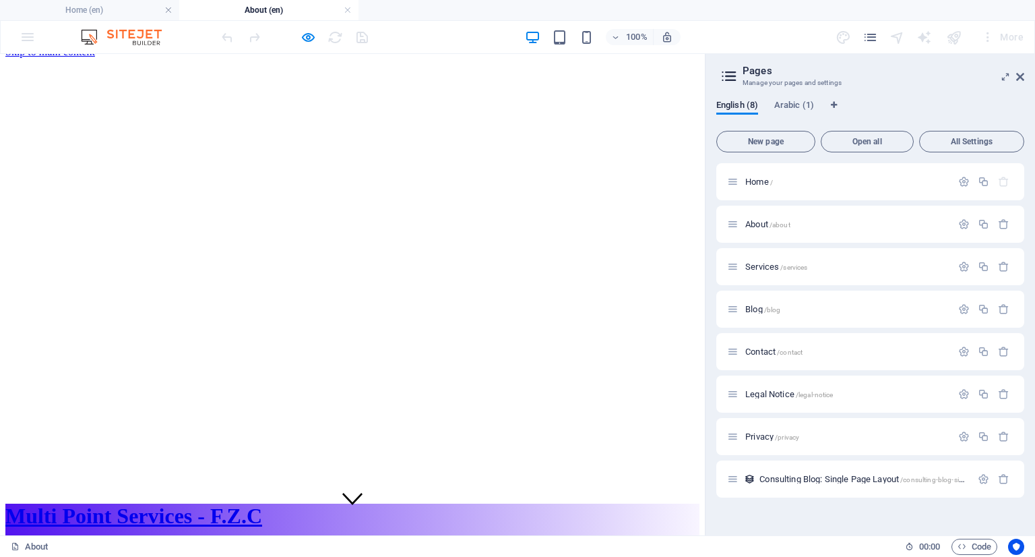
scroll to position [0, 0]
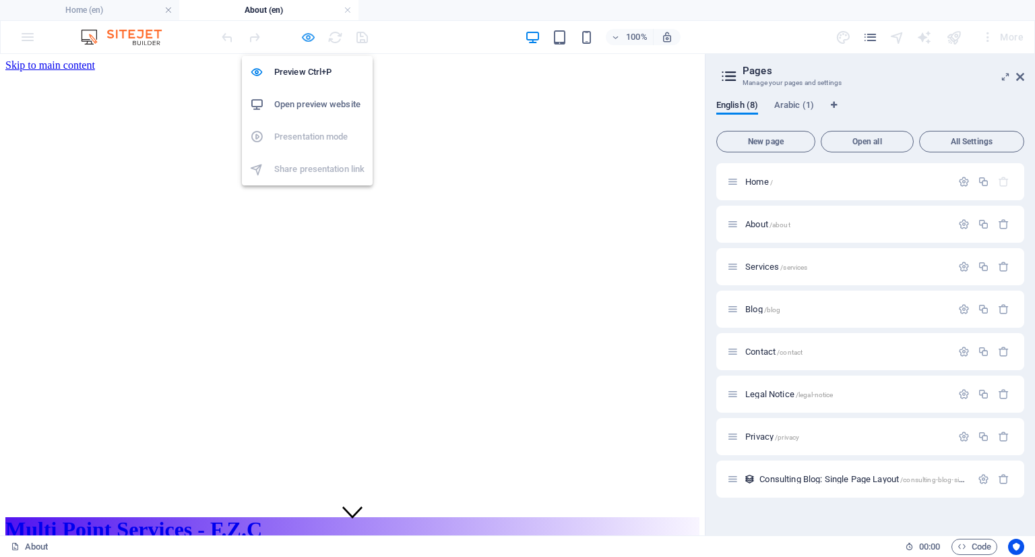
click at [303, 37] on icon "button" at bounding box center [309, 38] width 16 height 16
select select "vw"
select select "px"
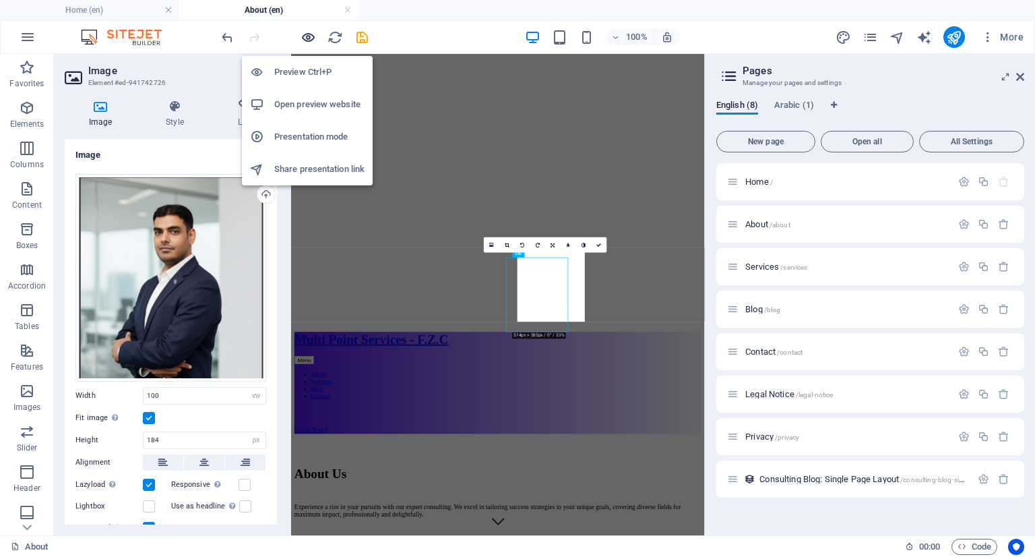
scroll to position [708, 0]
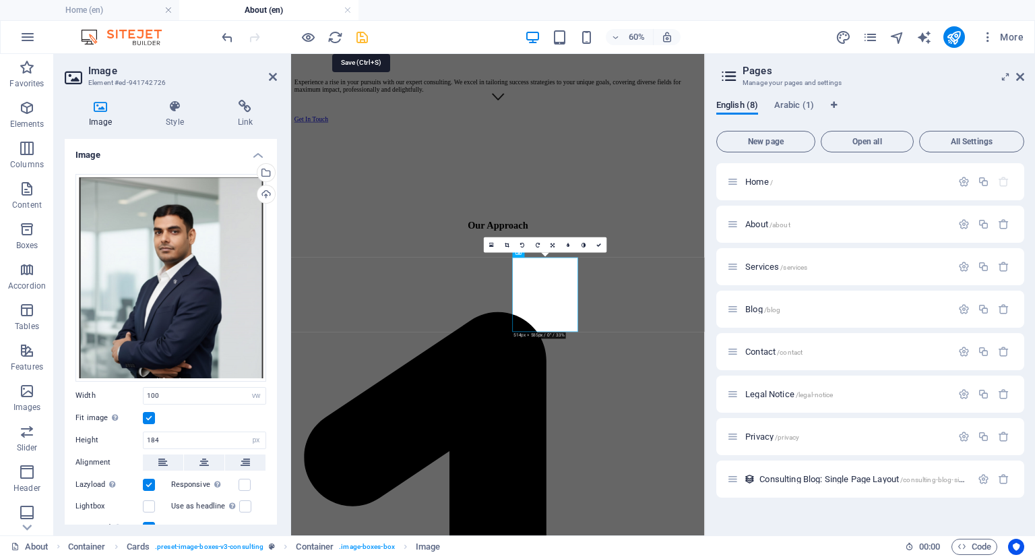
click at [365, 41] on icon "save" at bounding box center [363, 38] width 16 height 16
select select "vw"
select select "px"
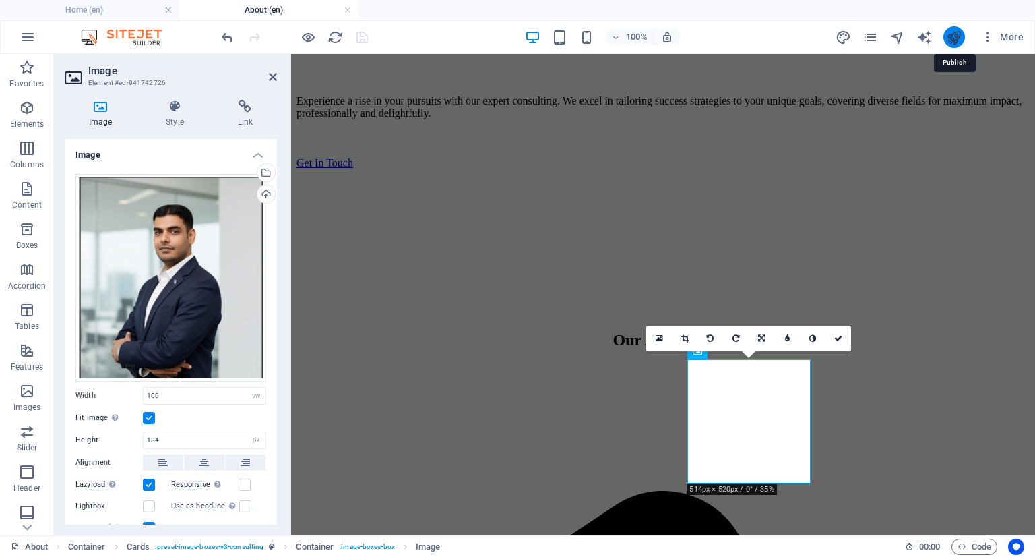
click at [952, 40] on icon "publish" at bounding box center [954, 38] width 16 height 16
select select "vw"
select select "px"
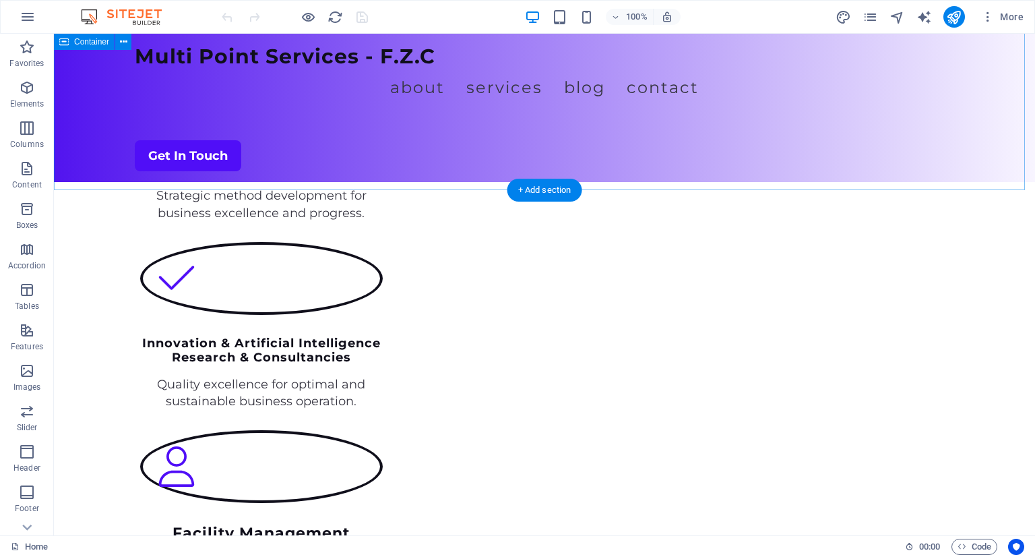
scroll to position [2157, 0]
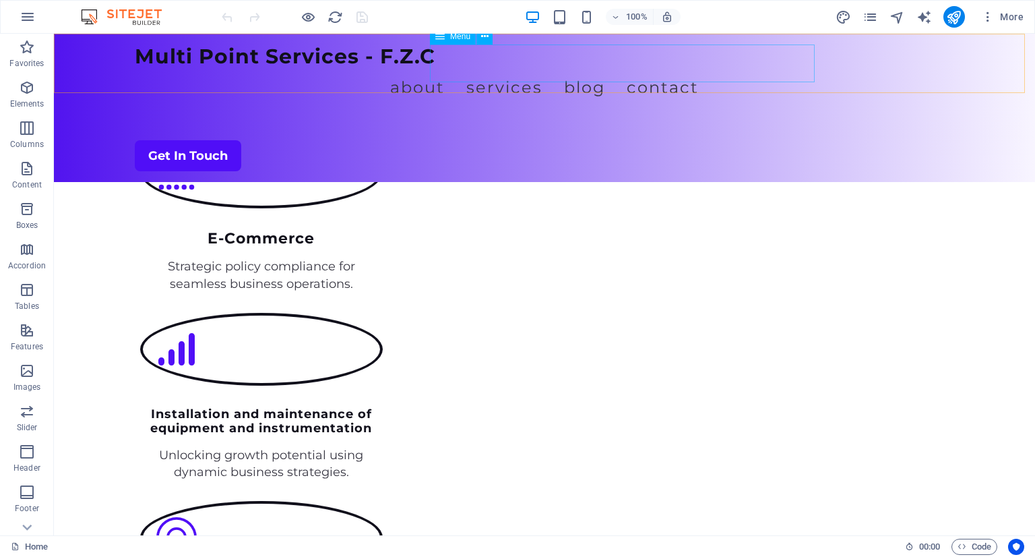
click at [504, 69] on nav "About Services Blog Contact" at bounding box center [545, 88] width 820 height 38
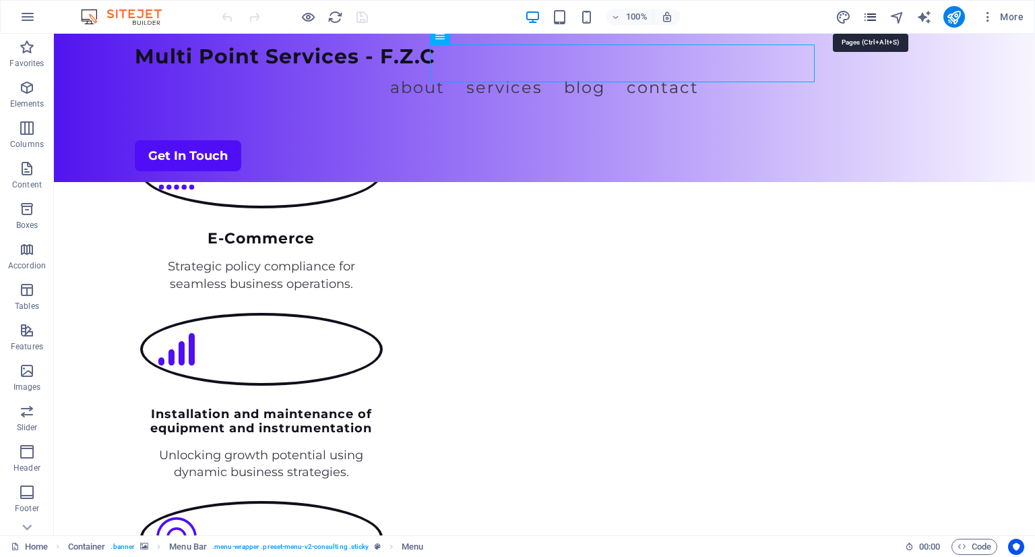
click at [872, 21] on icon "pages" at bounding box center [871, 17] width 16 height 16
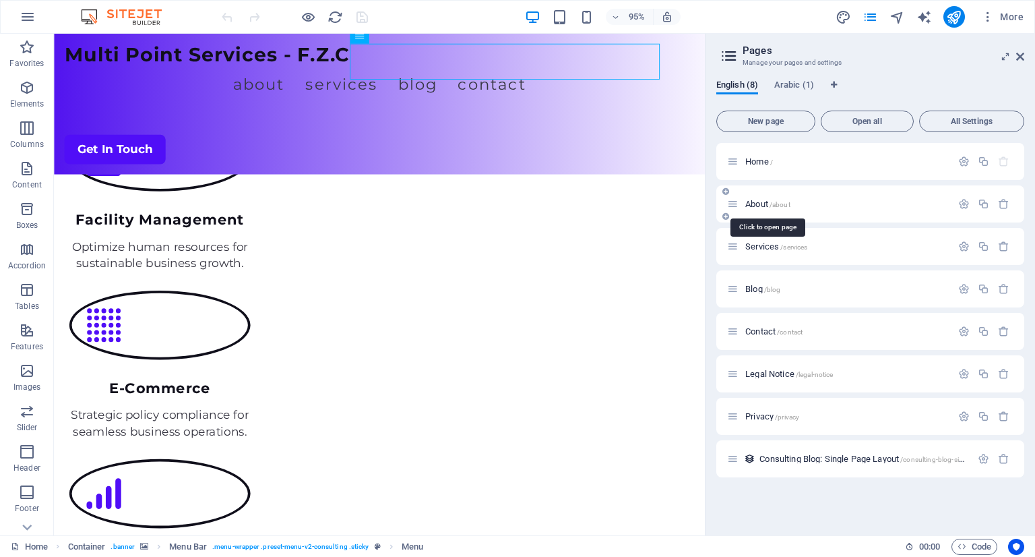
click at [765, 204] on span "About /about" at bounding box center [768, 204] width 45 height 10
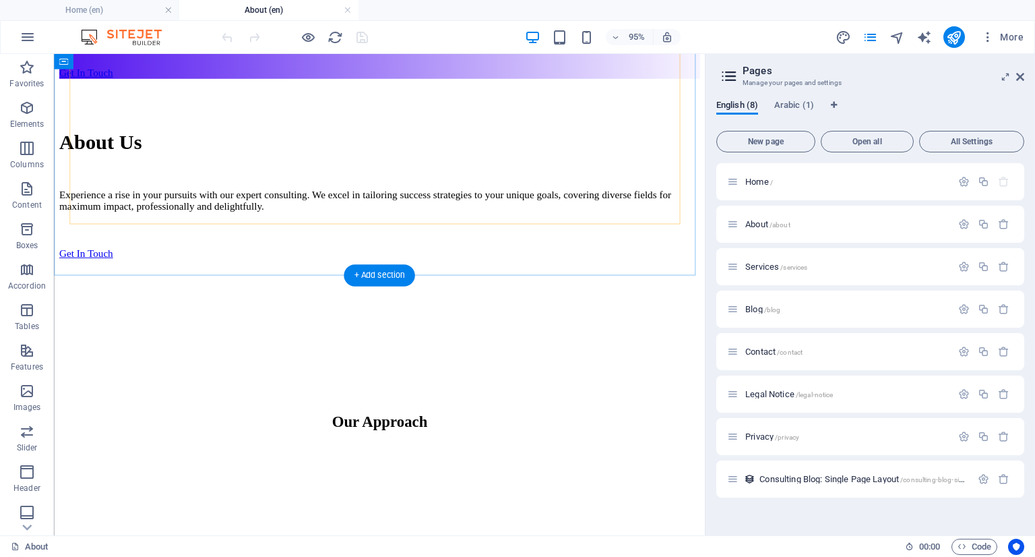
scroll to position [809, 0]
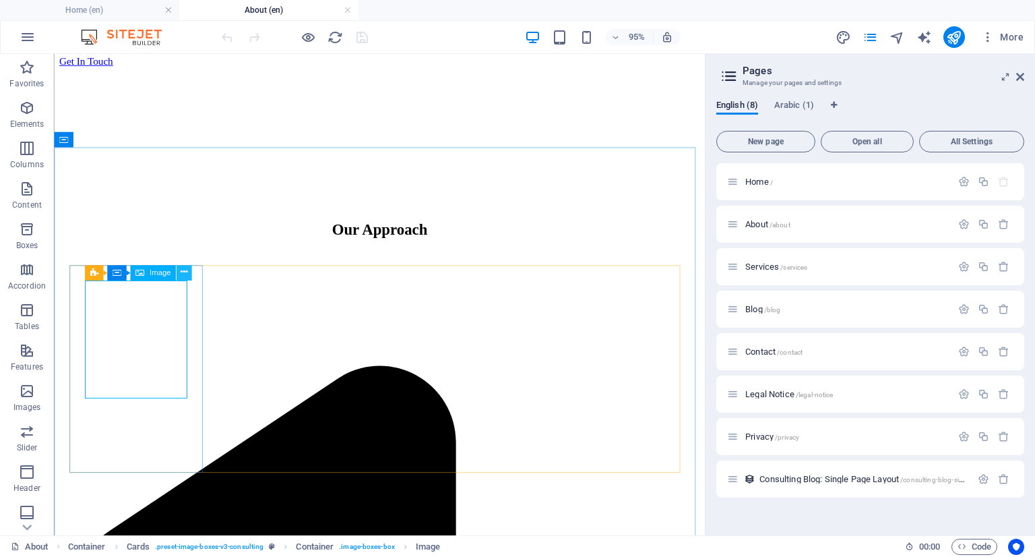
click at [186, 272] on icon at bounding box center [184, 272] width 7 height 13
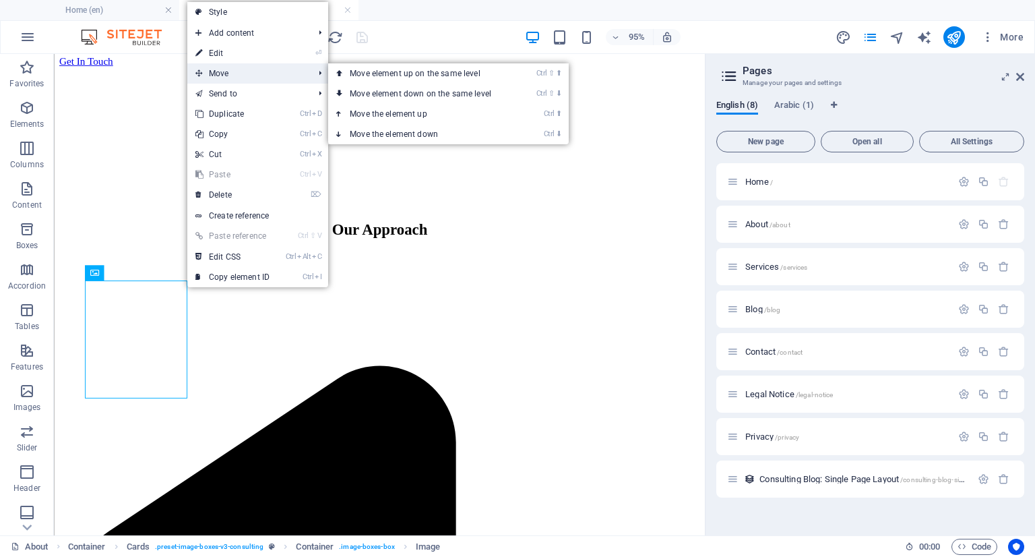
click at [250, 79] on span "Move" at bounding box center [247, 73] width 121 height 20
click at [243, 57] on link "⏎ Edit" at bounding box center [232, 53] width 90 height 20
select select "vw"
select select "px"
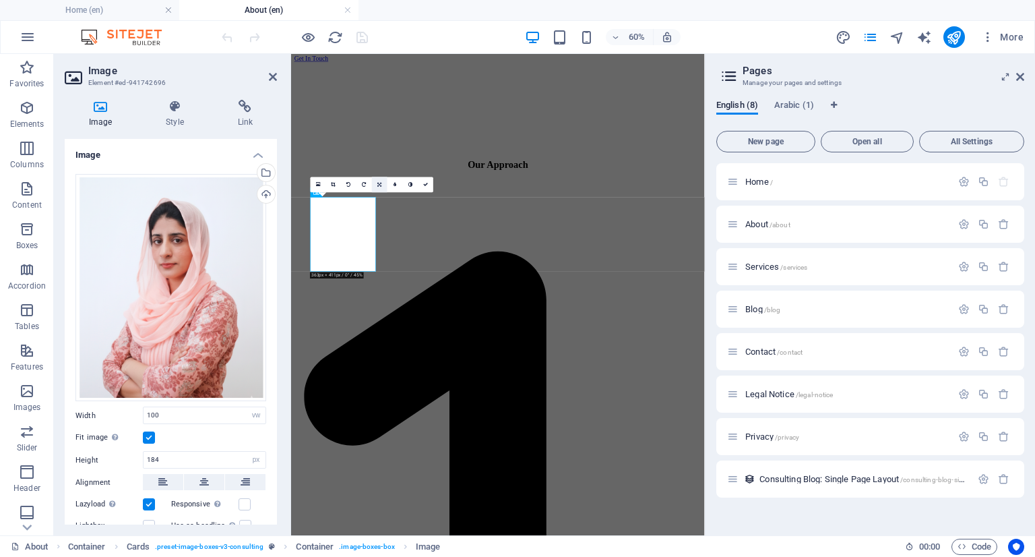
click at [379, 183] on icon at bounding box center [379, 184] width 4 height 5
click at [379, 187] on link at bounding box center [380, 185] width 16 height 16
click at [380, 187] on link at bounding box center [380, 185] width 16 height 16
click at [380, 169] on icon at bounding box center [379, 168] width 5 height 5
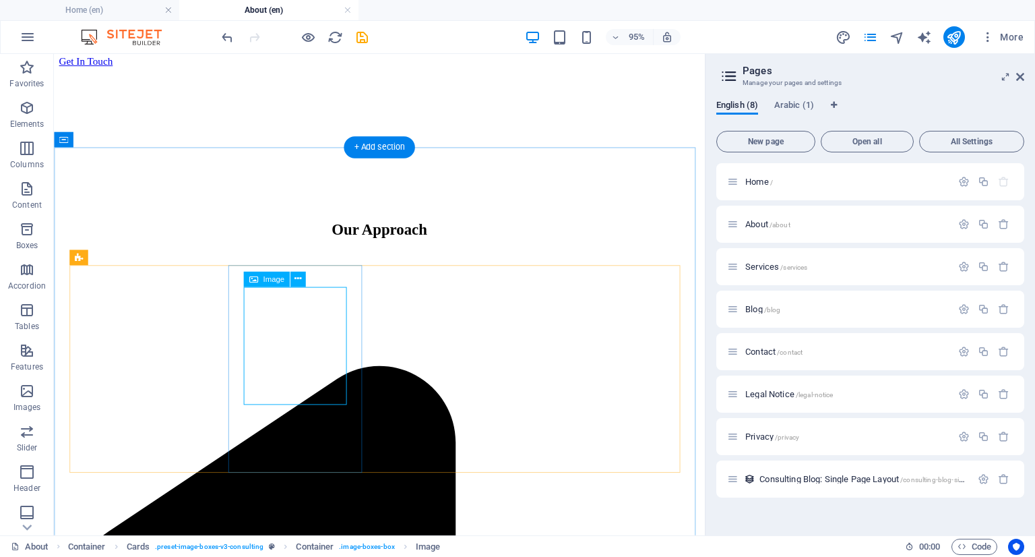
click at [299, 278] on icon at bounding box center [298, 278] width 7 height 13
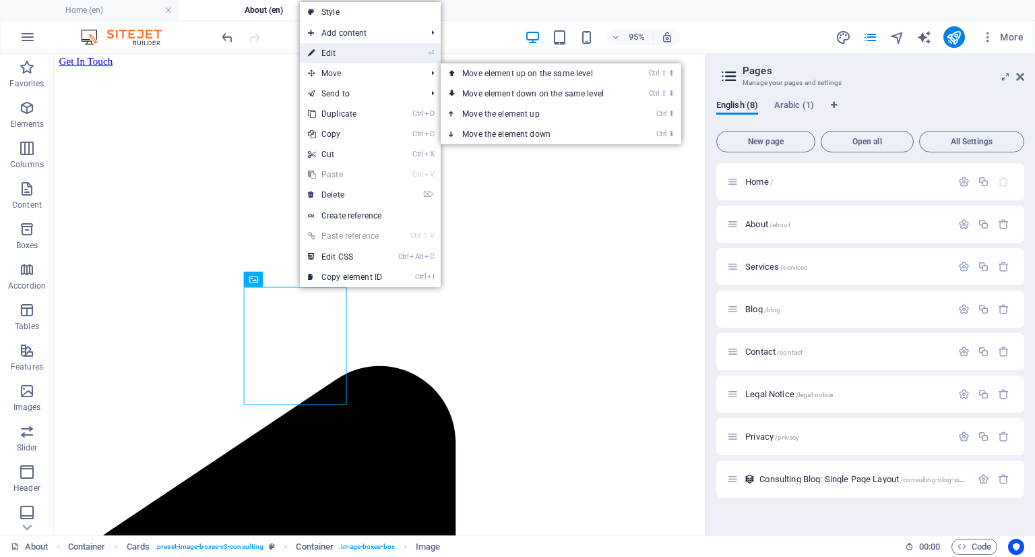
click at [364, 55] on link "⏎ Edit" at bounding box center [345, 53] width 90 height 20
select select "vw"
select select "px"
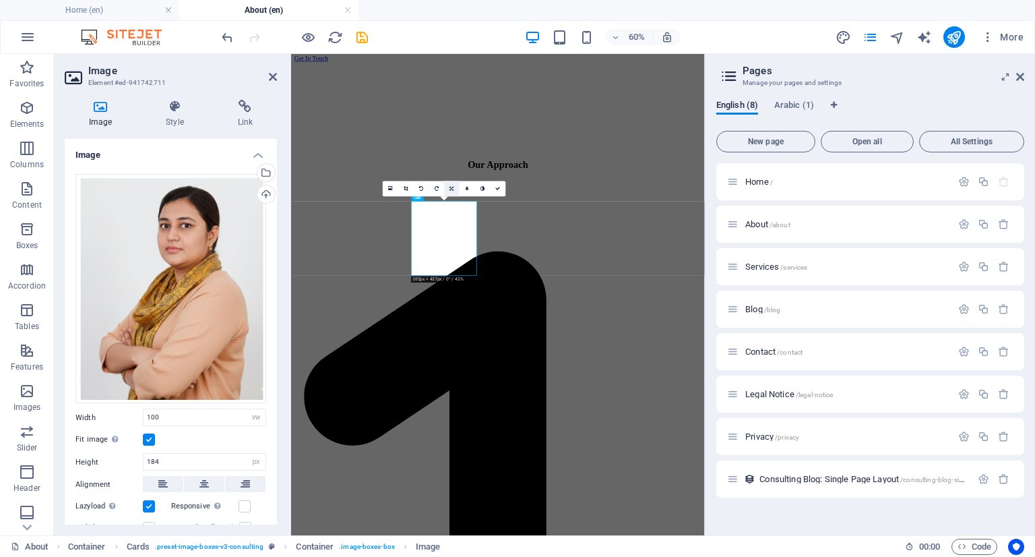
click at [452, 189] on icon at bounding box center [452, 188] width 4 height 5
click at [451, 173] on icon at bounding box center [452, 173] width 5 height 5
click at [450, 186] on icon at bounding box center [452, 188] width 5 height 5
click at [453, 176] on link at bounding box center [452, 173] width 16 height 16
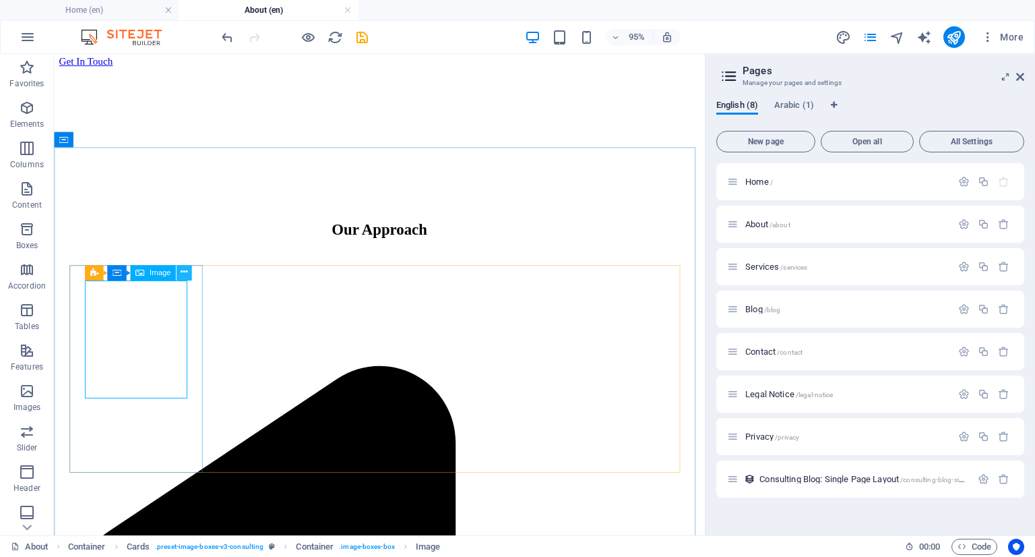
click at [183, 271] on icon at bounding box center [184, 272] width 7 height 13
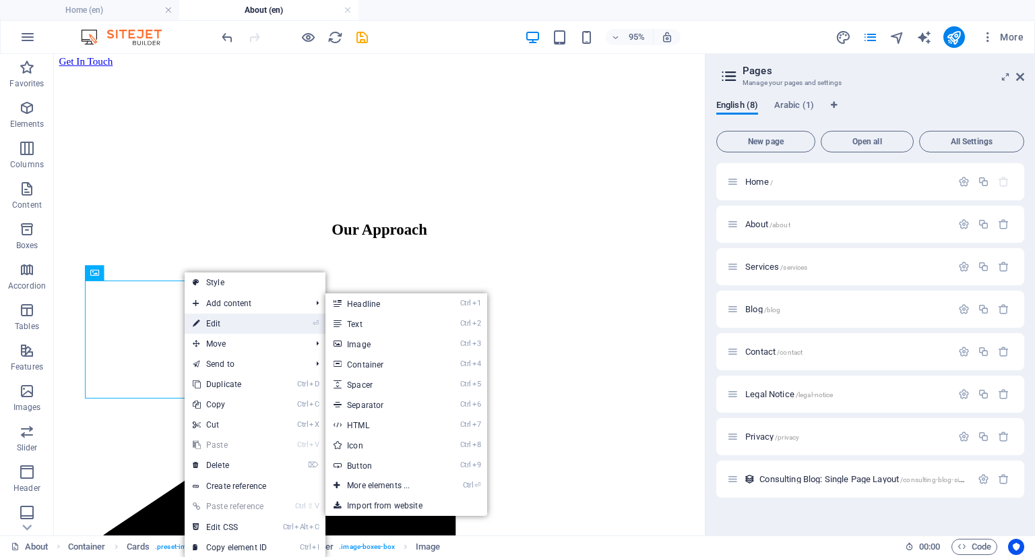
click at [226, 319] on link "⏎ Edit" at bounding box center [230, 323] width 90 height 20
select select "vw"
select select "px"
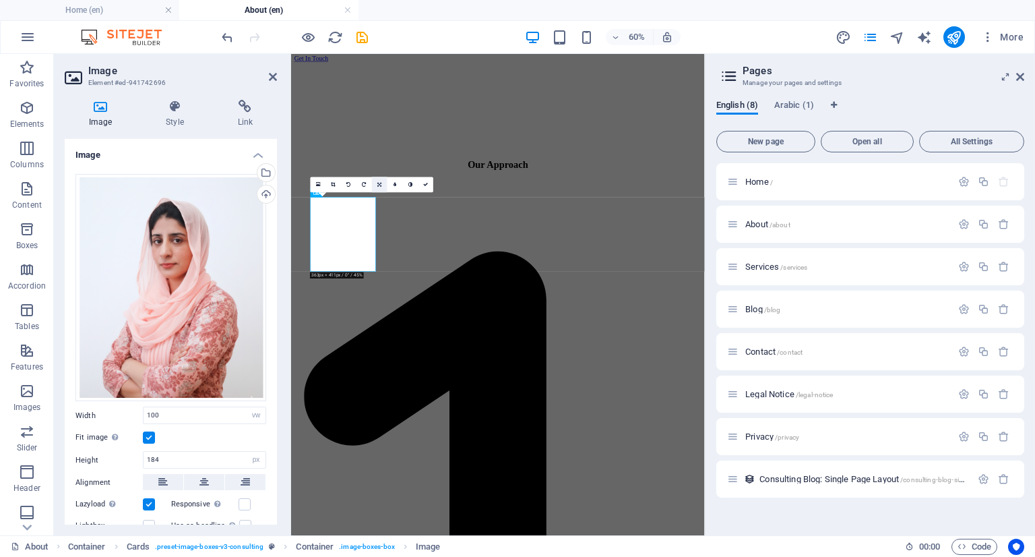
click at [380, 185] on icon at bounding box center [379, 184] width 4 height 5
click at [380, 168] on icon at bounding box center [379, 168] width 5 height 5
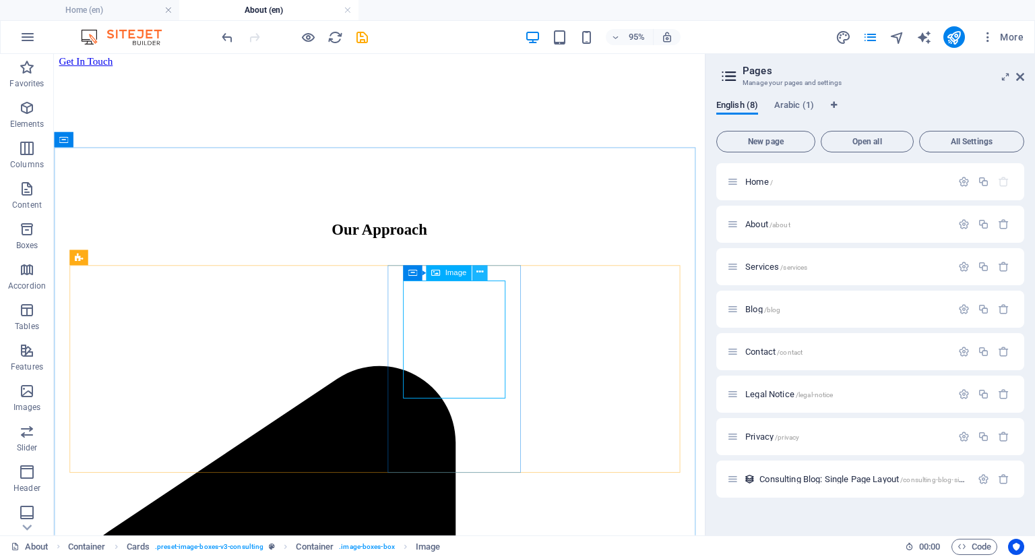
click at [482, 270] on icon at bounding box center [480, 272] width 7 height 13
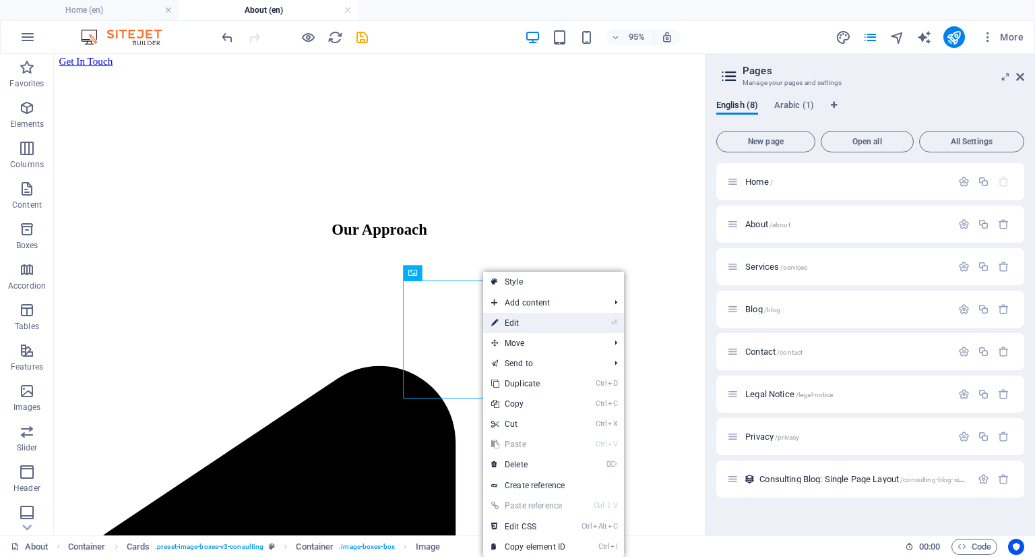
click at [522, 313] on link "⏎ Edit" at bounding box center [528, 323] width 90 height 20
select select "vw"
select select "px"
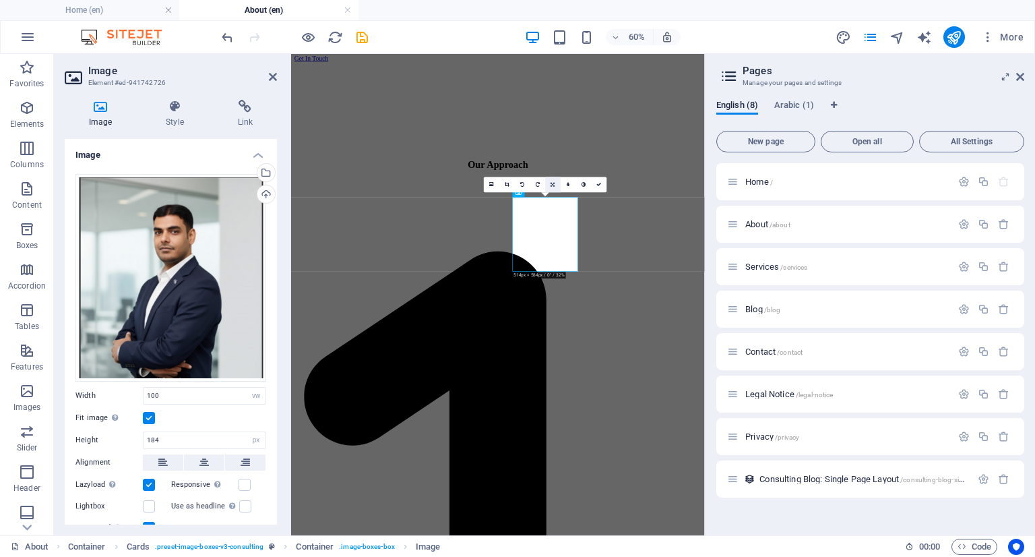
click at [552, 187] on link at bounding box center [553, 185] width 16 height 16
click at [555, 197] on link at bounding box center [553, 200] width 16 height 16
click at [555, 183] on icon at bounding box center [553, 184] width 5 height 5
click at [553, 171] on icon at bounding box center [553, 168] width 5 height 5
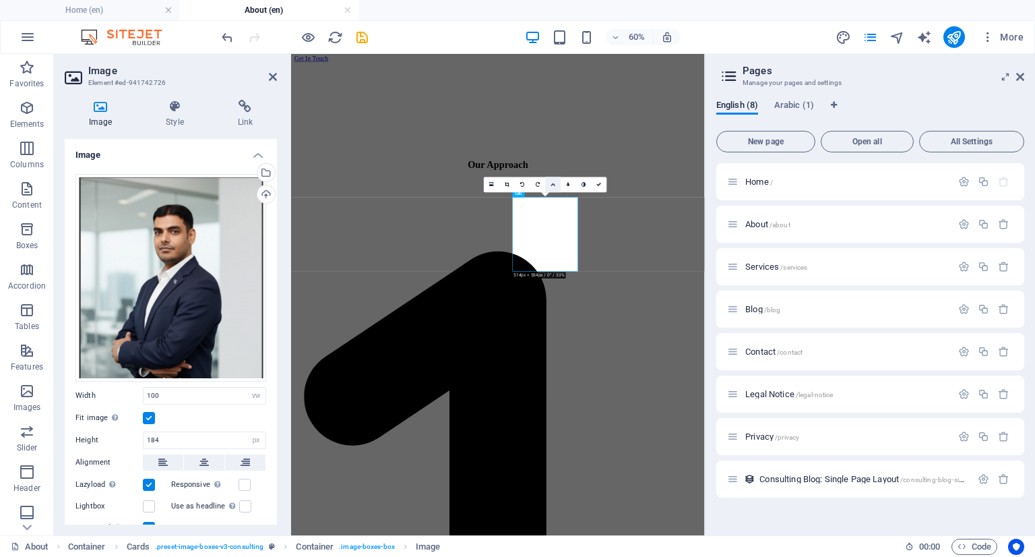
click at [553, 182] on icon at bounding box center [553, 184] width 5 height 5
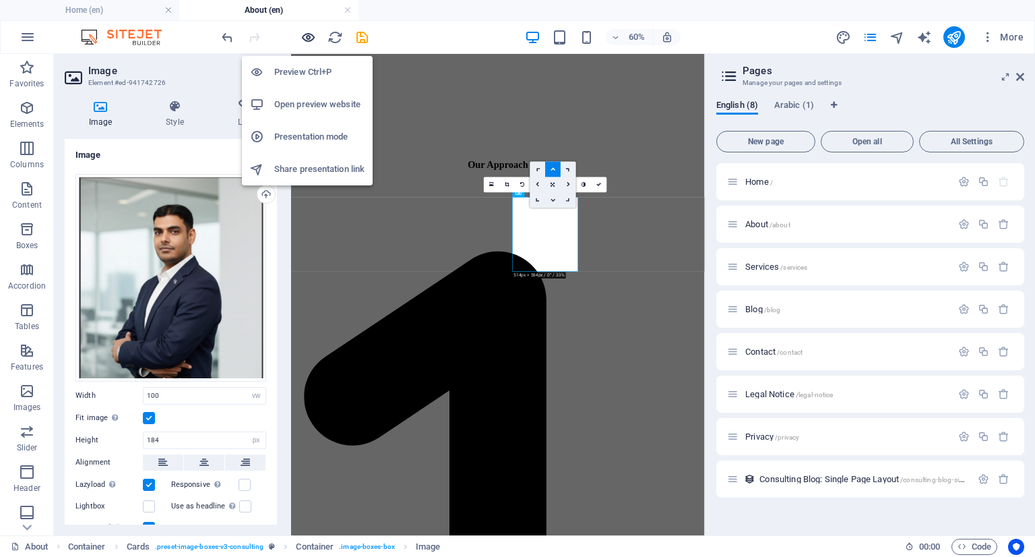
click at [311, 34] on icon "button" at bounding box center [309, 38] width 16 height 16
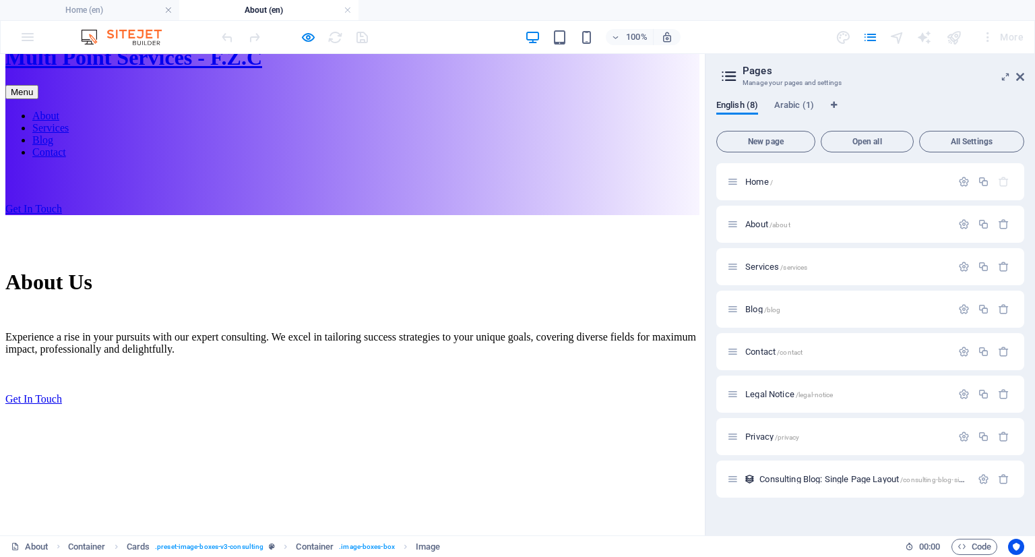
scroll to position [404, 0]
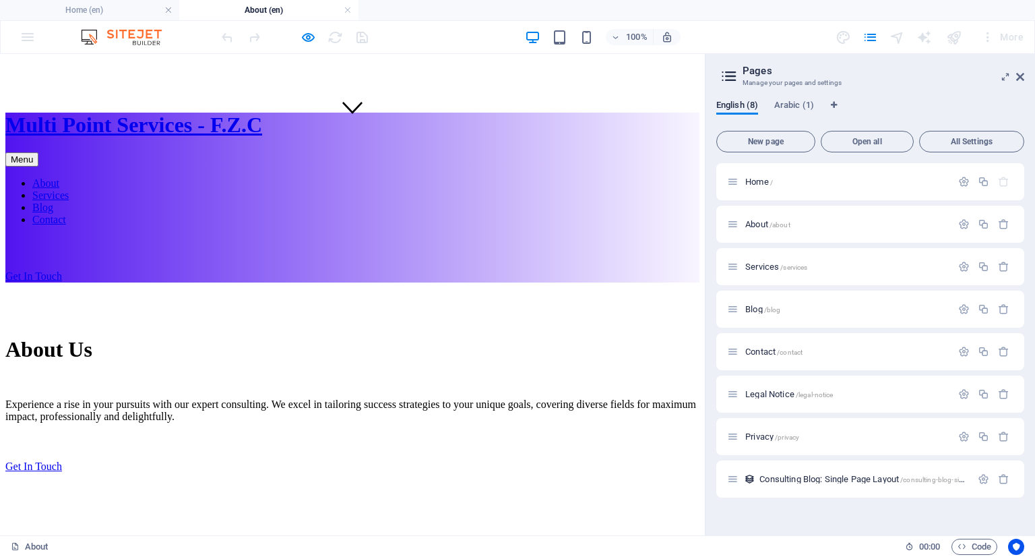
click at [299, 38] on div at bounding box center [294, 37] width 151 height 22
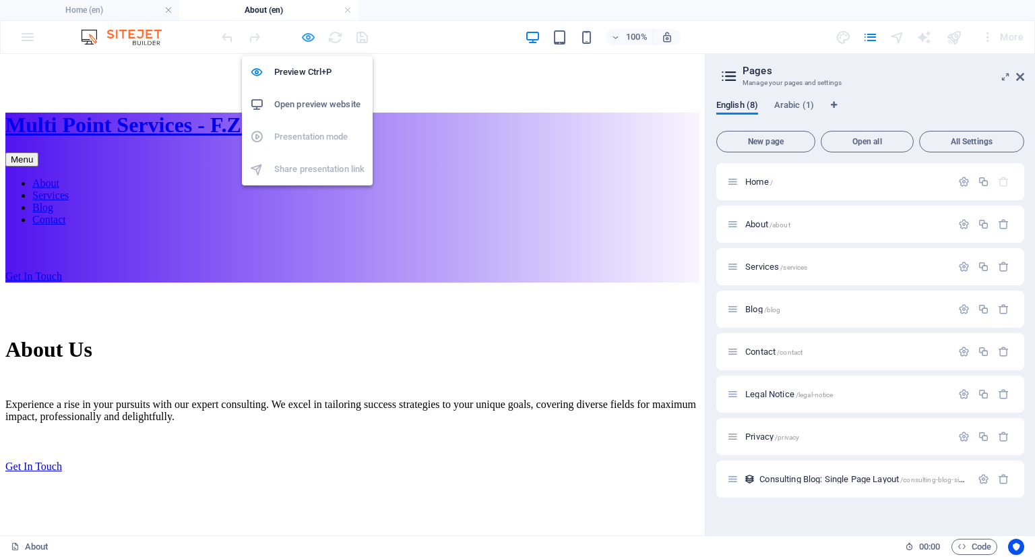
click at [307, 38] on icon "button" at bounding box center [309, 38] width 16 height 16
select select "vw"
select select "px"
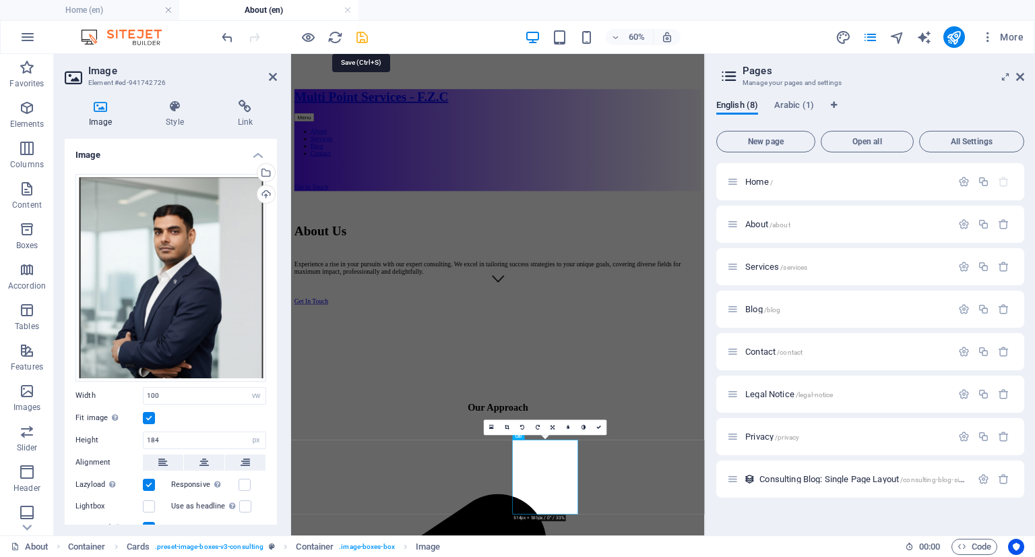
click at [358, 39] on icon "save" at bounding box center [363, 38] width 16 height 16
select select "vw"
select select "px"
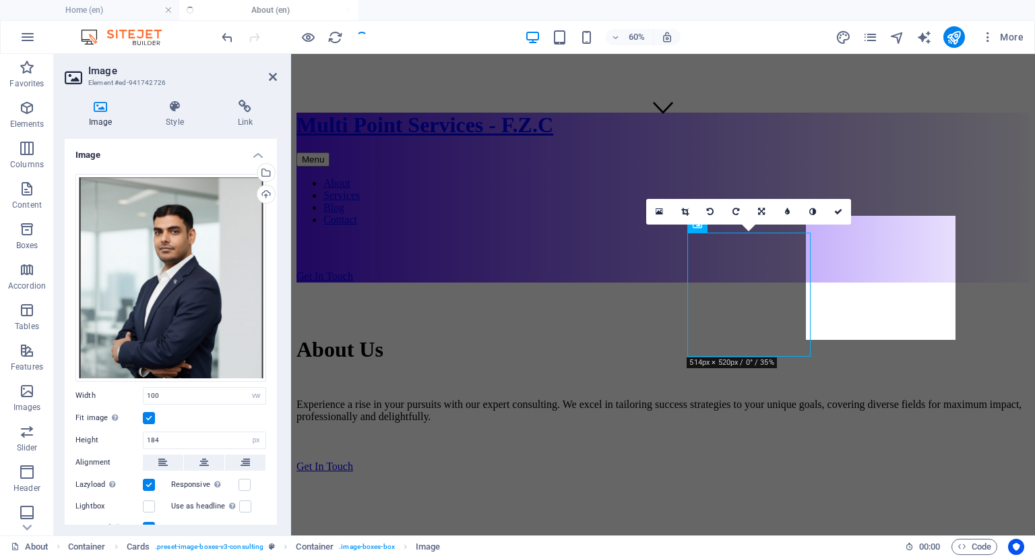
scroll to position [834, 0]
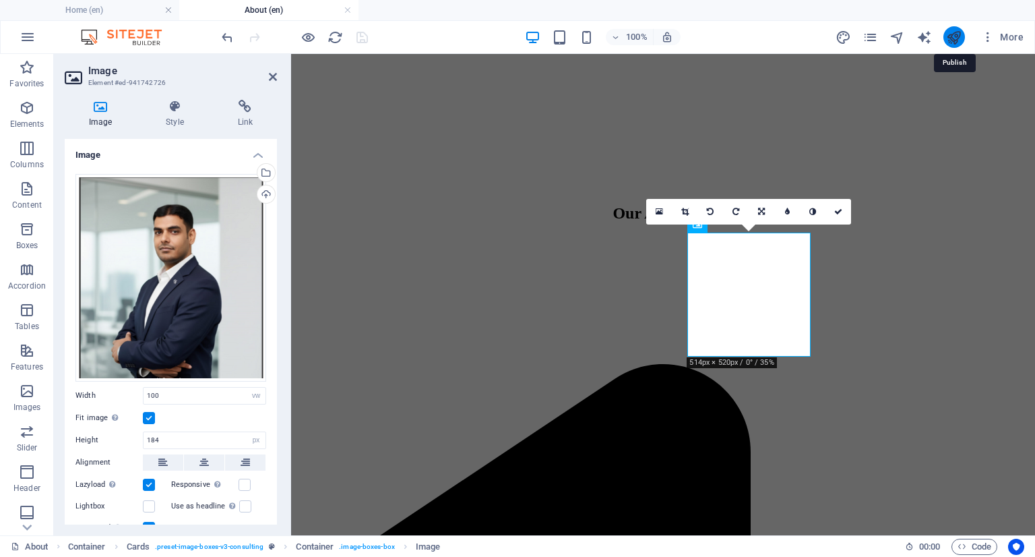
click at [954, 43] on icon "publish" at bounding box center [954, 38] width 16 height 16
select select "vw"
select select "px"
